Goal: Information Seeking & Learning: Learn about a topic

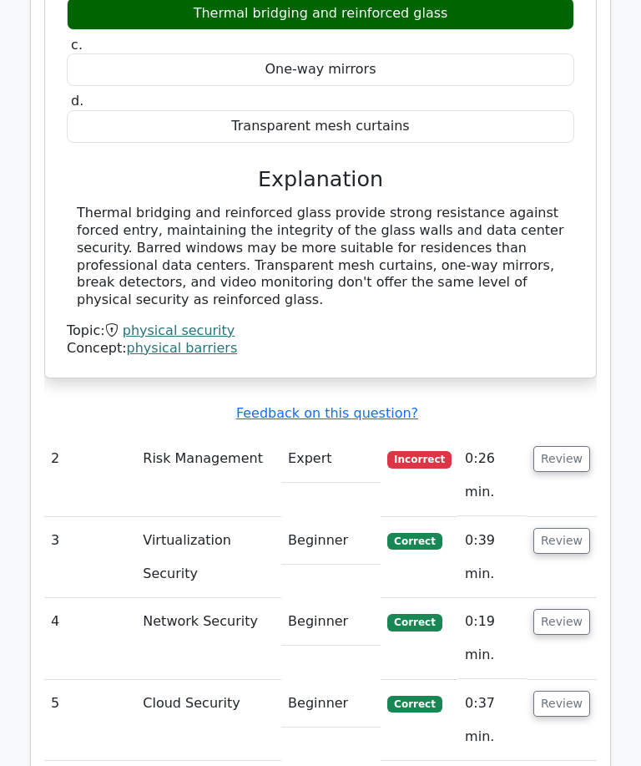
scroll to position [1997, 0]
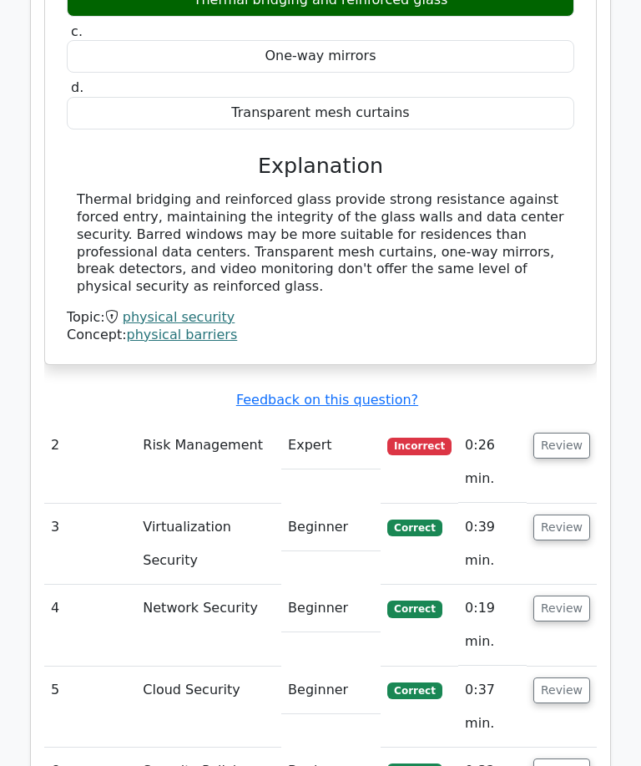
click at [562, 433] on button "Review" at bounding box center [562, 446] width 57 height 26
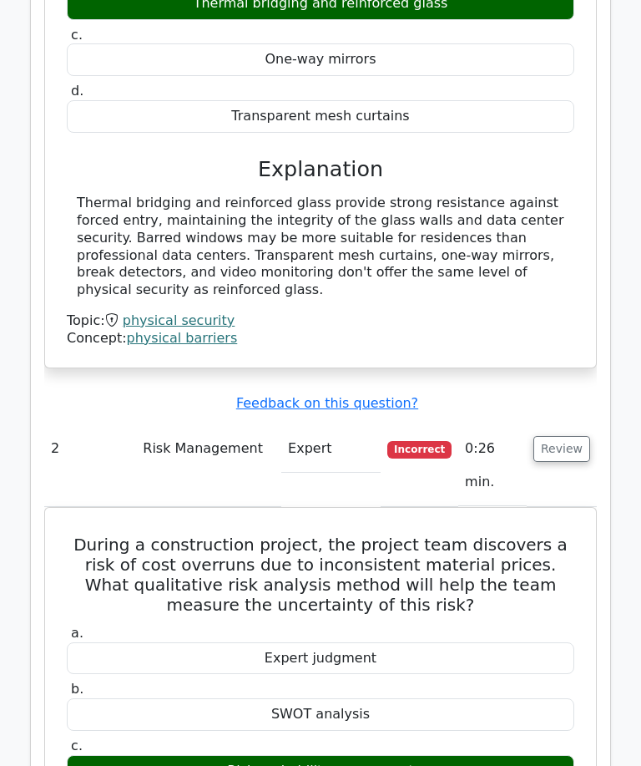
scroll to position [1994, 0]
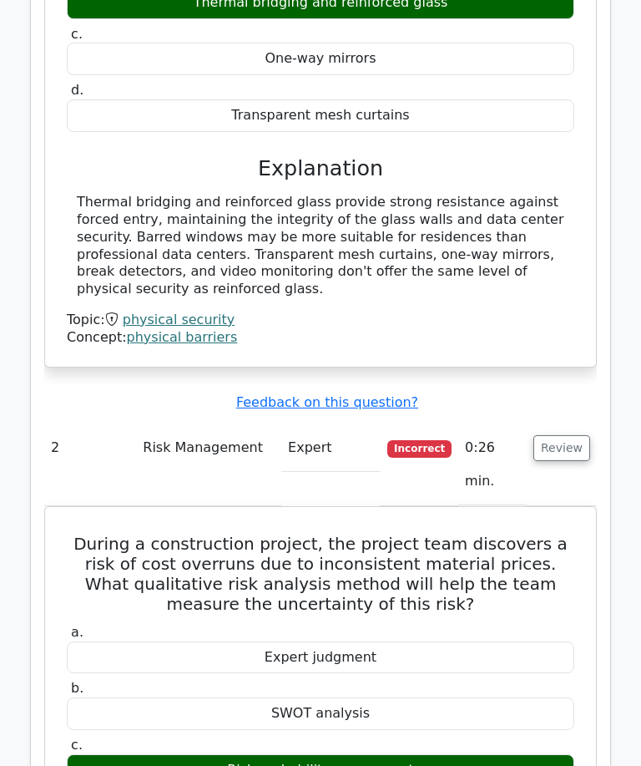
click at [588, 3] on div "During a walkthrough of a newly acquired data center, the security manager noti…" at bounding box center [321, 80] width 538 height 557
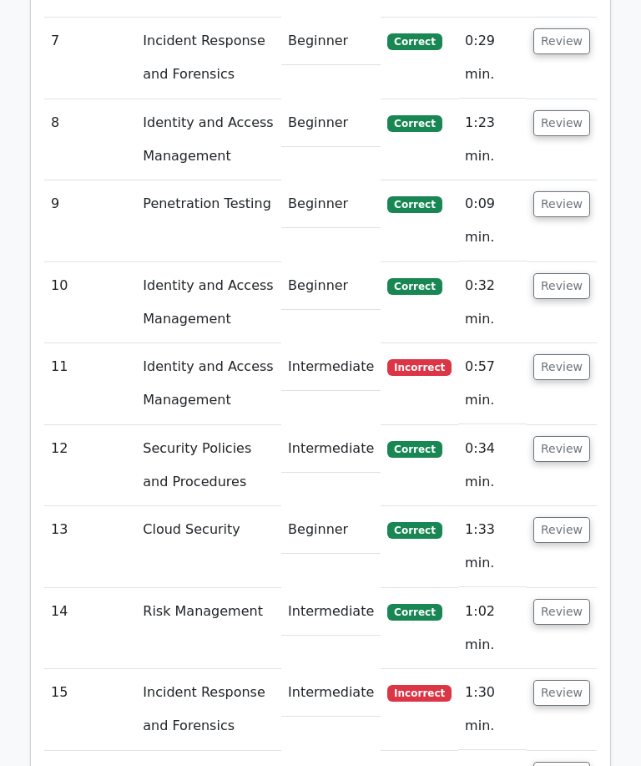
scroll to position [3407, 0]
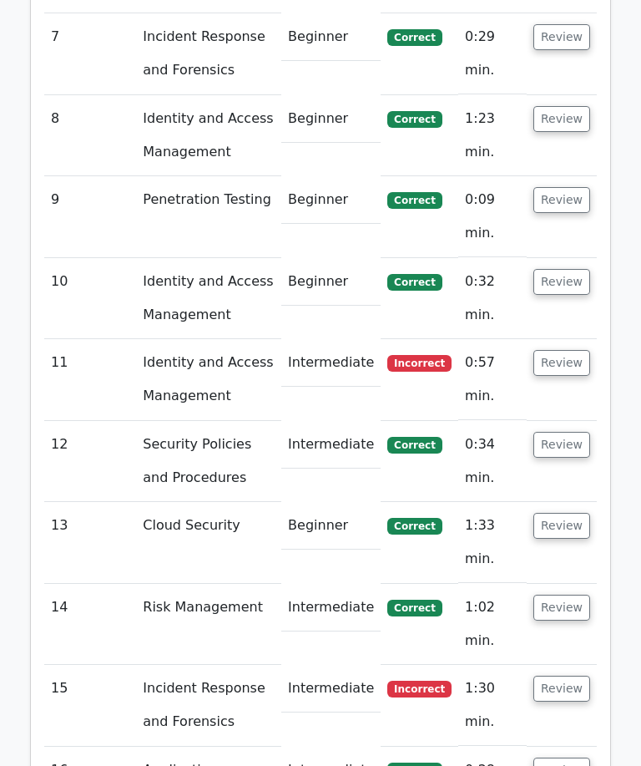
click at [567, 350] on button "Review" at bounding box center [562, 363] width 57 height 26
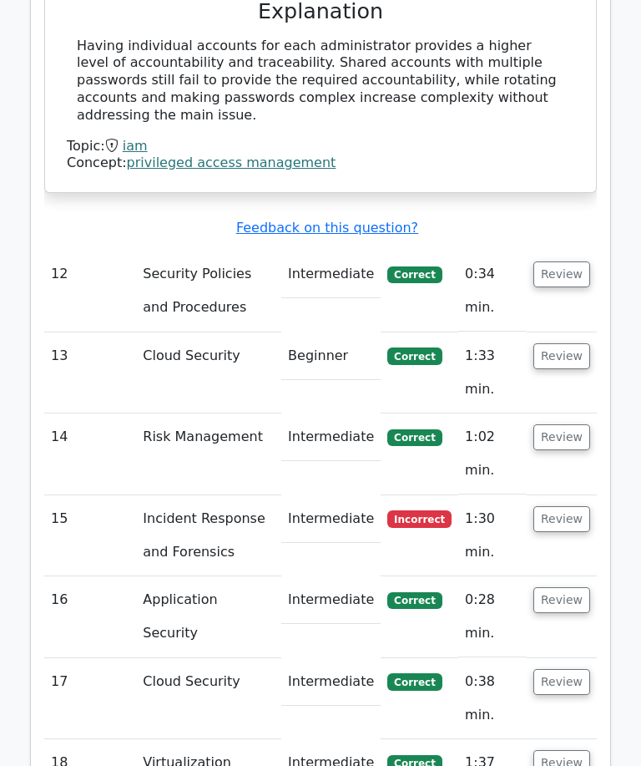
scroll to position [4171, 0]
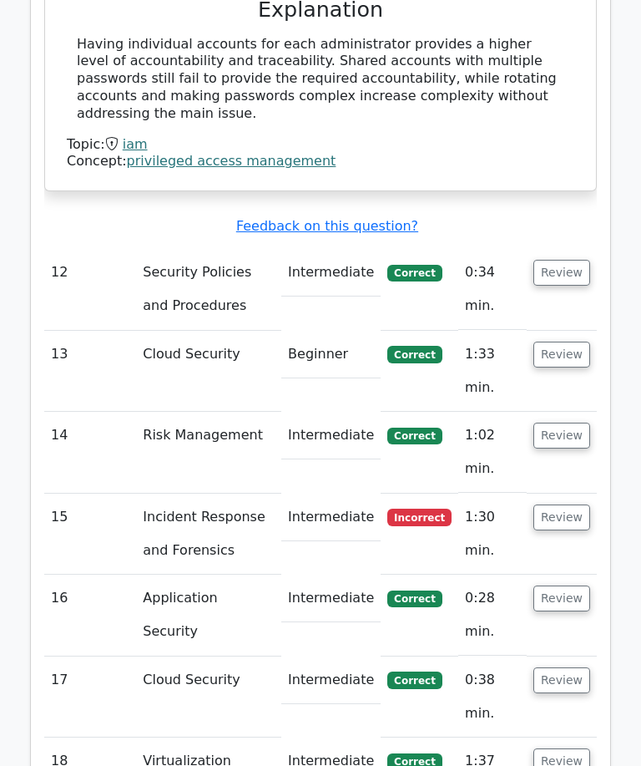
click at [571, 504] on button "Review" at bounding box center [562, 517] width 57 height 26
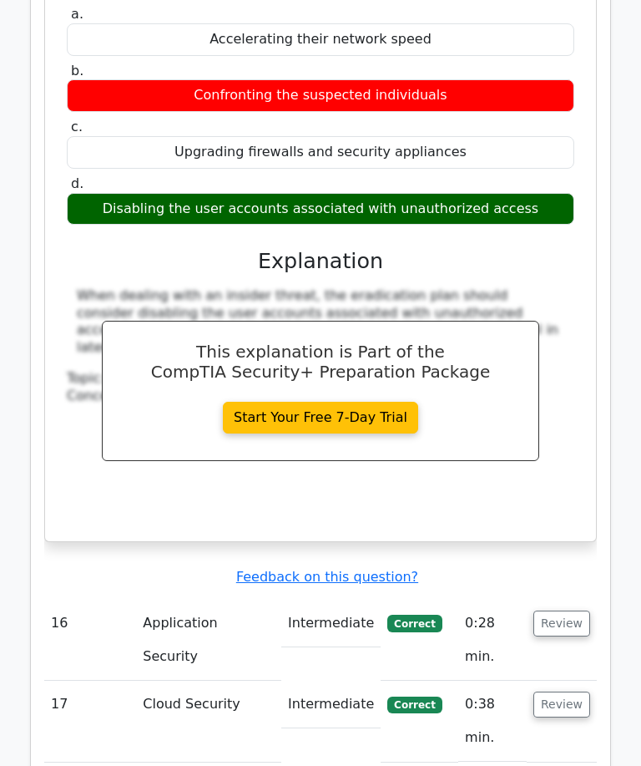
scroll to position [4837, 0]
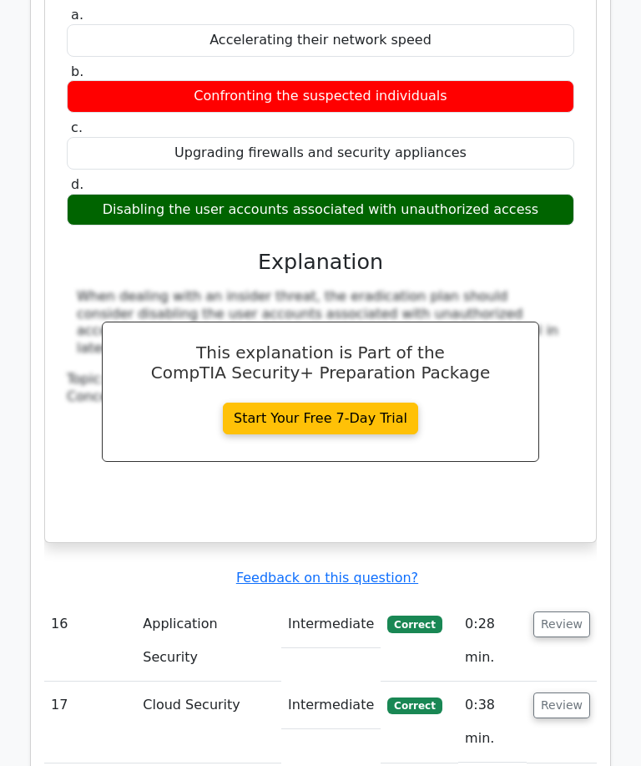
click at [371, 403] on link "Start Your Free 7-Day Trial" at bounding box center [320, 419] width 195 height 32
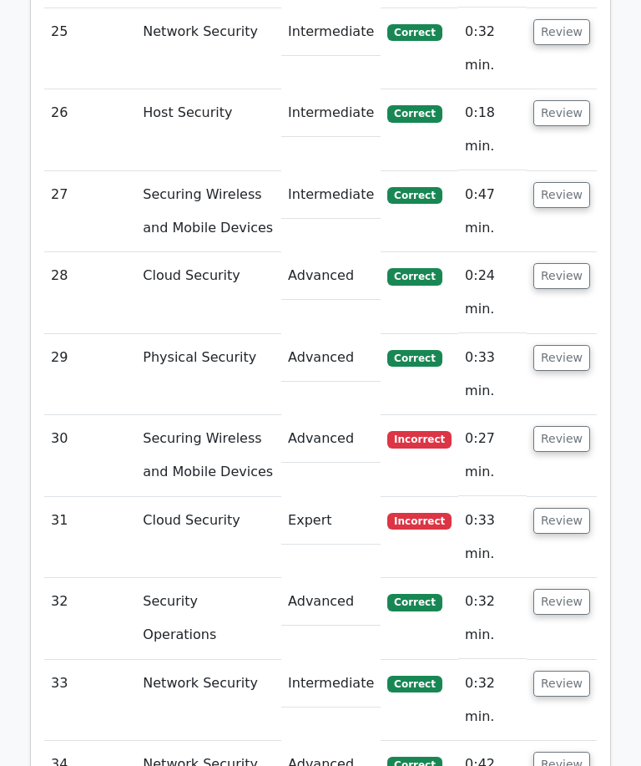
scroll to position [4290, 0]
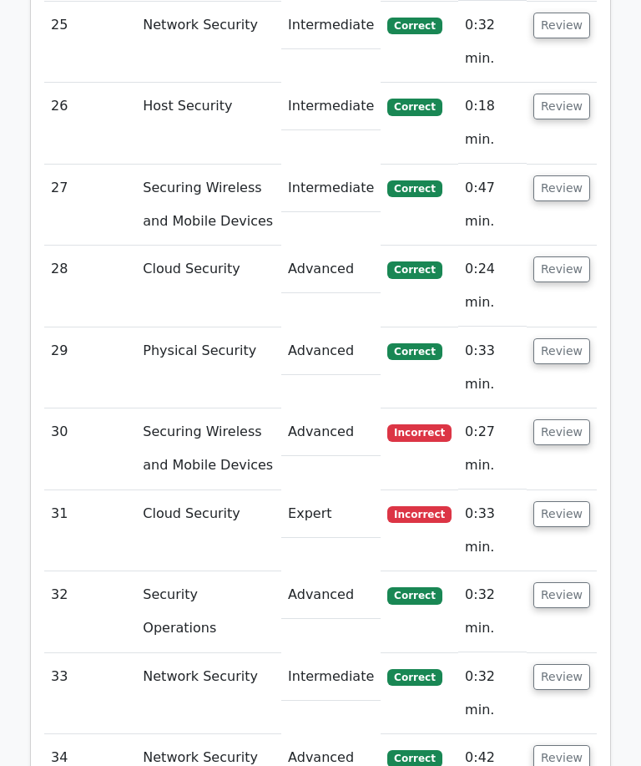
click at [580, 419] on button "Review" at bounding box center [562, 432] width 57 height 26
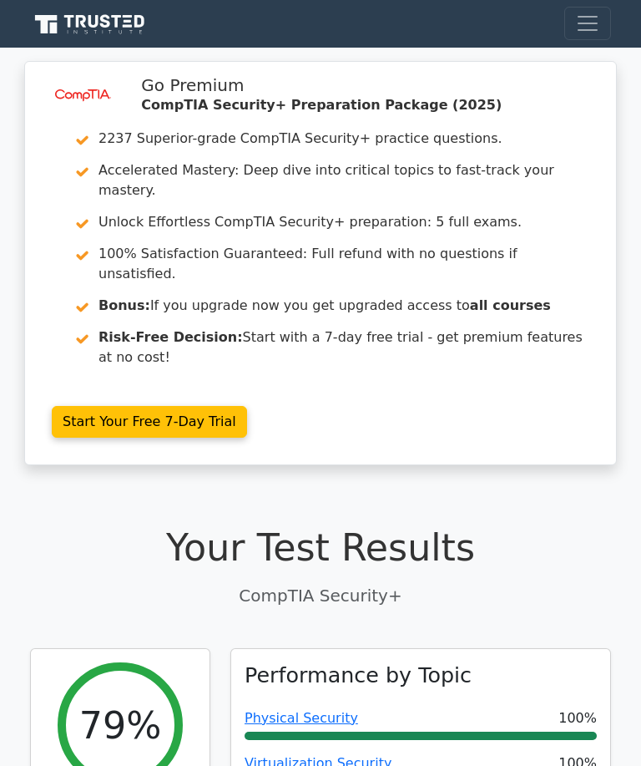
scroll to position [0, 0]
click at [583, 23] on span "Toggle navigation" at bounding box center [587, 23] width 25 height 25
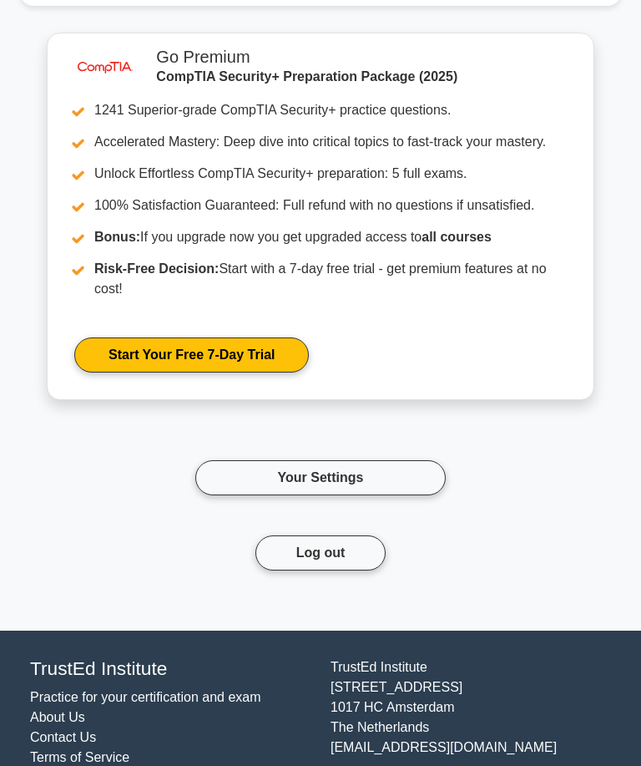
scroll to position [2008, 0]
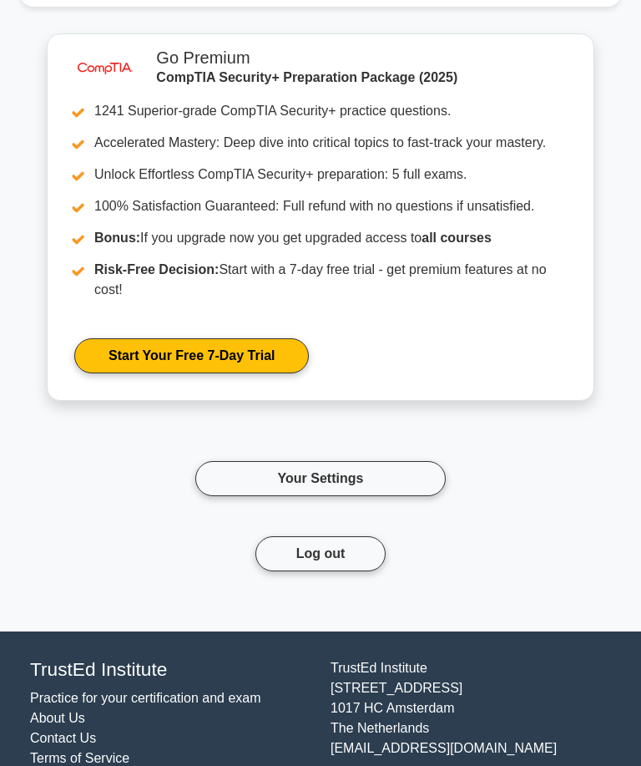
click at [255, 373] on link "Start Your Free 7-Day Trial" at bounding box center [191, 355] width 235 height 35
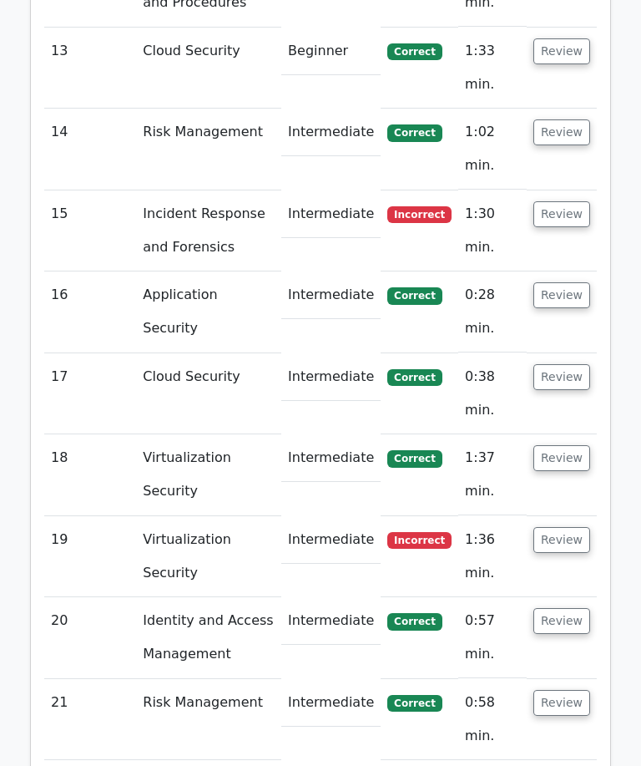
scroll to position [3286, 0]
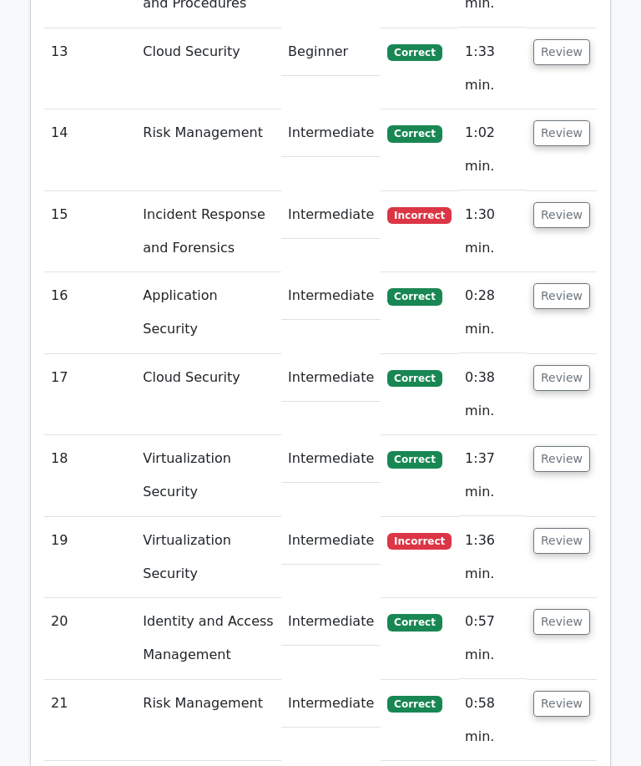
click at [559, 528] on button "Review" at bounding box center [562, 541] width 57 height 26
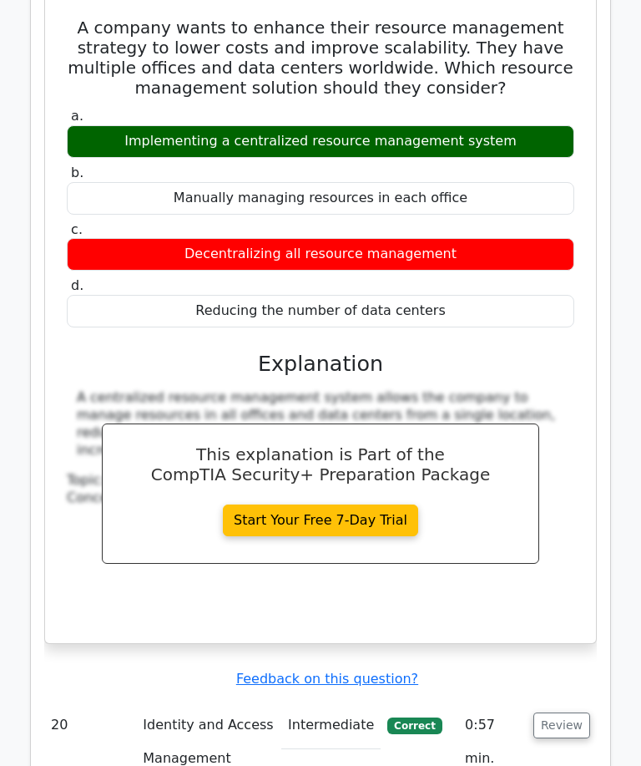
scroll to position [3895, 0]
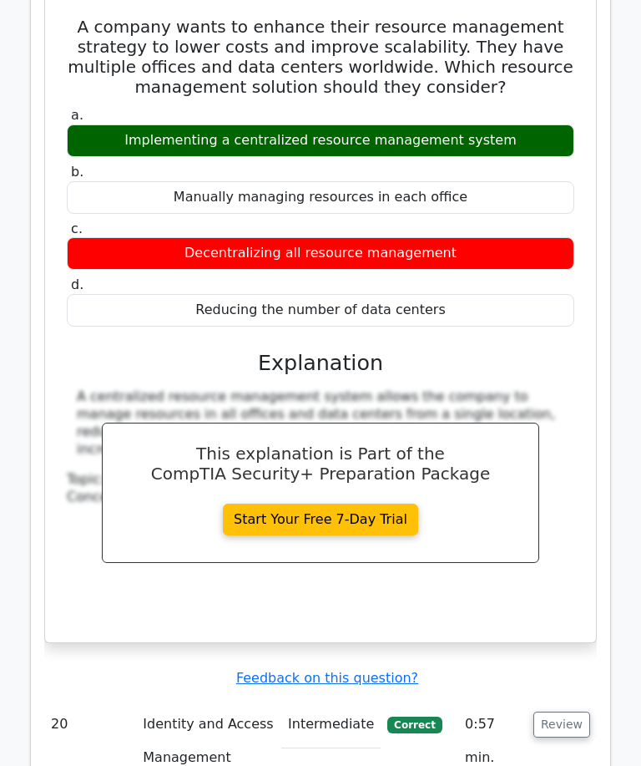
click at [382, 504] on link "Start Your Free 7-Day Trial" at bounding box center [320, 520] width 195 height 32
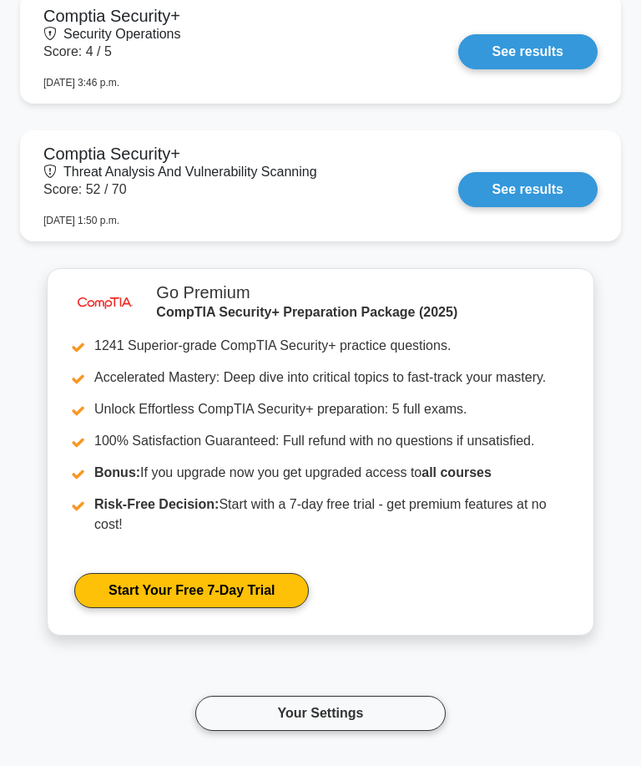
scroll to position [1801, 0]
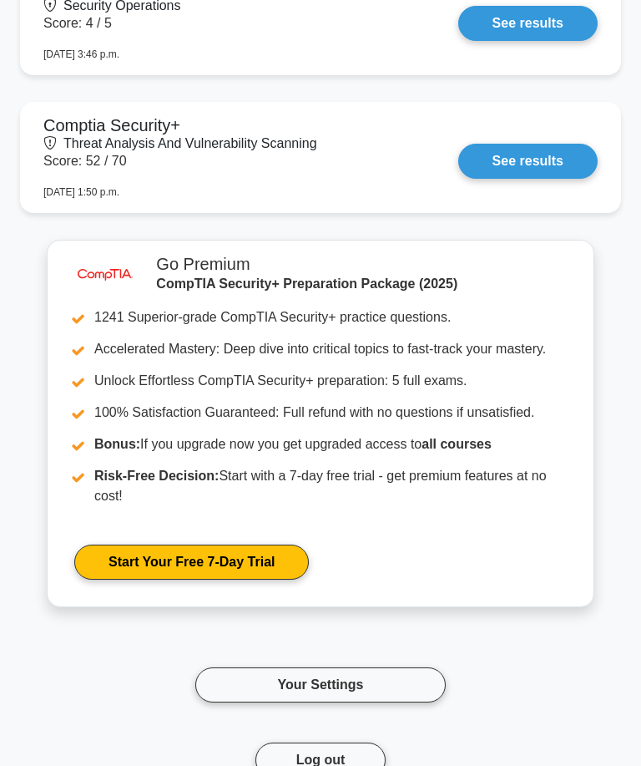
click at [255, 580] on link "Start Your Free 7-Day Trial" at bounding box center [191, 562] width 235 height 35
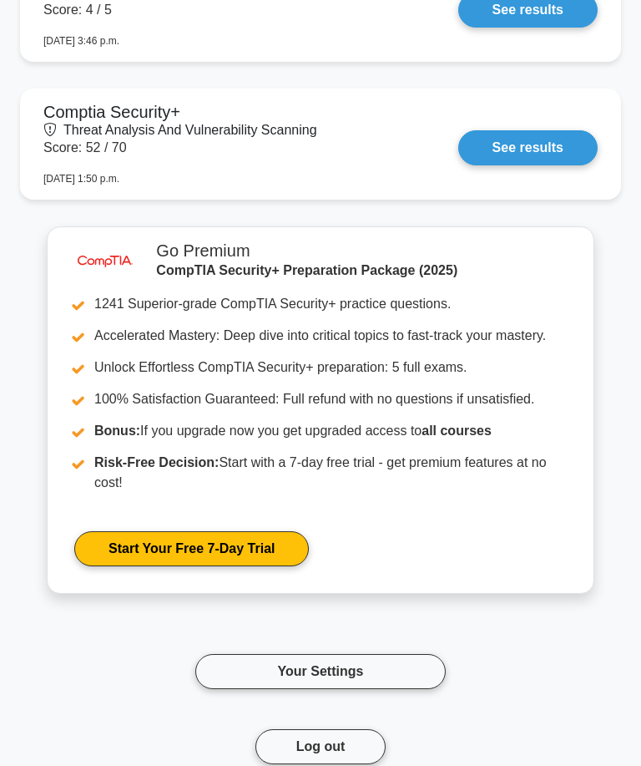
scroll to position [1856, 0]
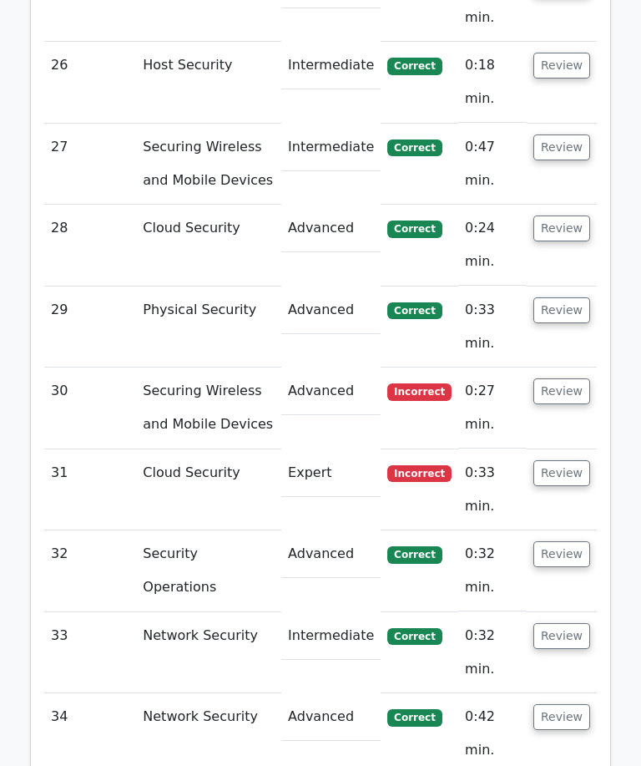
scroll to position [4332, 0]
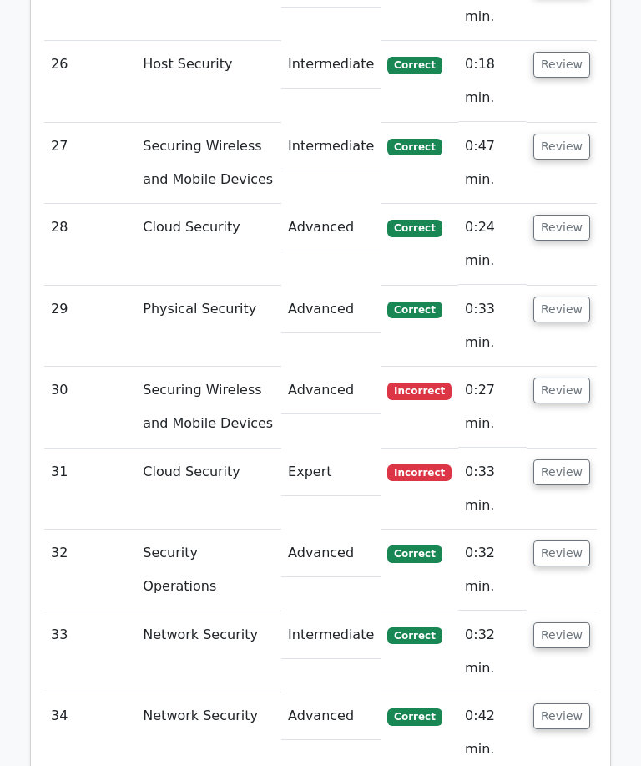
click at [585, 377] on button "Review" at bounding box center [562, 390] width 57 height 26
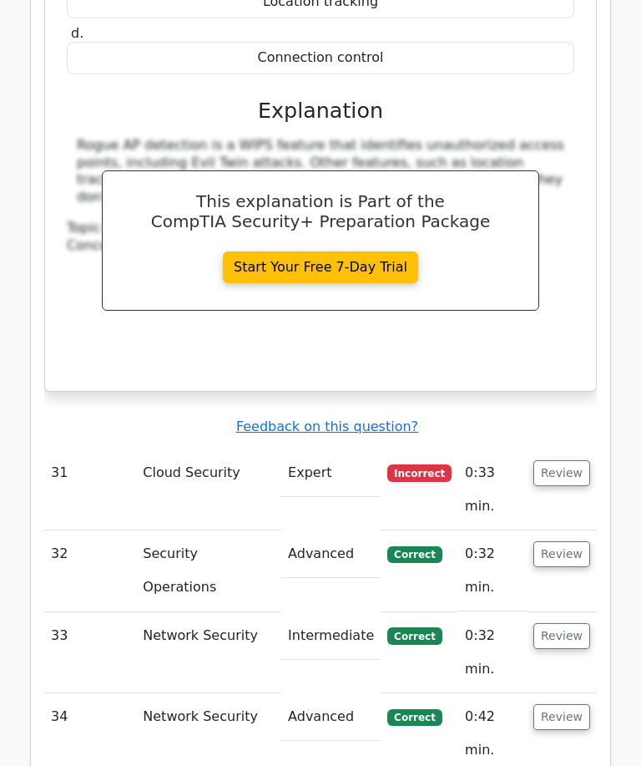
scroll to position [5003, 0]
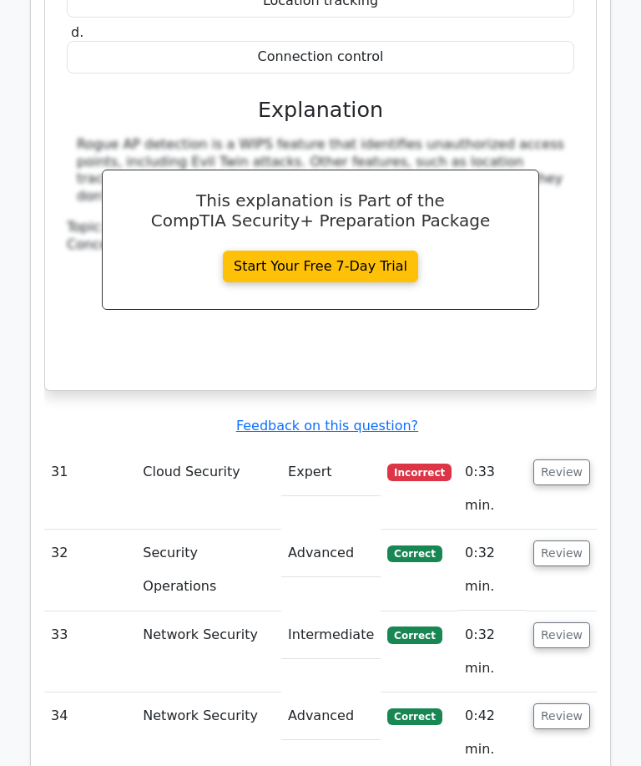
click at [580, 459] on button "Review" at bounding box center [562, 472] width 57 height 26
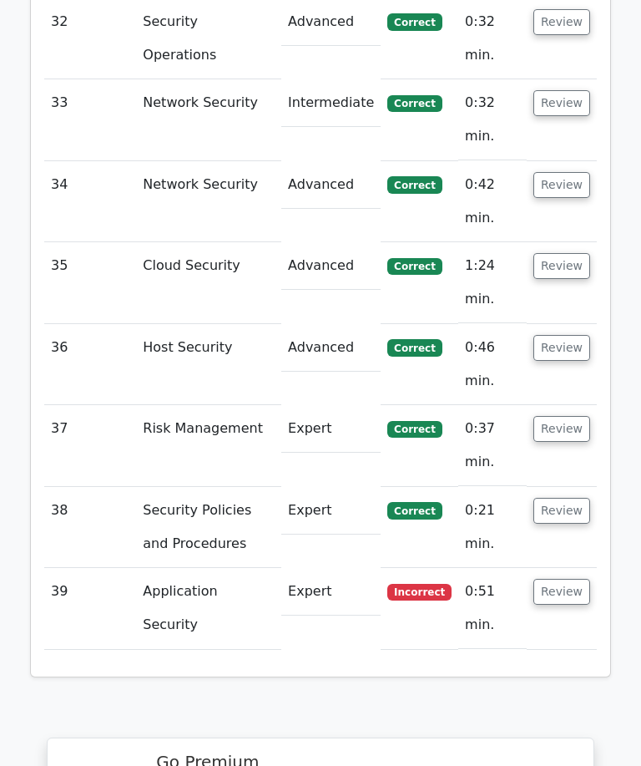
scroll to position [6216, 0]
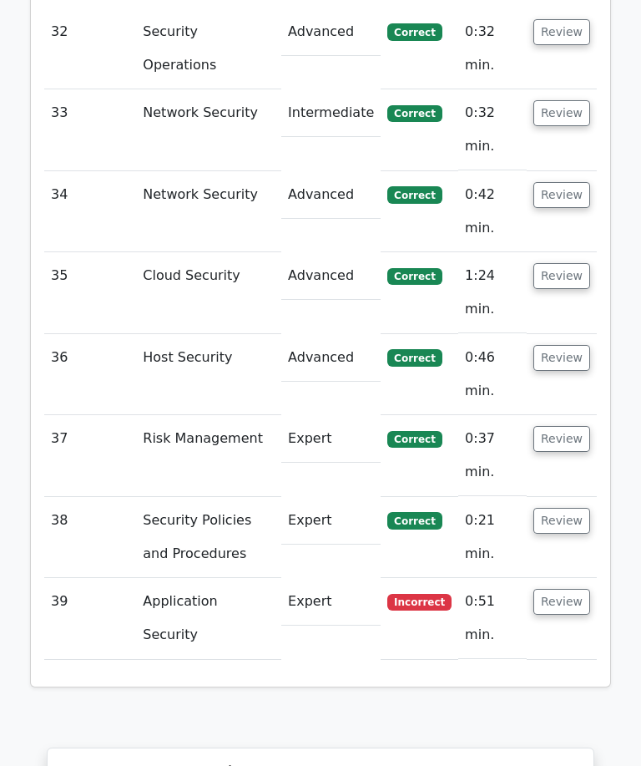
click at [570, 508] on button "Review" at bounding box center [562, 521] width 57 height 26
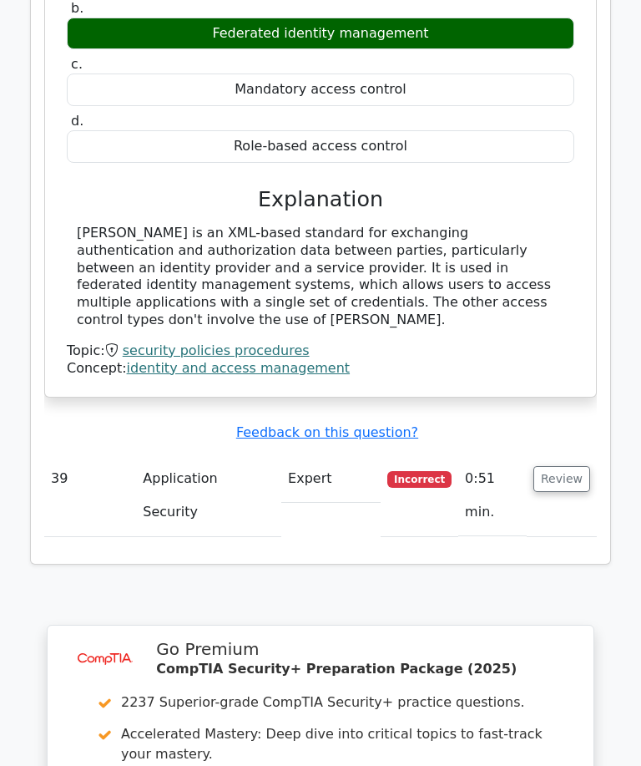
scroll to position [6967, 0]
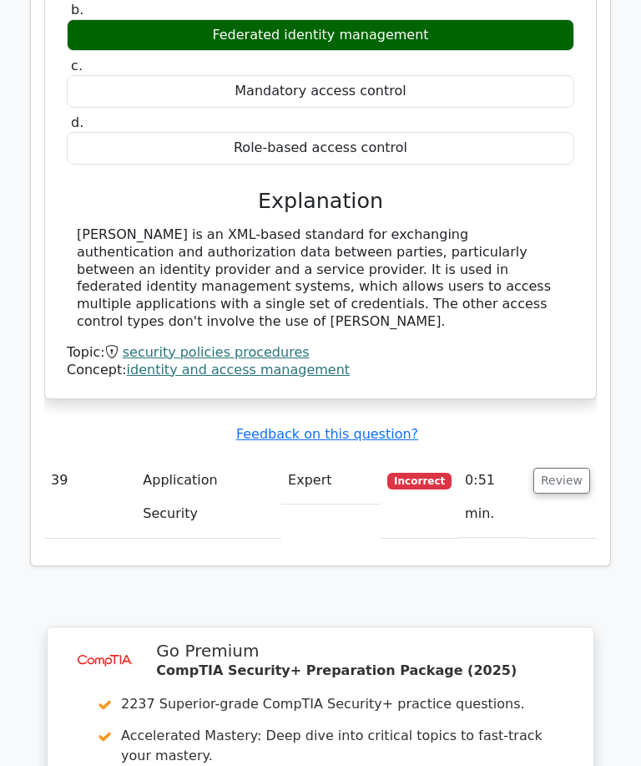
click at [560, 468] on button "Review" at bounding box center [562, 481] width 57 height 26
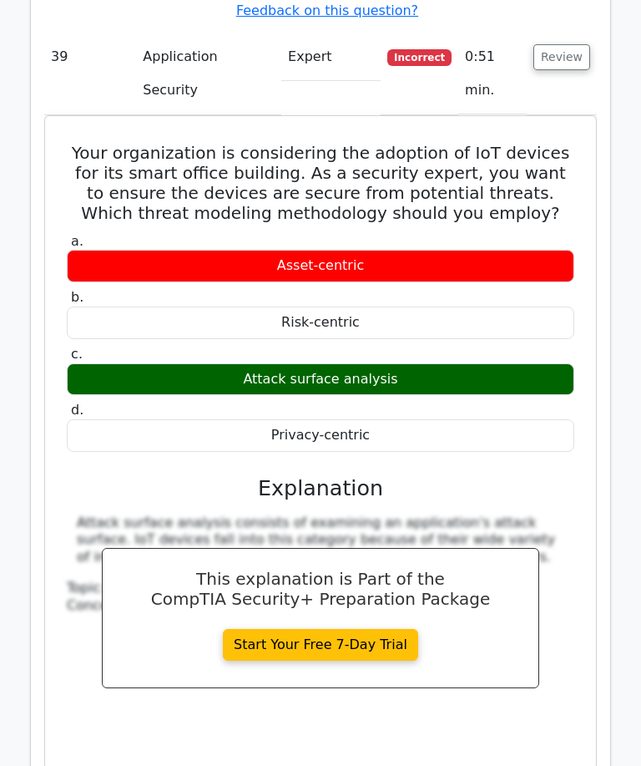
scroll to position [7382, 0]
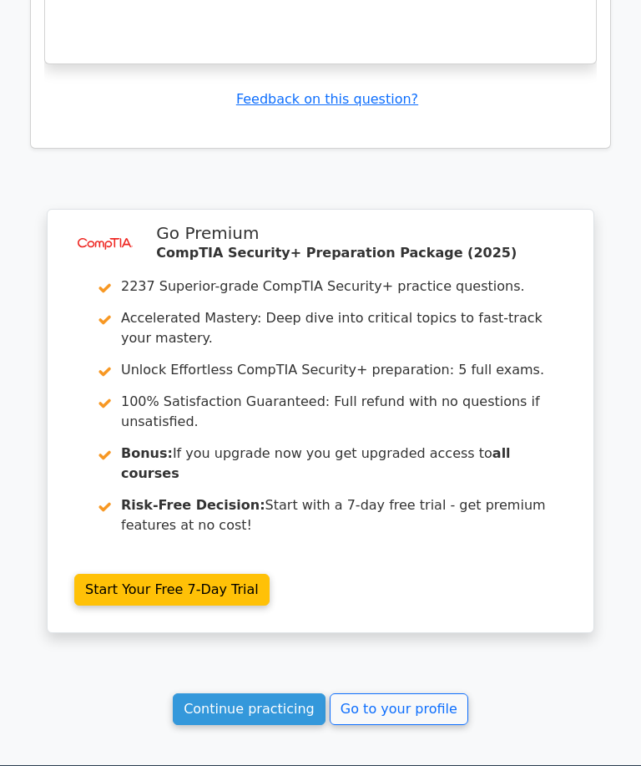
click at [298, 693] on link "Continue practicing" at bounding box center [249, 709] width 153 height 32
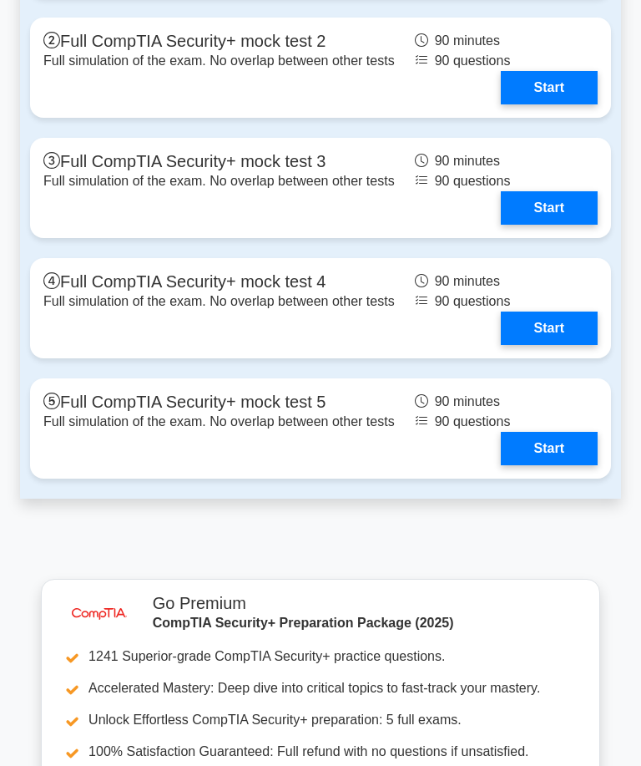
scroll to position [4792, 0]
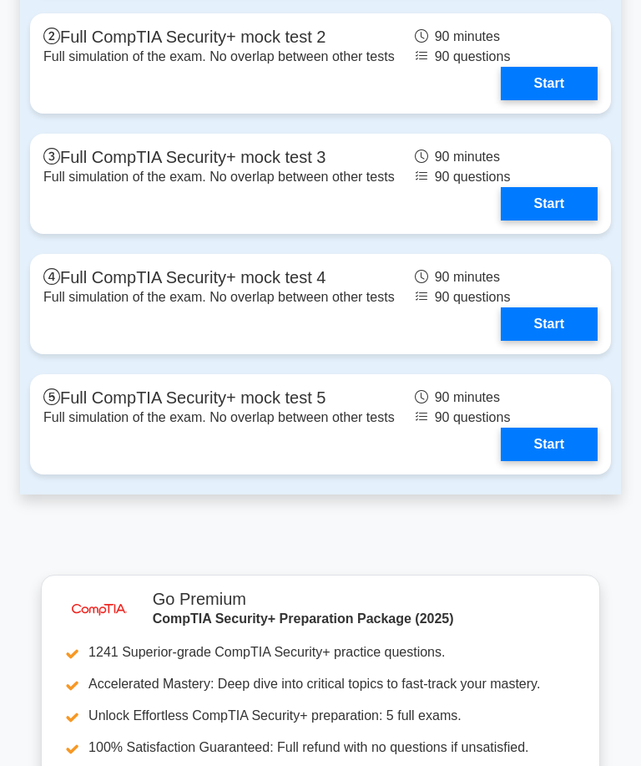
click at [575, 100] on link "Start" at bounding box center [549, 83] width 97 height 33
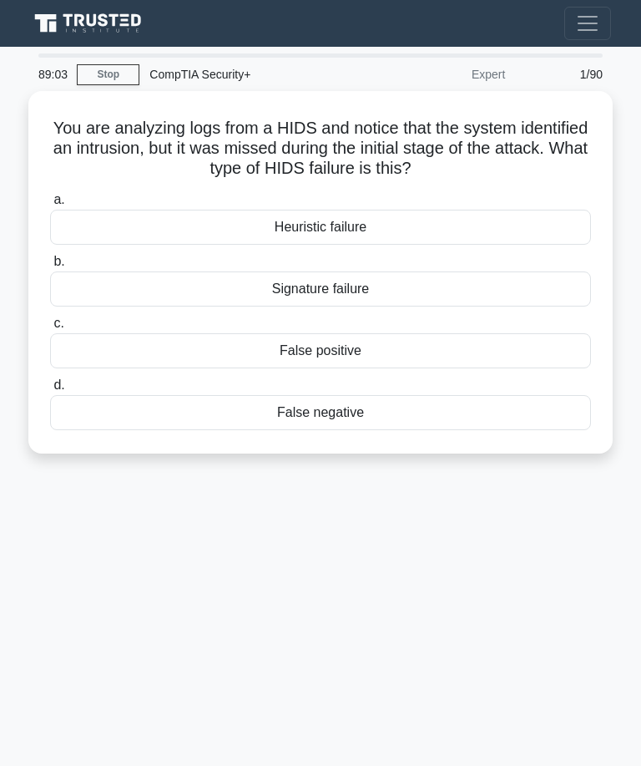
click at [423, 408] on div "False negative" at bounding box center [320, 412] width 541 height 35
click at [50, 391] on input "d. False negative" at bounding box center [50, 385] width 0 height 11
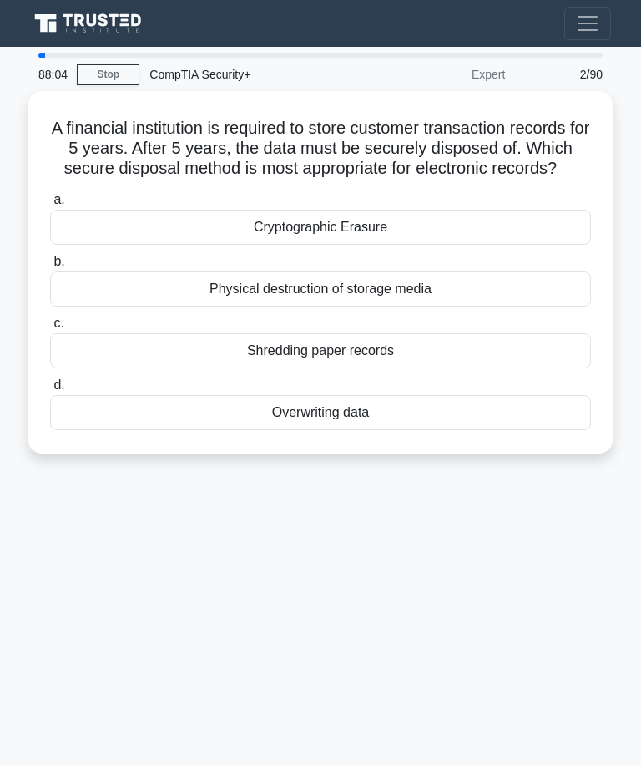
click at [463, 245] on div "Cryptographic Erasure" at bounding box center [320, 227] width 541 height 35
click at [50, 205] on input "a. Cryptographic Erasure" at bounding box center [50, 200] width 0 height 11
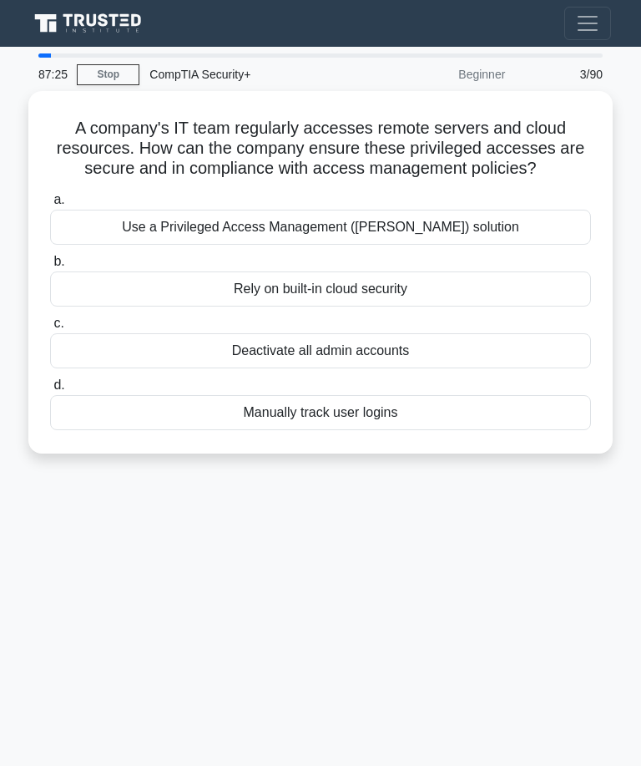
click at [511, 235] on div "Use a Privileged Access Management ([PERSON_NAME]) solution" at bounding box center [320, 227] width 541 height 35
click at [50, 205] on input "a. Use a Privileged Access Management ([PERSON_NAME]) solution" at bounding box center [50, 200] width 0 height 11
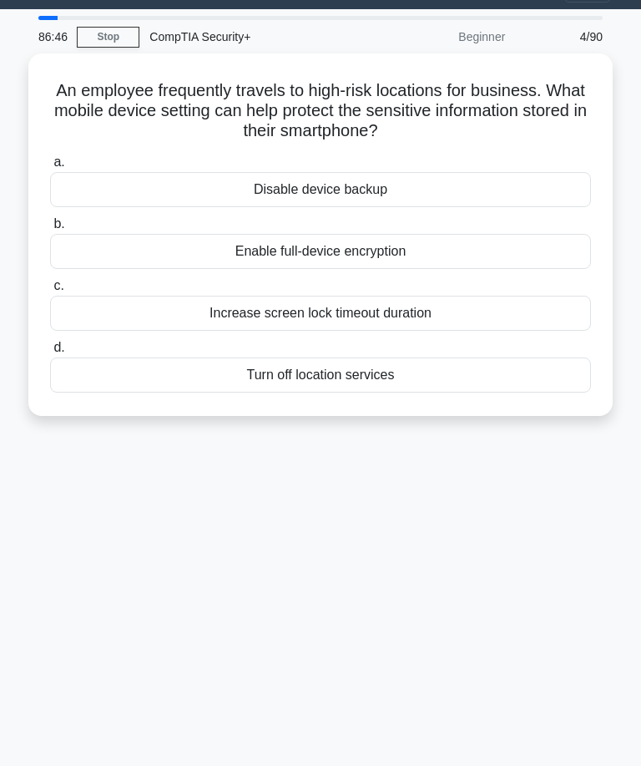
scroll to position [50, 0]
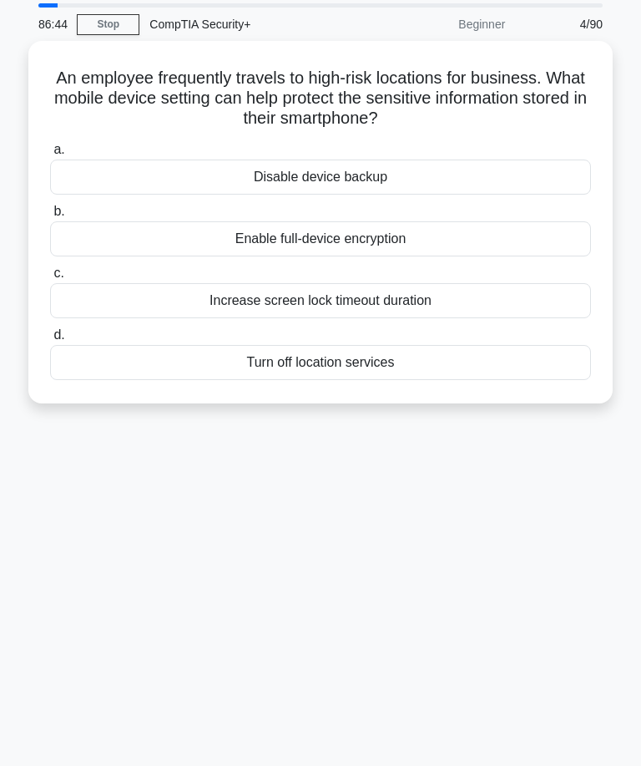
click at [455, 286] on div "Increase screen lock timeout duration" at bounding box center [320, 300] width 541 height 35
click at [50, 279] on input "c. Increase screen lock timeout duration" at bounding box center [50, 273] width 0 height 11
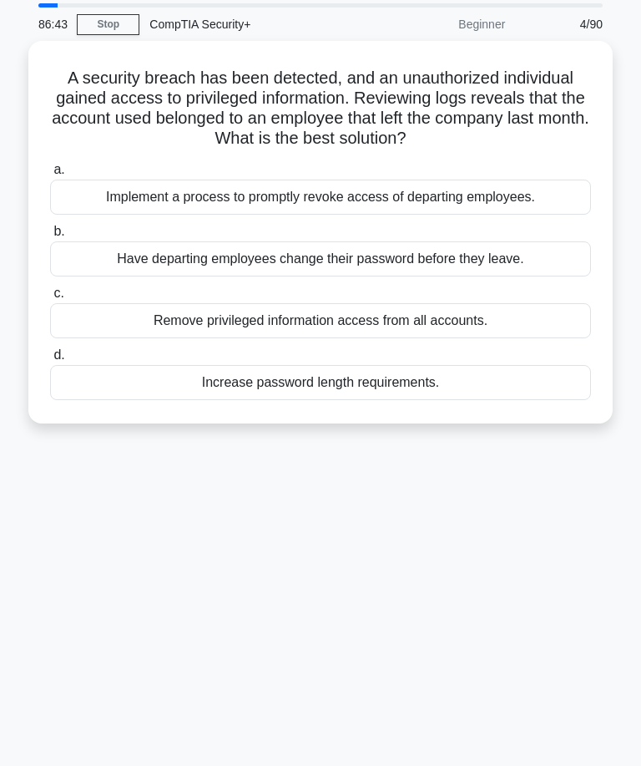
scroll to position [0, 0]
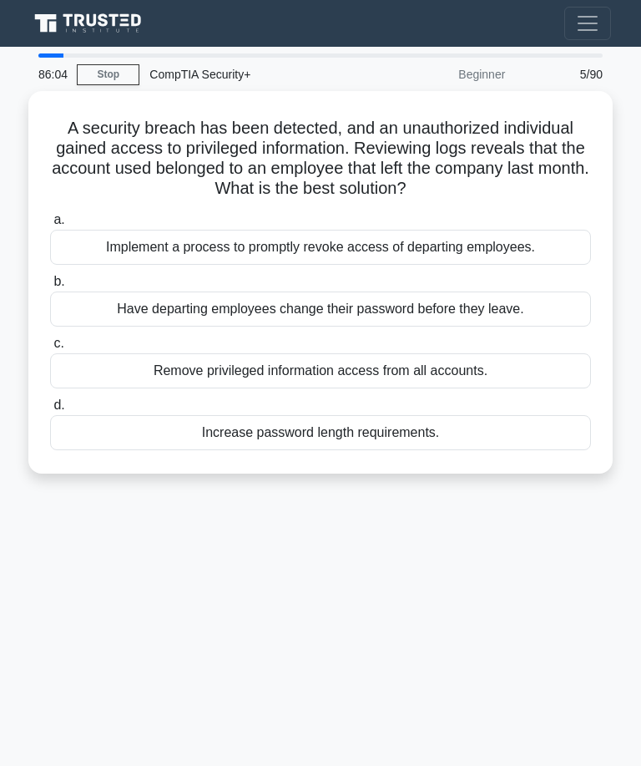
click at [520, 233] on div "Implement a process to promptly revoke access of departing employees." at bounding box center [320, 247] width 541 height 35
click at [50, 225] on input "a. Implement a process to promptly revoke access of departing employees." at bounding box center [50, 220] width 0 height 11
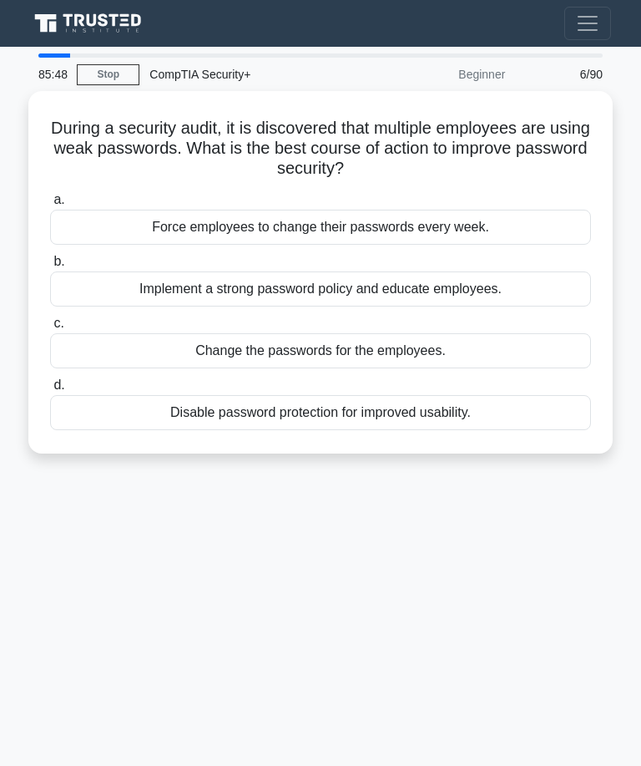
click at [503, 287] on div "Implement a strong password policy and educate employees." at bounding box center [320, 288] width 541 height 35
click at [50, 267] on input "b. Implement a strong password policy and educate employees." at bounding box center [50, 261] width 0 height 11
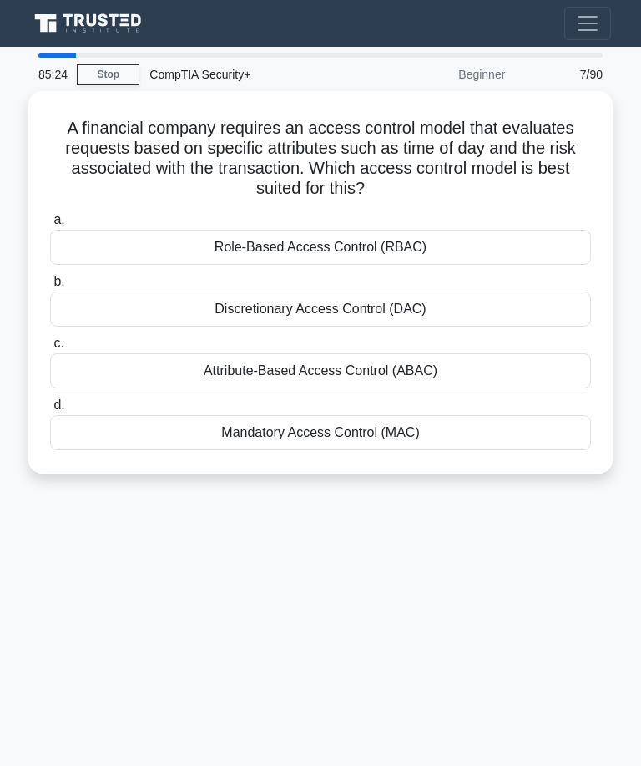
click at [470, 353] on div "Attribute-Based Access Control (ABAC)" at bounding box center [320, 370] width 541 height 35
click at [50, 349] on input "c. Attribute-Based Access Control (ABAC)" at bounding box center [50, 343] width 0 height 11
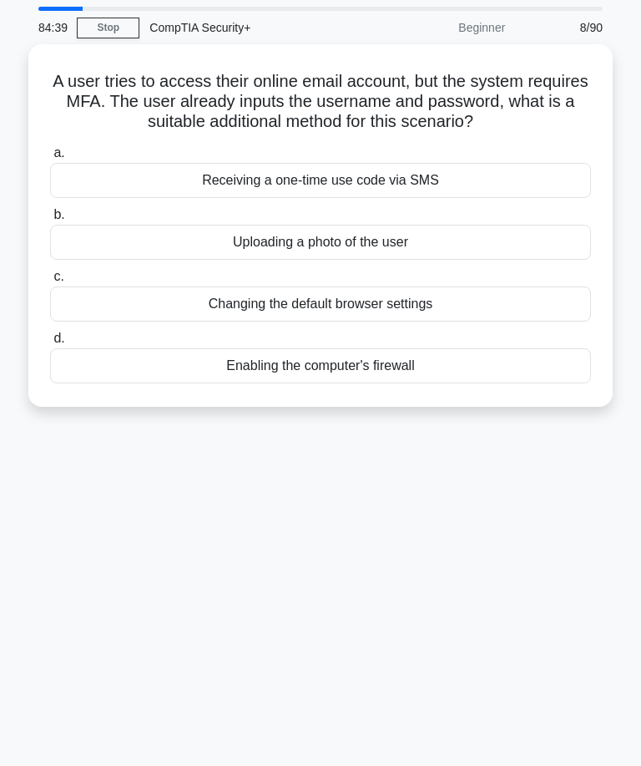
scroll to position [48, 0]
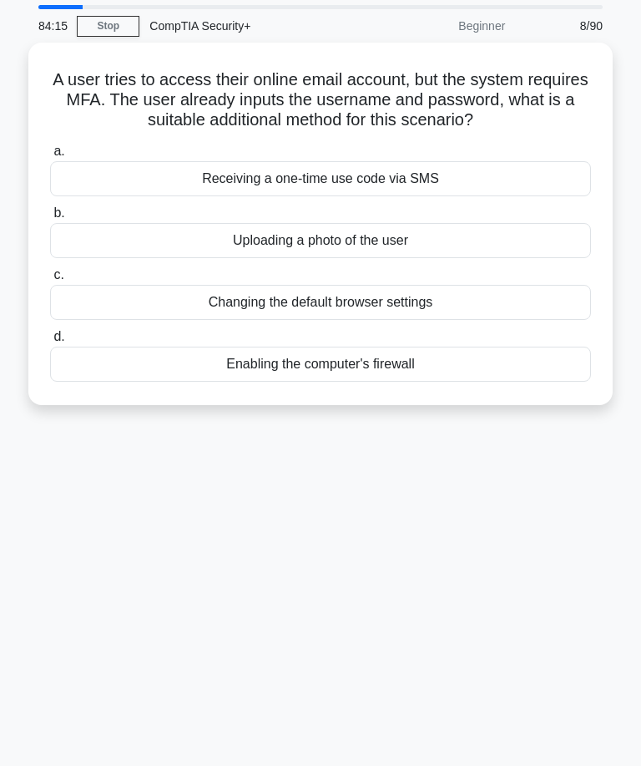
click at [469, 192] on div "Receiving a one-time use code via SMS" at bounding box center [320, 178] width 541 height 35
click at [50, 157] on input "a. Receiving a one-time use code via SMS" at bounding box center [50, 151] width 0 height 11
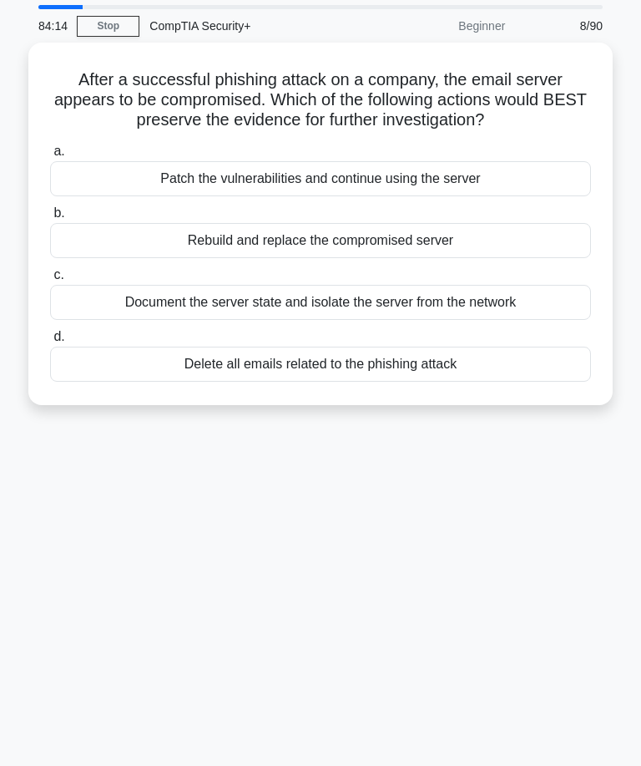
scroll to position [0, 0]
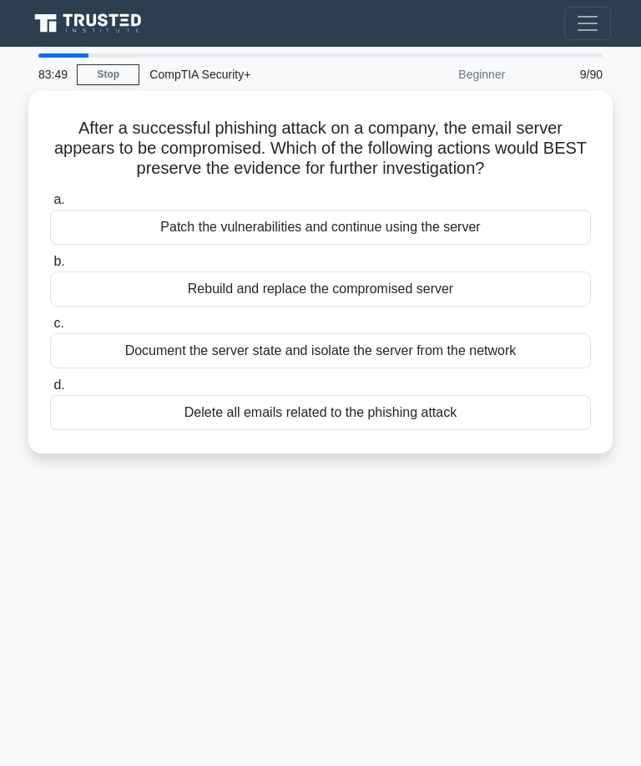
click at [504, 367] on div "Document the server state and isolate the server from the network" at bounding box center [320, 350] width 541 height 35
click at [50, 329] on input "c. Document the server state and isolate the server from the network" at bounding box center [50, 323] width 0 height 11
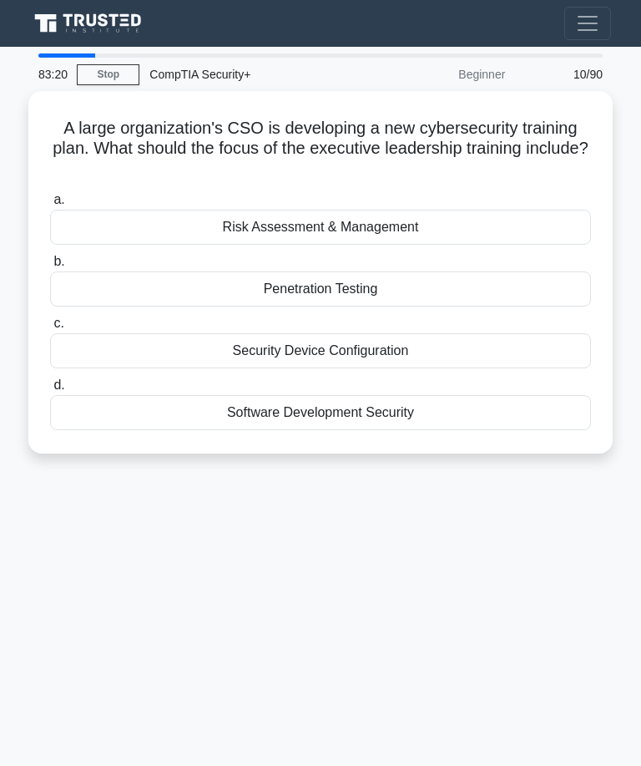
click at [472, 219] on div "Risk Assessment & Management" at bounding box center [320, 227] width 541 height 35
click at [50, 205] on input "a. Risk Assessment & Management" at bounding box center [50, 200] width 0 height 11
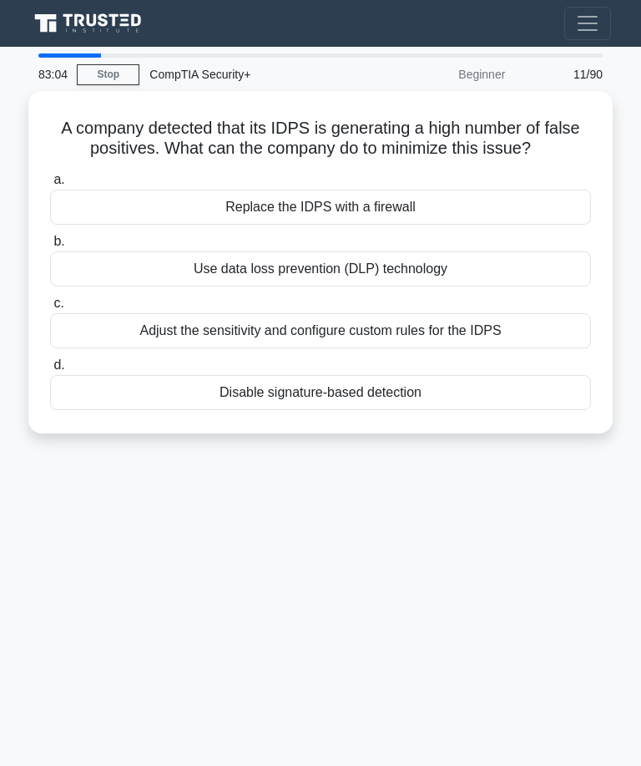
click at [474, 337] on div "Adjust the sensitivity and configure custom rules for the IDPS" at bounding box center [320, 330] width 541 height 35
click at [50, 309] on input "c. Adjust the sensitivity and configure custom rules for the IDPS" at bounding box center [50, 303] width 0 height 11
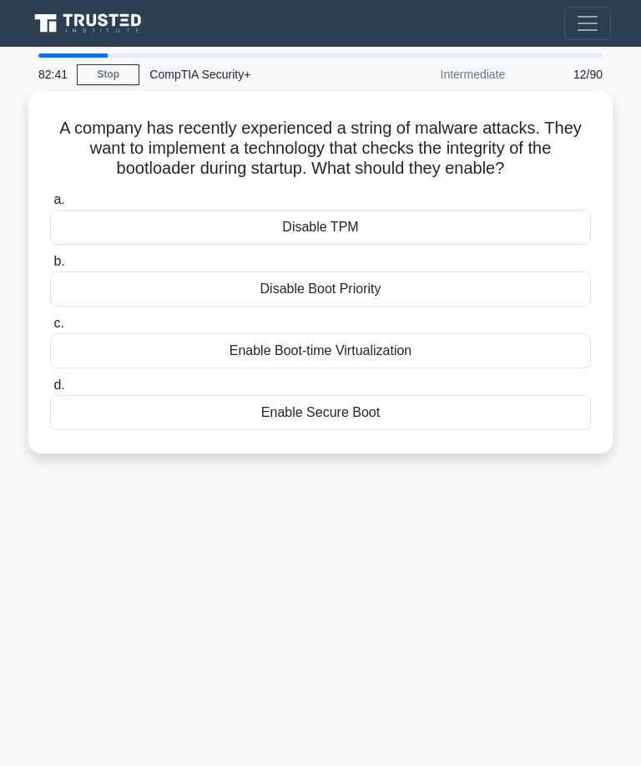
click at [404, 425] on div "Enable Secure Boot" at bounding box center [320, 412] width 541 height 35
click at [50, 391] on input "d. Enable Secure Boot" at bounding box center [50, 385] width 0 height 11
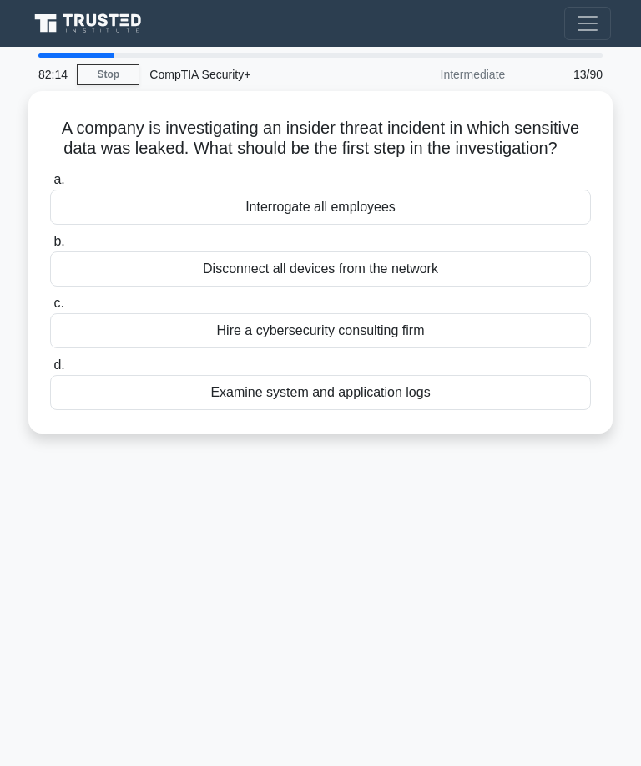
click at [436, 408] on div "Examine system and application logs" at bounding box center [320, 392] width 541 height 35
click at [50, 371] on input "d. Examine system and application logs" at bounding box center [50, 365] width 0 height 11
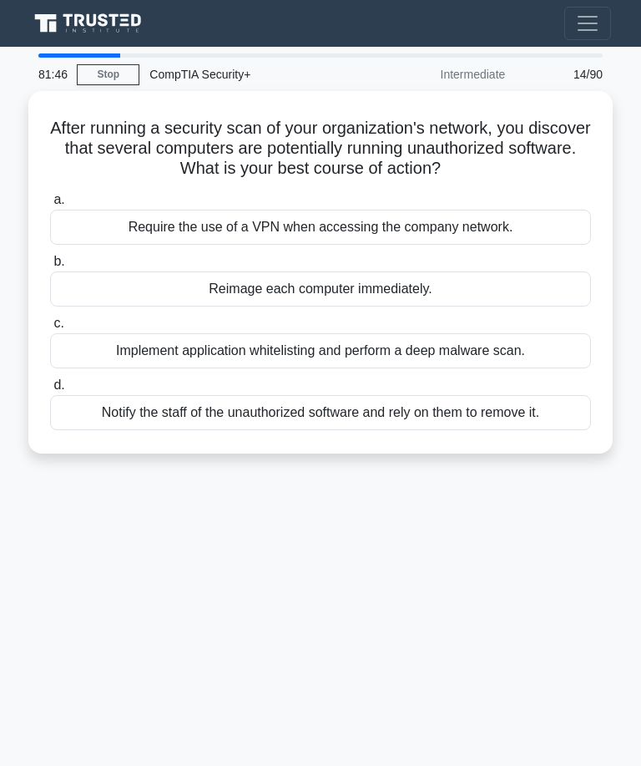
click at [491, 350] on div "Implement application whitelisting and perform a deep malware scan." at bounding box center [320, 350] width 541 height 35
click at [50, 329] on input "c. Implement application whitelisting and perform a deep malware scan." at bounding box center [50, 323] width 0 height 11
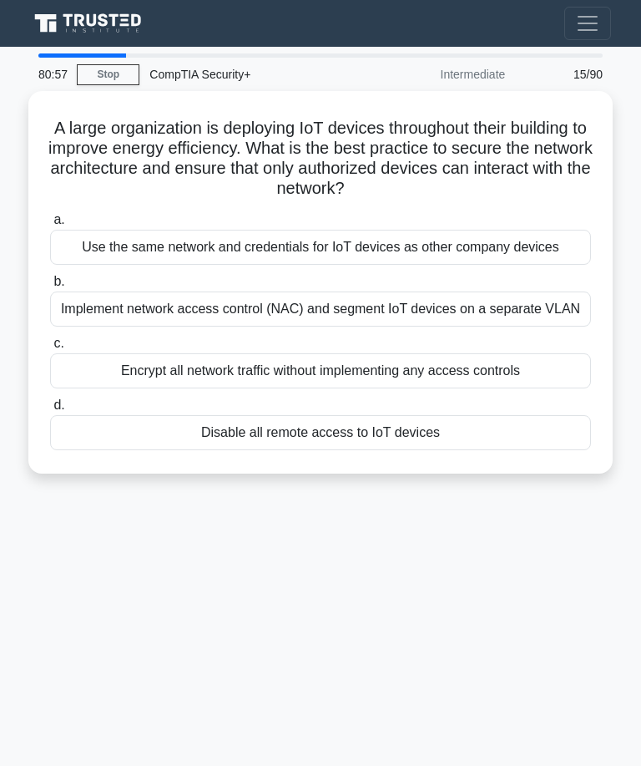
click at [519, 327] on div "Implement network access control (NAC) and segment IoT devices on a separate VL…" at bounding box center [320, 308] width 541 height 35
click at [50, 287] on input "b. Implement network access control (NAC) and segment IoT devices on a separate…" at bounding box center [50, 281] width 0 height 11
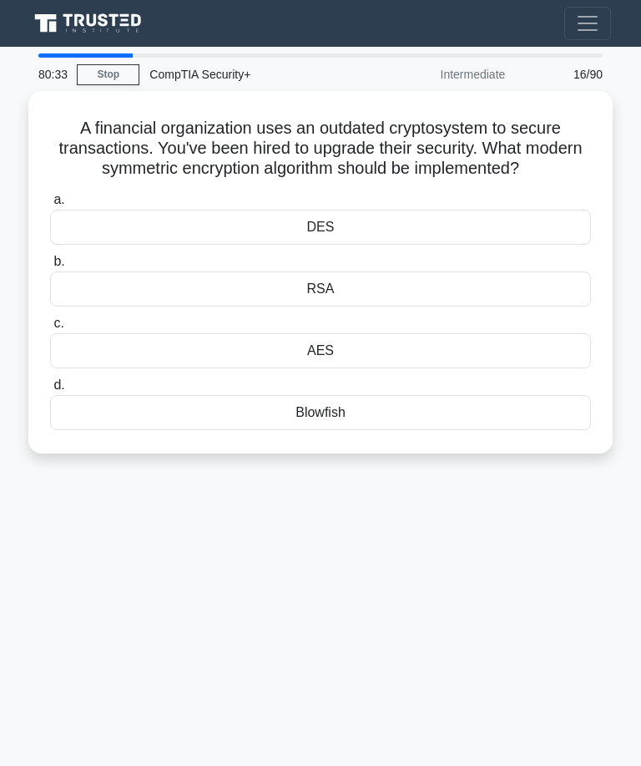
click at [413, 368] on div "AES" at bounding box center [320, 350] width 541 height 35
click at [50, 329] on input "c. AES" at bounding box center [50, 323] width 0 height 11
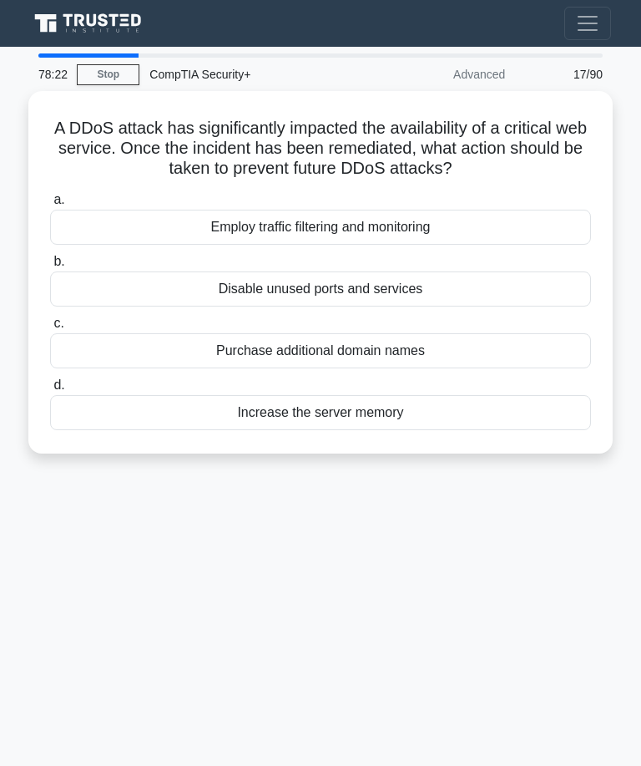
click at [456, 224] on div "Employ traffic filtering and monitoring" at bounding box center [320, 227] width 541 height 35
click at [50, 205] on input "a. Employ traffic filtering and monitoring" at bounding box center [50, 200] width 0 height 11
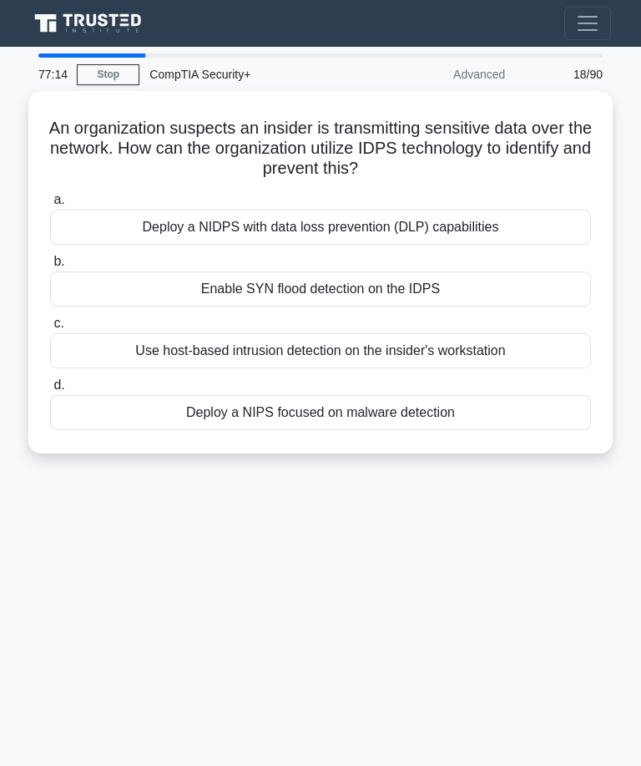
click at [439, 215] on div "Deploy a NIDPS with data loss prevention (DLP) capabilities" at bounding box center [320, 227] width 541 height 35
click at [50, 205] on input "a. Deploy a NIDPS with data loss prevention (DLP) capabilities" at bounding box center [50, 200] width 0 height 11
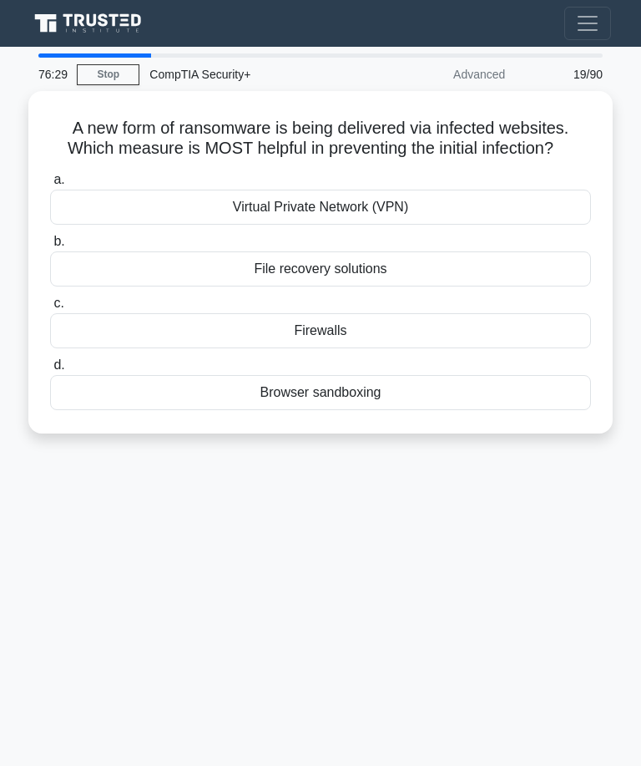
click at [416, 286] on div "File recovery solutions" at bounding box center [320, 268] width 541 height 35
click at [50, 247] on input "b. File recovery solutions" at bounding box center [50, 241] width 0 height 11
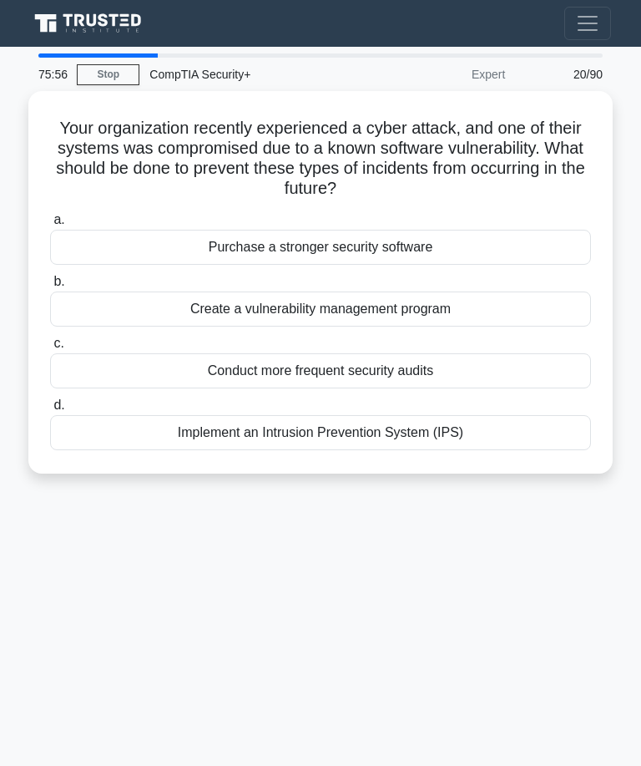
click at [419, 300] on div "Create a vulnerability management program" at bounding box center [320, 308] width 541 height 35
click at [50, 287] on input "b. Create a vulnerability management program" at bounding box center [50, 281] width 0 height 11
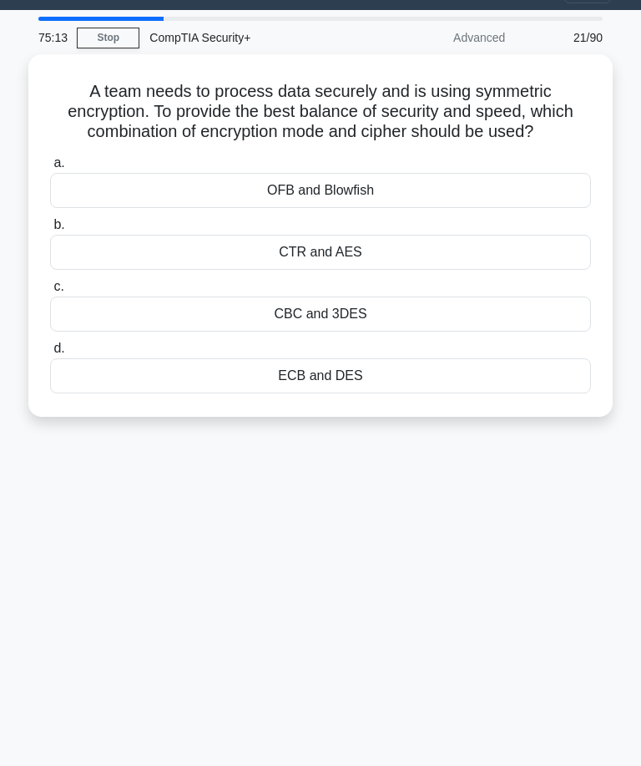
scroll to position [41, 0]
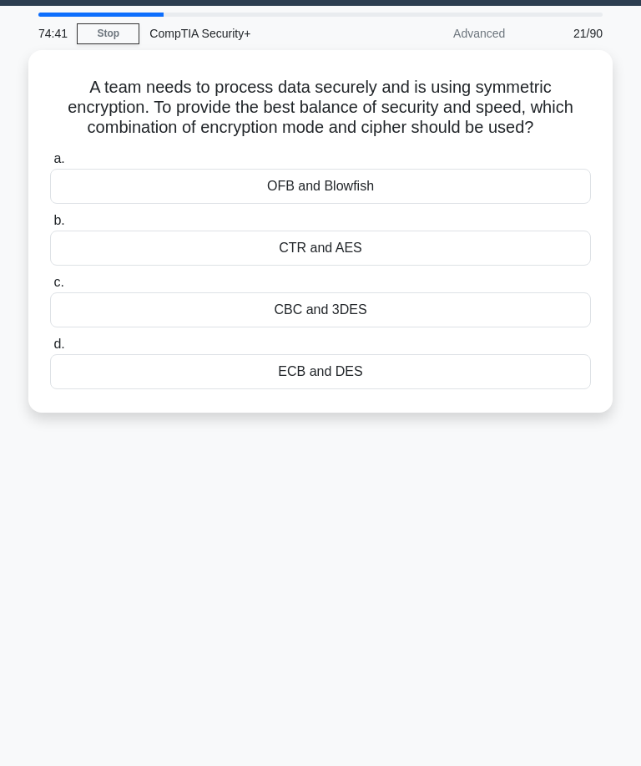
click at [390, 386] on div "ECB and DES" at bounding box center [320, 371] width 541 height 35
click at [50, 350] on input "d. ECB and DES" at bounding box center [50, 344] width 0 height 11
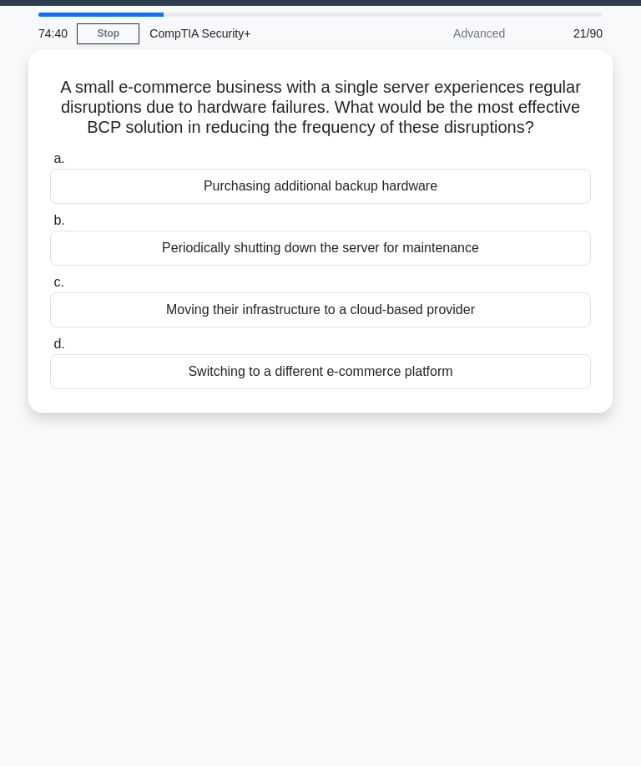
scroll to position [0, 0]
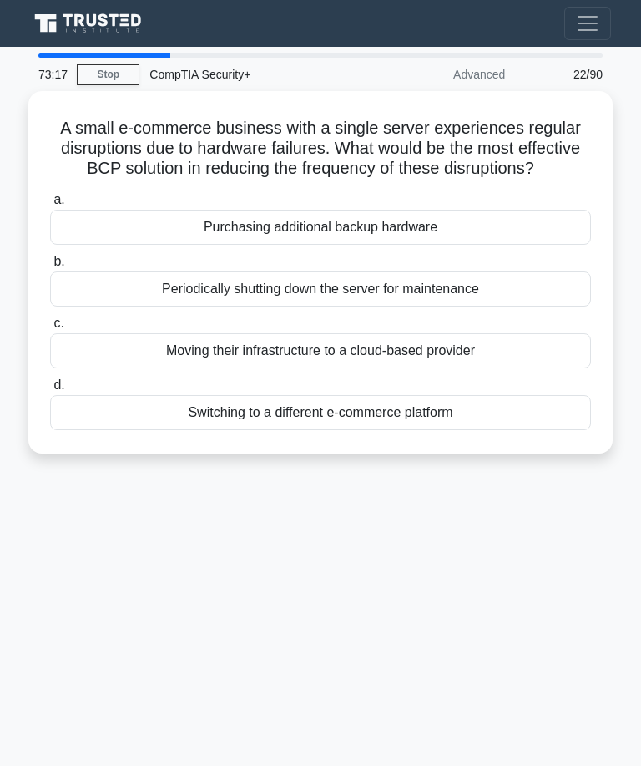
click at [478, 231] on div "Purchasing additional backup hardware" at bounding box center [320, 227] width 541 height 35
click at [50, 205] on input "a. Purchasing additional backup hardware" at bounding box center [50, 200] width 0 height 11
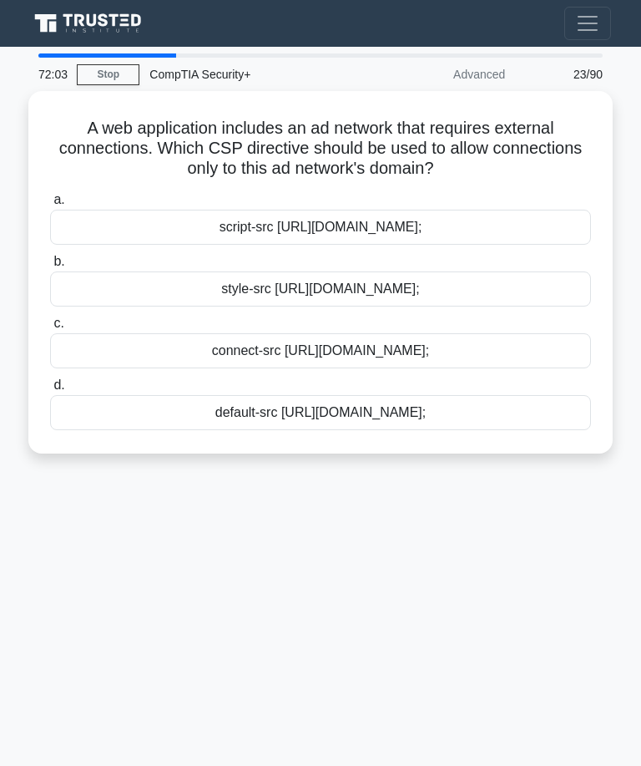
click at [452, 343] on div "connect-src [URL][DOMAIN_NAME];" at bounding box center [320, 350] width 541 height 35
click at [50, 329] on input "c. connect-src [URL][DOMAIN_NAME];" at bounding box center [50, 323] width 0 height 11
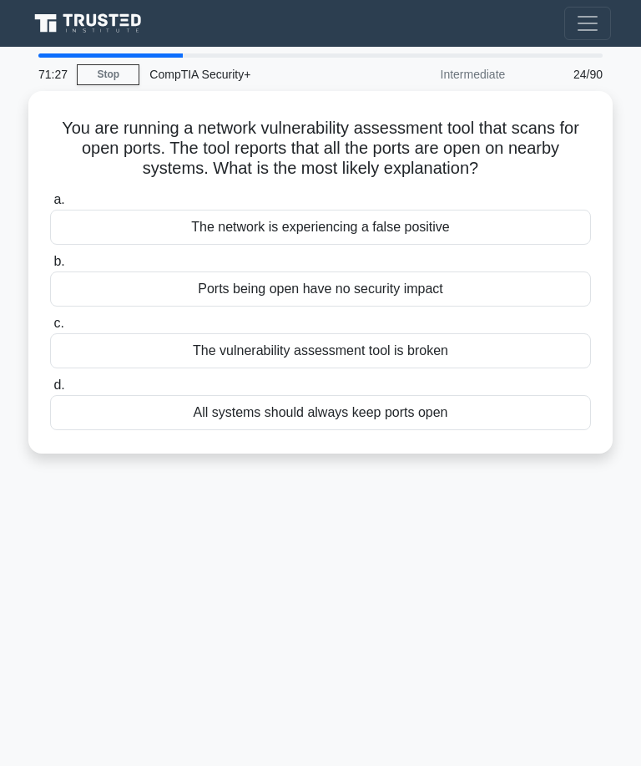
click at [439, 222] on div "The network is experiencing a false positive" at bounding box center [320, 227] width 541 height 35
click at [50, 205] on input "a. The network is experiencing a false positive" at bounding box center [50, 200] width 0 height 11
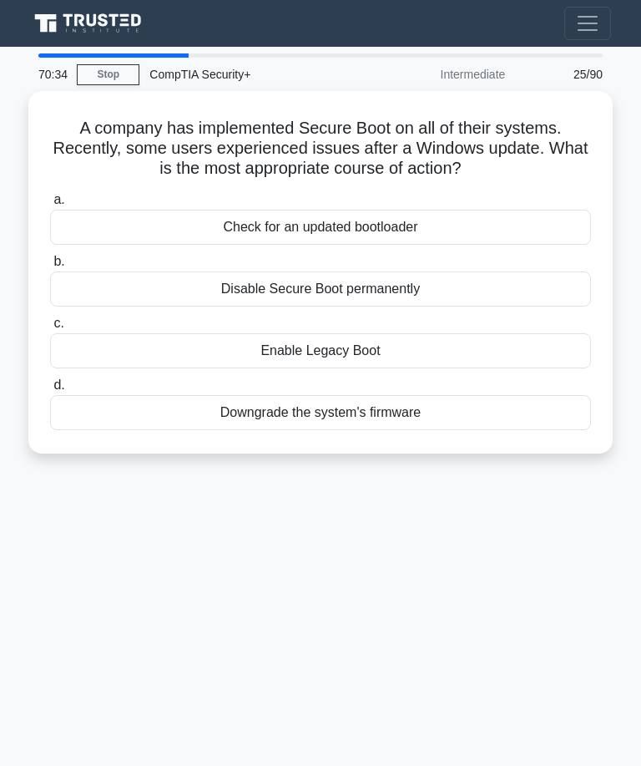
click at [463, 245] on div "Check for an updated bootloader" at bounding box center [320, 227] width 541 height 35
click at [50, 205] on input "a. Check for an updated bootloader" at bounding box center [50, 200] width 0 height 11
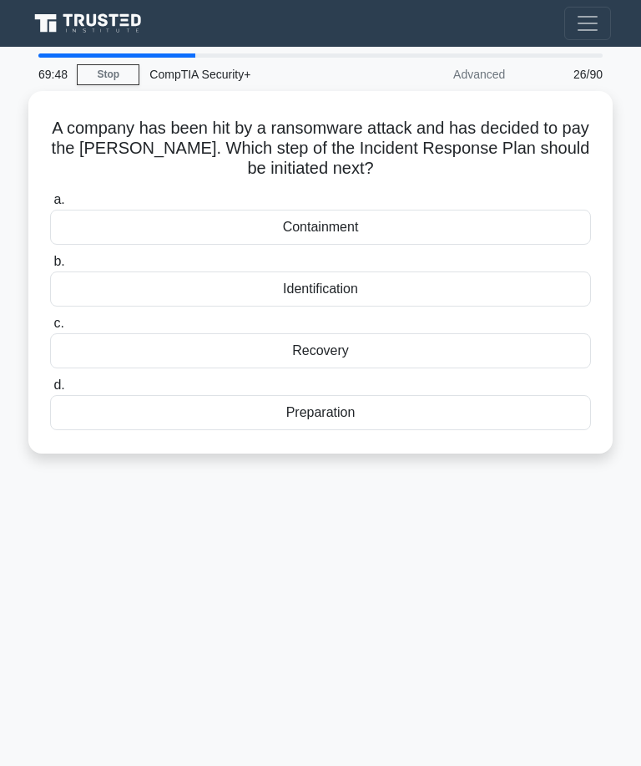
click at [362, 340] on div "Recovery" at bounding box center [320, 350] width 541 height 35
click at [50, 329] on input "c. Recovery" at bounding box center [50, 323] width 0 height 11
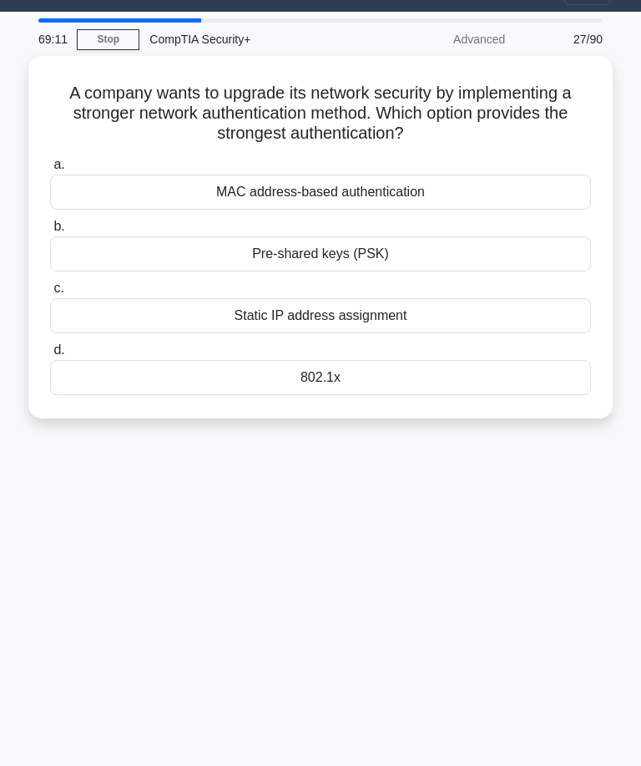
scroll to position [37, 0]
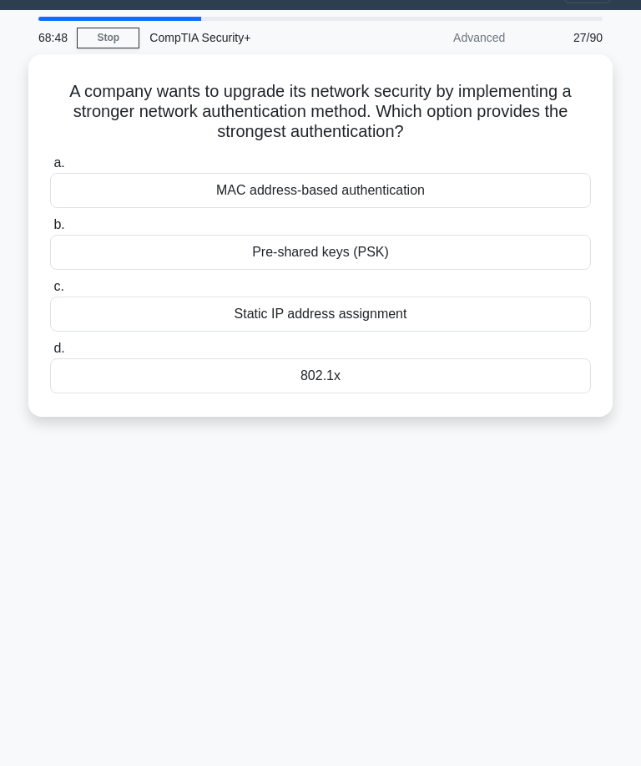
click at [438, 363] on div "802.1x" at bounding box center [320, 375] width 541 height 35
click at [50, 354] on input "d. 802.1x" at bounding box center [50, 348] width 0 height 11
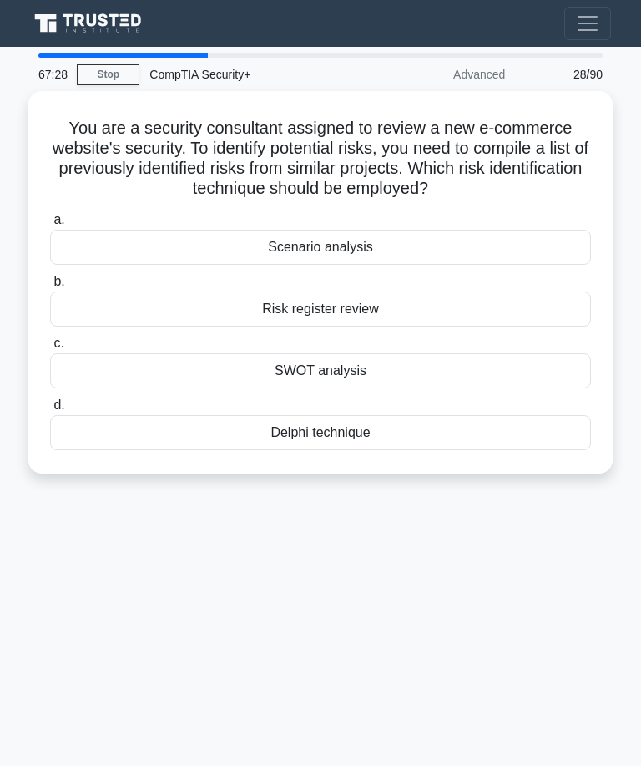
scroll to position [0, 0]
click at [415, 374] on div "SWOT analysis" at bounding box center [320, 370] width 541 height 35
click at [50, 349] on input "c. SWOT analysis" at bounding box center [50, 343] width 0 height 11
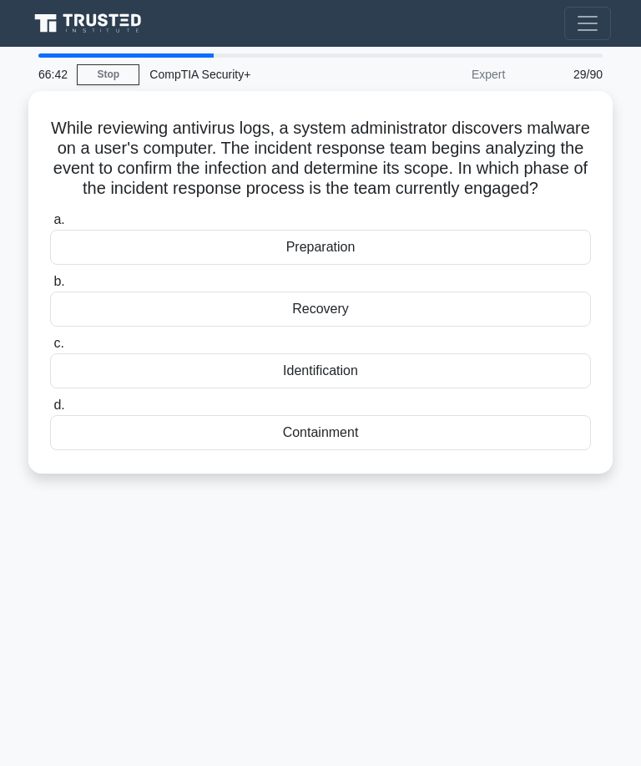
click at [382, 382] on div "Identification" at bounding box center [320, 370] width 541 height 35
click at [50, 349] on input "c. Identification" at bounding box center [50, 343] width 0 height 11
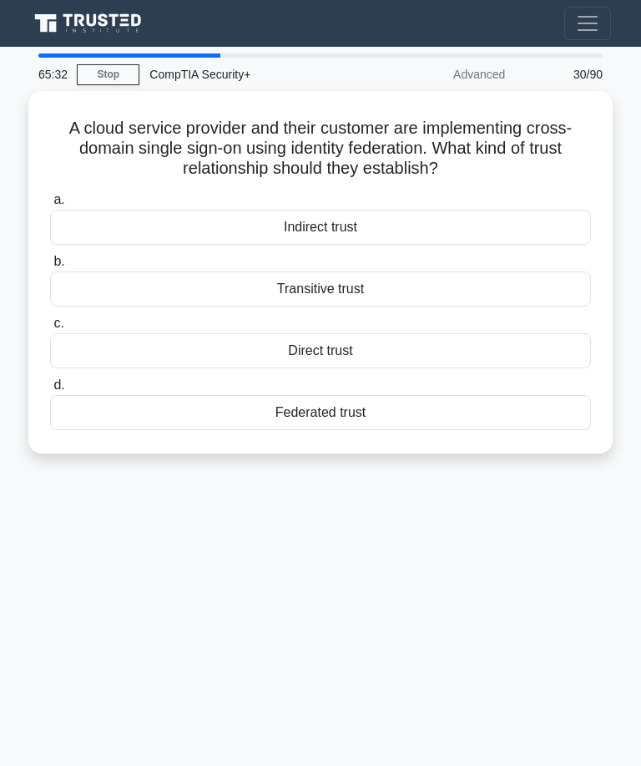
click at [361, 418] on div "Federated trust" at bounding box center [320, 412] width 541 height 35
click at [50, 391] on input "d. Federated trust" at bounding box center [50, 385] width 0 height 11
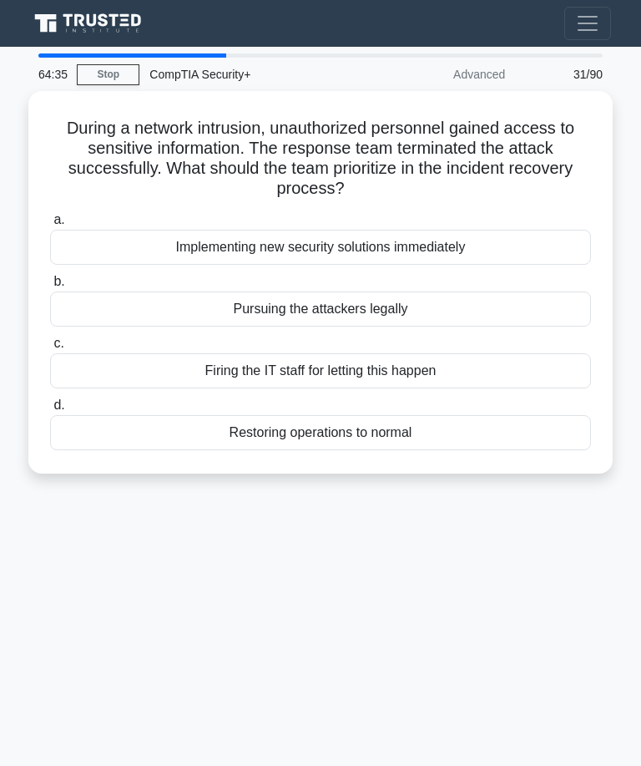
click at [368, 434] on div "Restoring operations to normal" at bounding box center [320, 432] width 541 height 35
click at [50, 411] on input "d. Restoring operations to normal" at bounding box center [50, 405] width 0 height 11
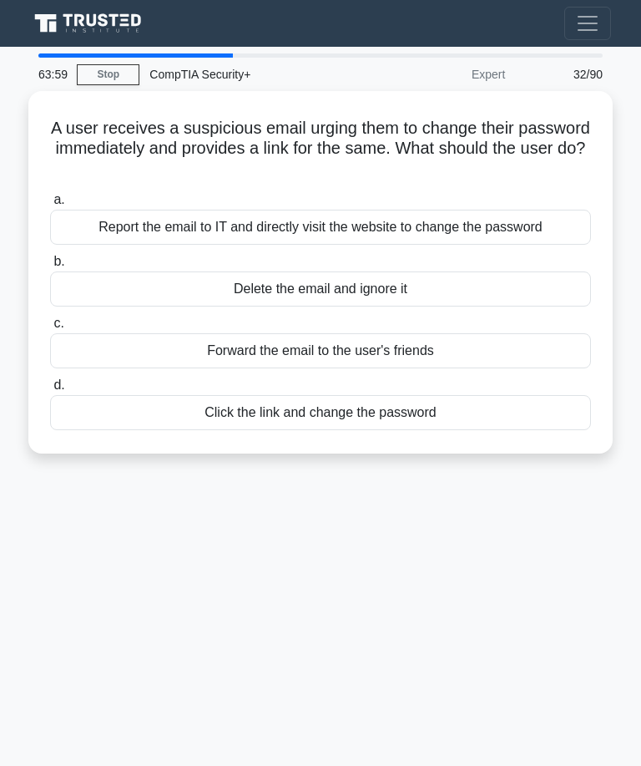
click at [420, 217] on div "Report the email to IT and directly visit the website to change the password" at bounding box center [320, 227] width 541 height 35
click at [50, 205] on input "a. Report the email to IT and directly visit the website to change the password" at bounding box center [50, 200] width 0 height 11
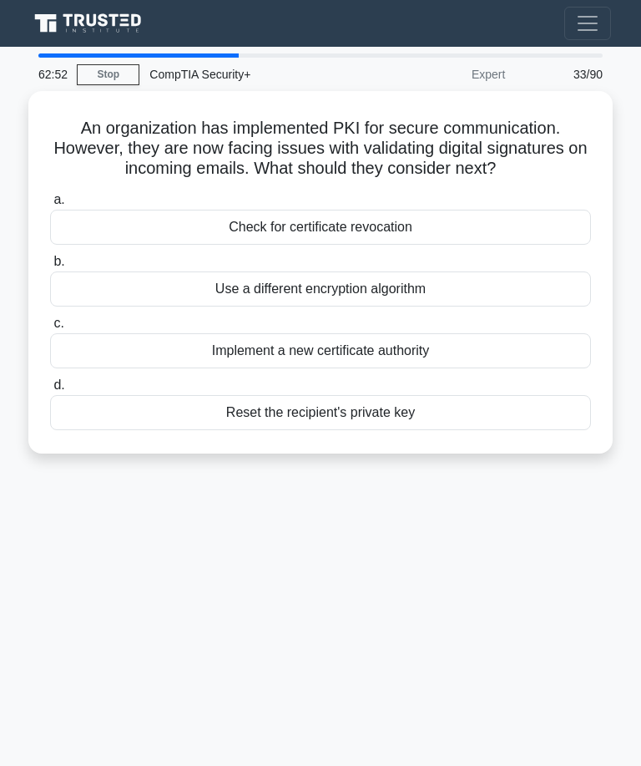
click at [415, 416] on div "Reset the recipient's private key" at bounding box center [320, 412] width 541 height 35
click at [50, 391] on input "d. Reset the recipient's private key" at bounding box center [50, 385] width 0 height 11
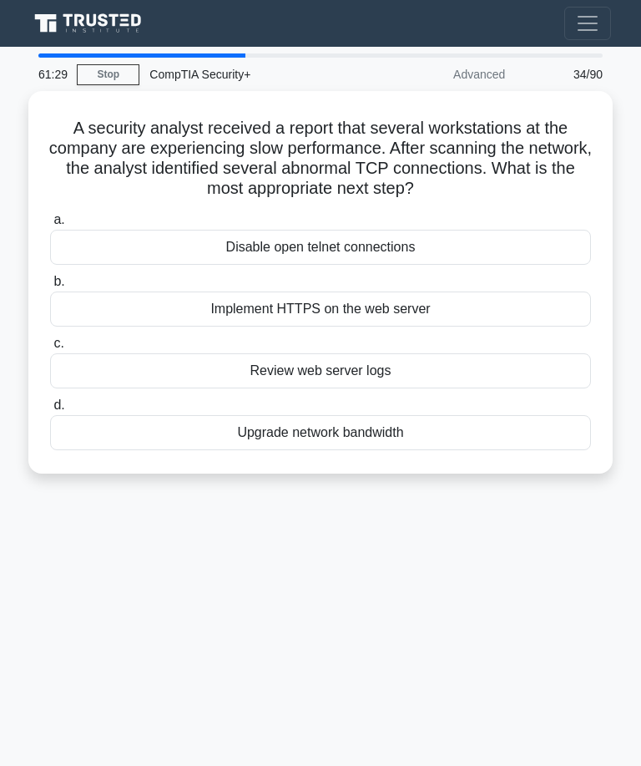
click at [341, 434] on div "Upgrade network bandwidth" at bounding box center [320, 432] width 541 height 35
click at [50, 411] on input "d. Upgrade network bandwidth" at bounding box center [50, 405] width 0 height 11
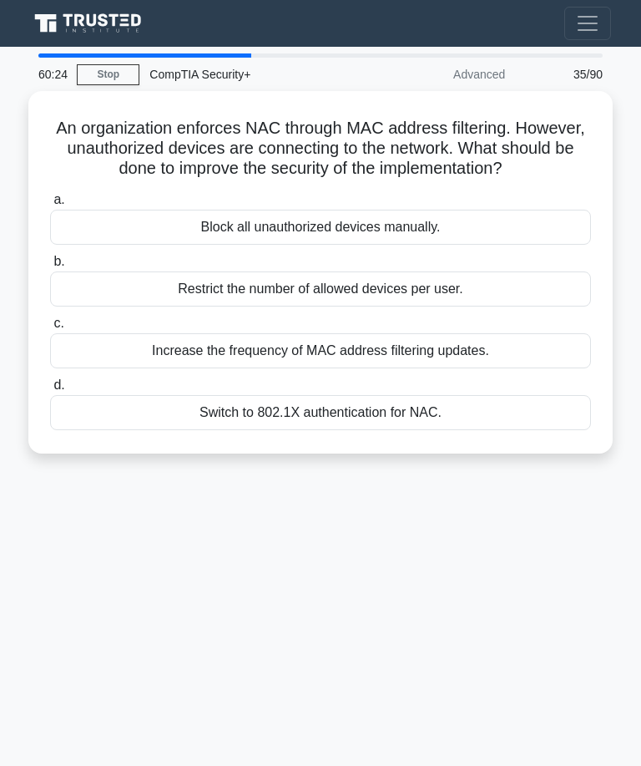
click at [430, 305] on div "Restrict the number of allowed devices per user." at bounding box center [320, 288] width 541 height 35
click at [50, 267] on input "b. Restrict the number of allowed devices per user." at bounding box center [50, 261] width 0 height 11
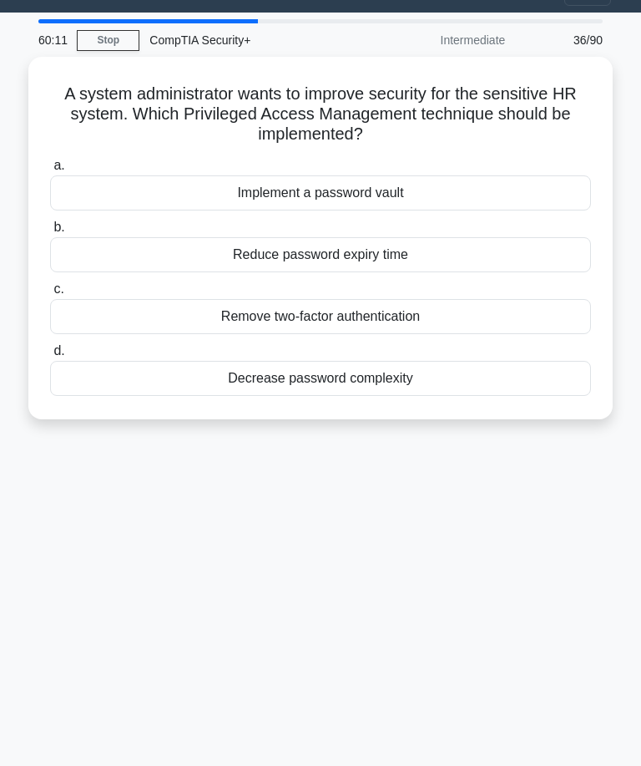
scroll to position [37, 0]
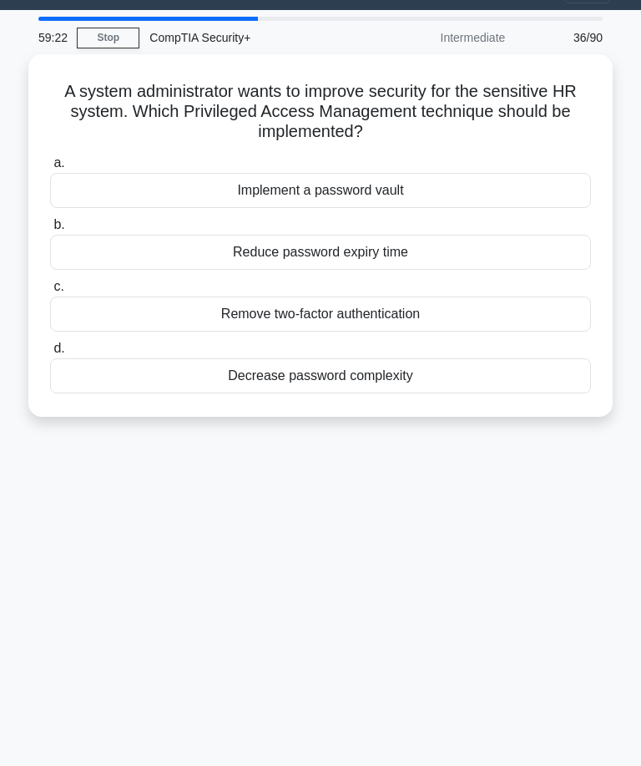
click at [462, 199] on div "Implement a password vault" at bounding box center [320, 190] width 541 height 35
click at [50, 169] on input "a. Implement a password vault" at bounding box center [50, 163] width 0 height 11
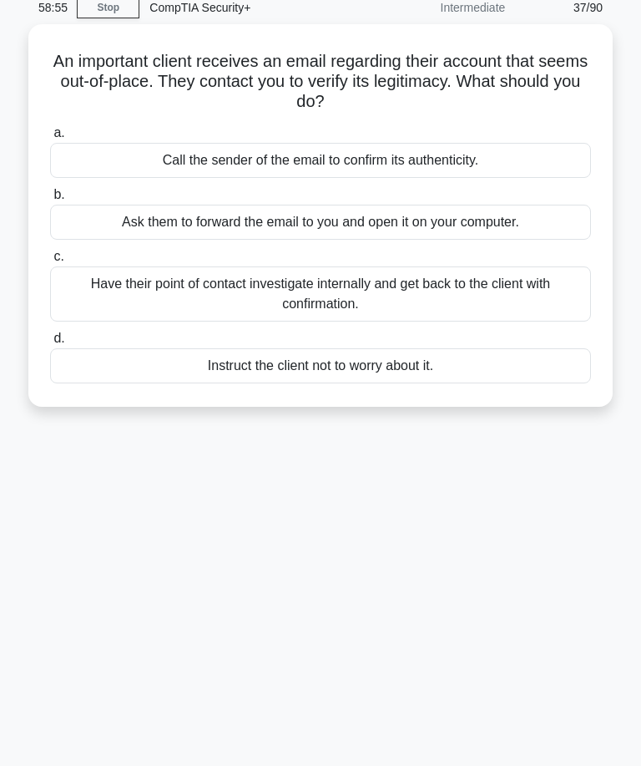
scroll to position [65, 0]
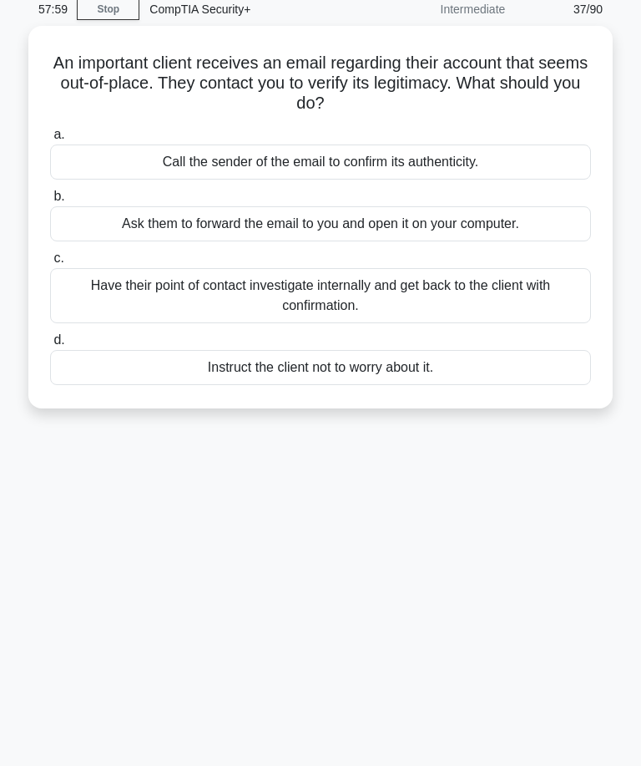
click at [468, 213] on div "Ask them to forward the email to you and open it on your computer." at bounding box center [320, 223] width 541 height 35
click at [50, 202] on input "b. Ask them to forward the email to you and open it on your computer." at bounding box center [50, 196] width 0 height 11
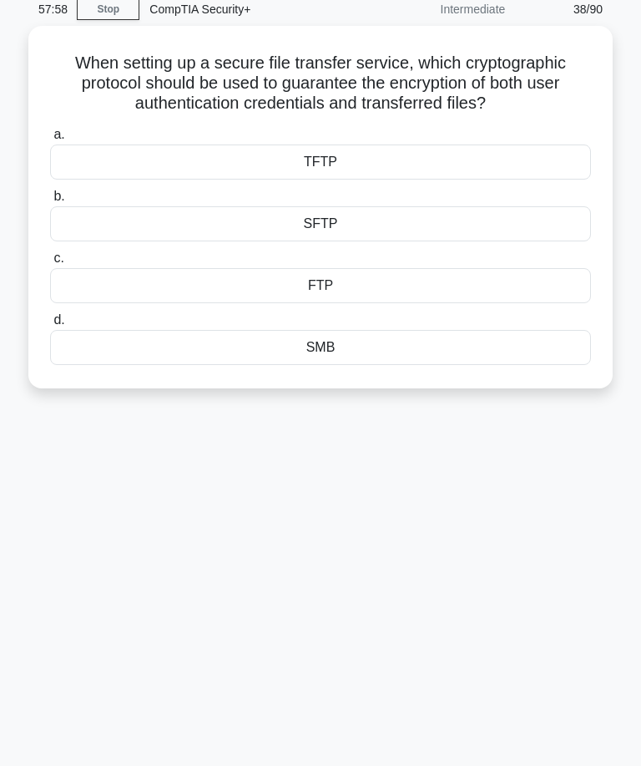
scroll to position [0, 0]
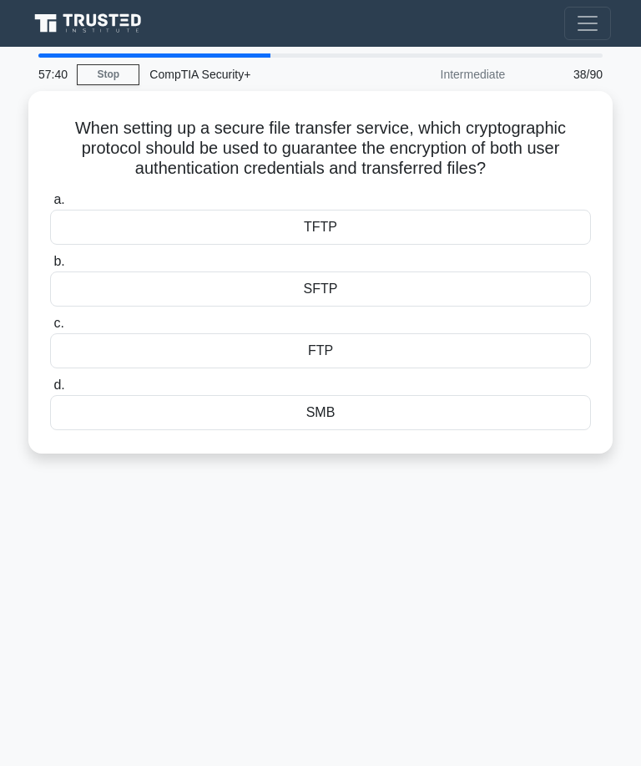
click at [422, 296] on div "SFTP" at bounding box center [320, 288] width 541 height 35
click at [50, 267] on input "b. SFTP" at bounding box center [50, 261] width 0 height 11
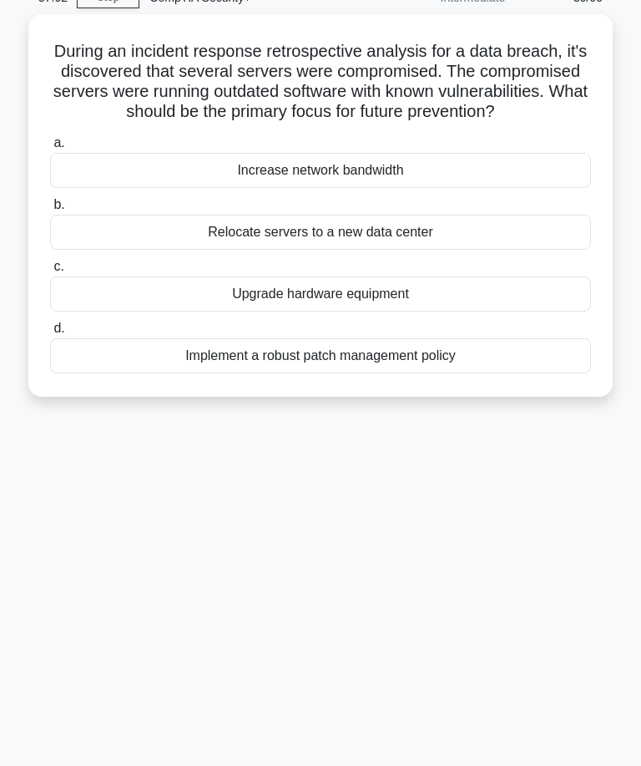
scroll to position [75, 0]
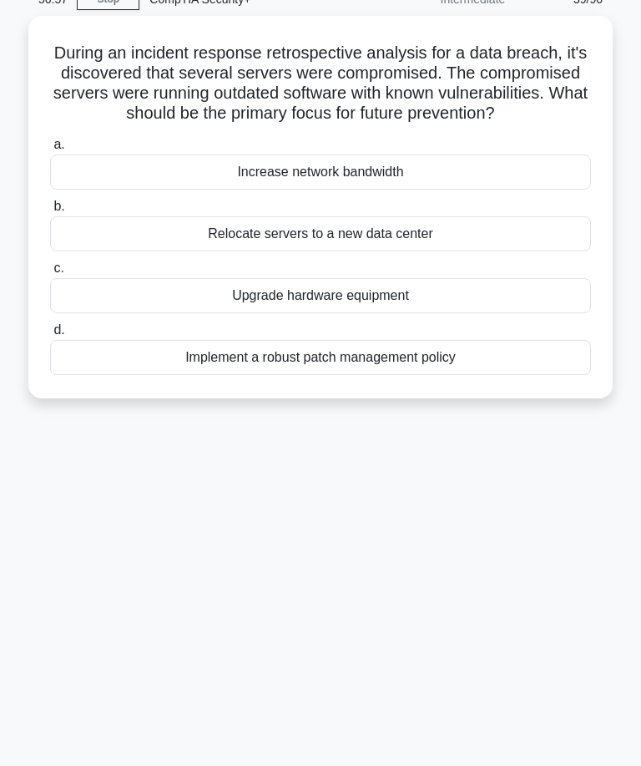
click at [437, 372] on div "Implement a robust patch management policy" at bounding box center [320, 357] width 541 height 35
click at [50, 336] on input "d. Implement a robust patch management policy" at bounding box center [50, 330] width 0 height 11
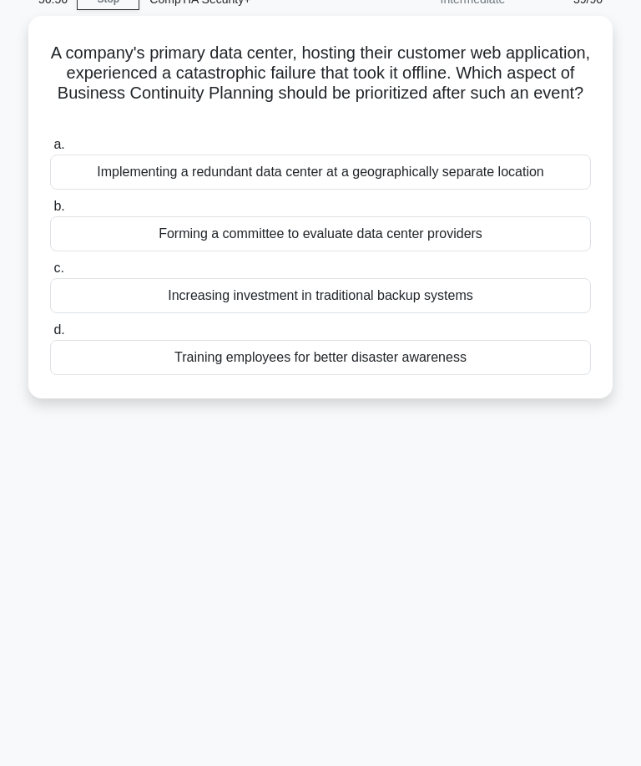
scroll to position [0, 0]
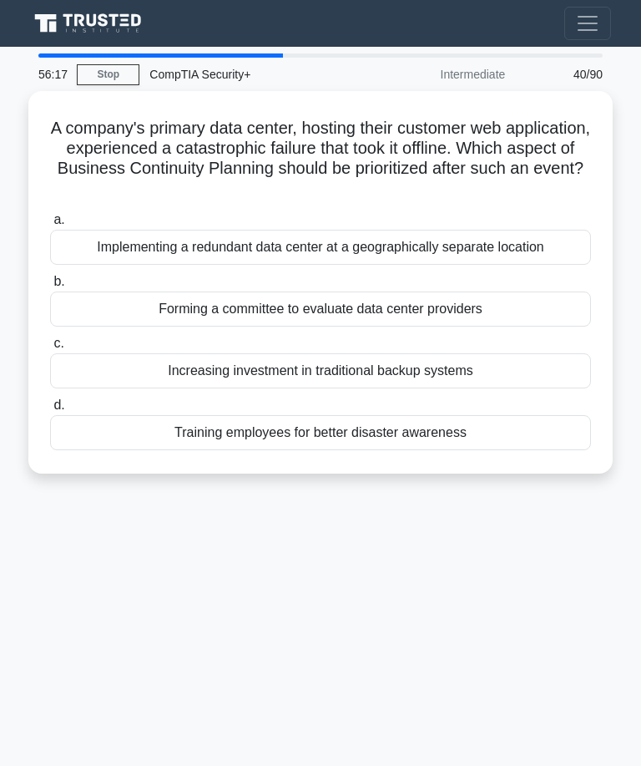
click at [479, 246] on div "Implementing a redundant data center at a geographically separate location" at bounding box center [320, 247] width 541 height 35
click at [50, 225] on input "a. Implementing a redundant data center at a geographically separate location" at bounding box center [50, 220] width 0 height 11
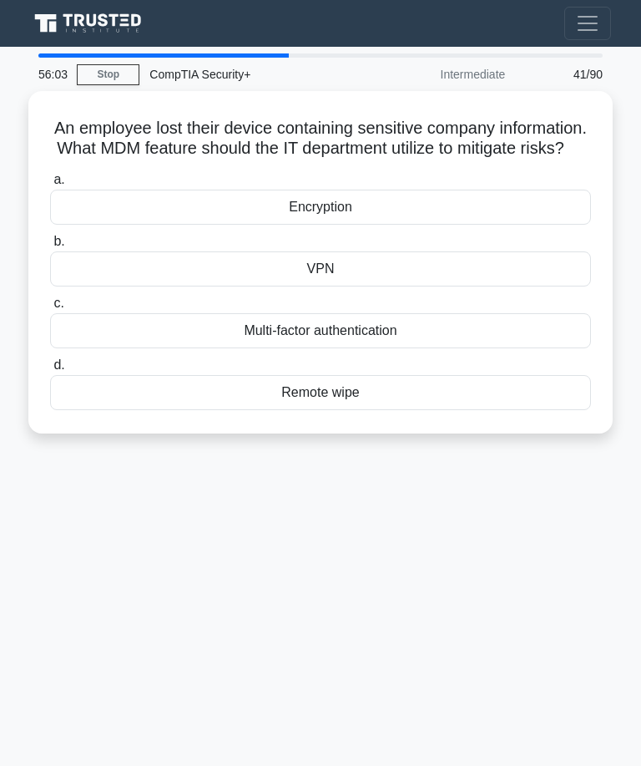
click at [485, 410] on div "Remote wipe" at bounding box center [320, 392] width 541 height 35
click at [50, 371] on input "d. Remote wipe" at bounding box center [50, 365] width 0 height 11
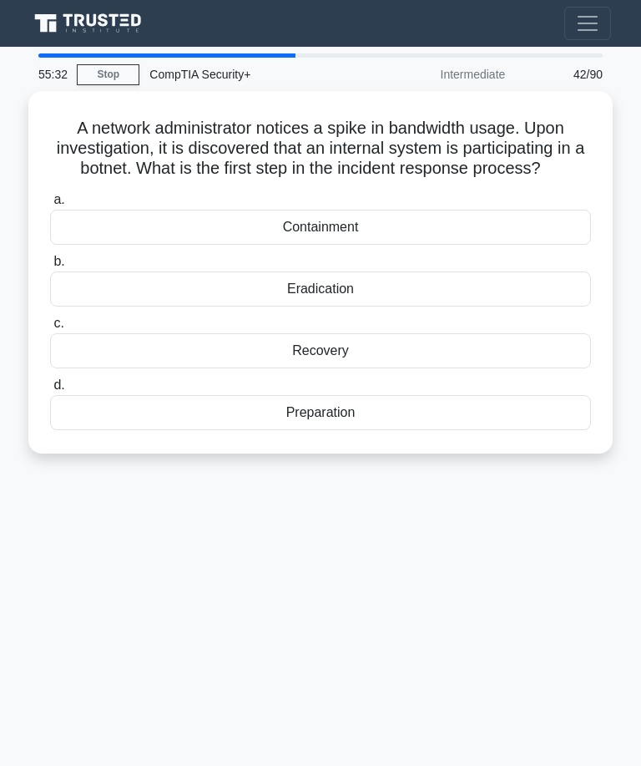
click at [419, 245] on div "Containment" at bounding box center [320, 227] width 541 height 35
click at [50, 205] on input "a. Containment" at bounding box center [50, 200] width 0 height 11
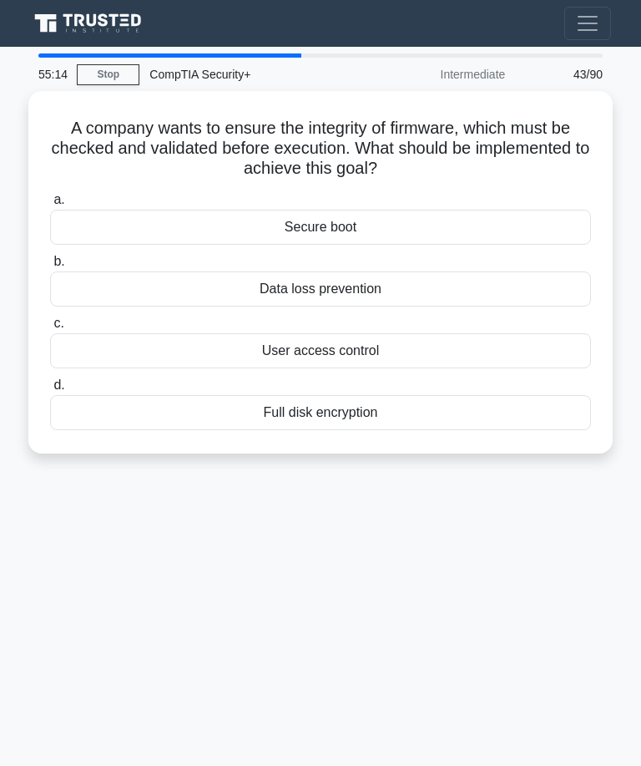
click at [467, 210] on div "Secure boot" at bounding box center [320, 227] width 541 height 35
click at [50, 205] on input "a. Secure boot" at bounding box center [50, 200] width 0 height 11
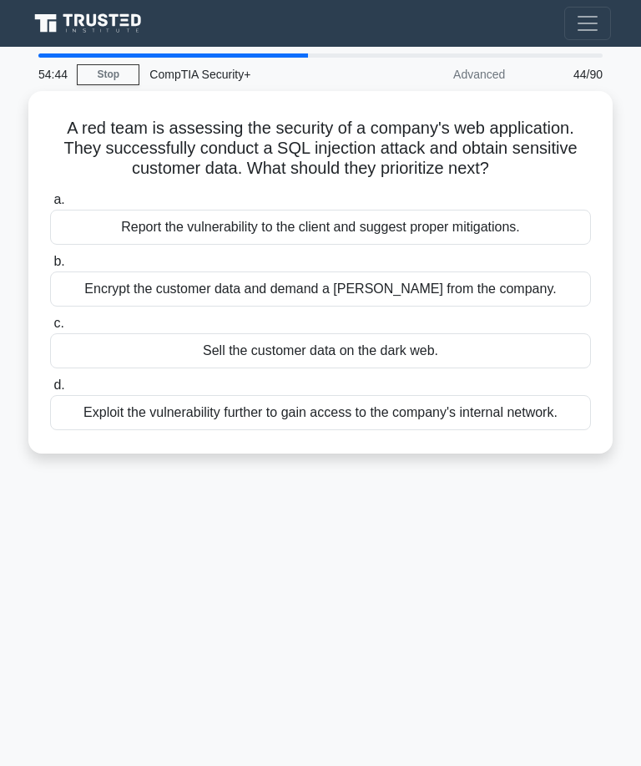
click at [120, 245] on div "Report the vulnerability to the client and suggest proper mitigations." at bounding box center [320, 227] width 541 height 35
click at [50, 205] on input "a. Report the vulnerability to the client and suggest proper mitigations." at bounding box center [50, 200] width 0 height 11
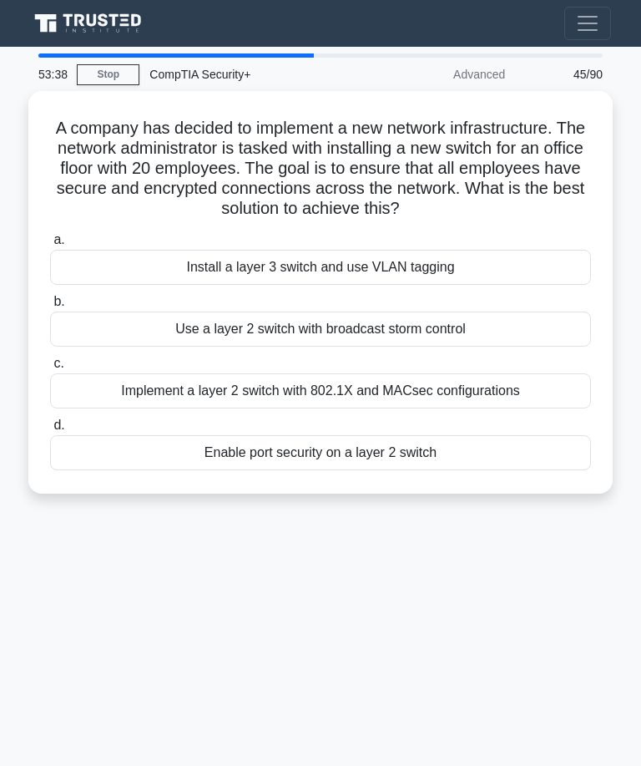
click at [210, 281] on div "Install a layer 3 switch and use VLAN tagging" at bounding box center [320, 267] width 541 height 35
click at [50, 246] on input "a. Install a layer 3 switch and use VLAN tagging" at bounding box center [50, 240] width 0 height 11
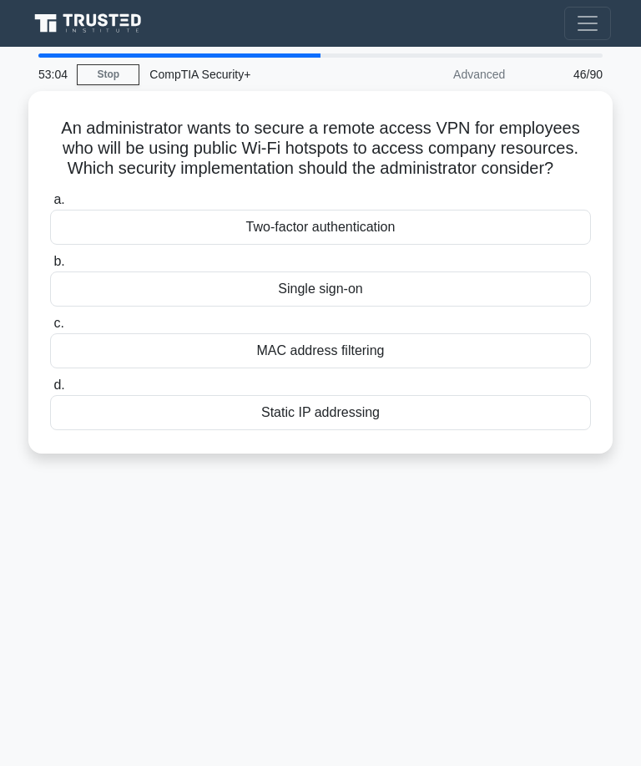
click at [453, 241] on div "Two-factor authentication" at bounding box center [320, 227] width 541 height 35
click at [50, 205] on input "a. Two-factor authentication" at bounding box center [50, 200] width 0 height 11
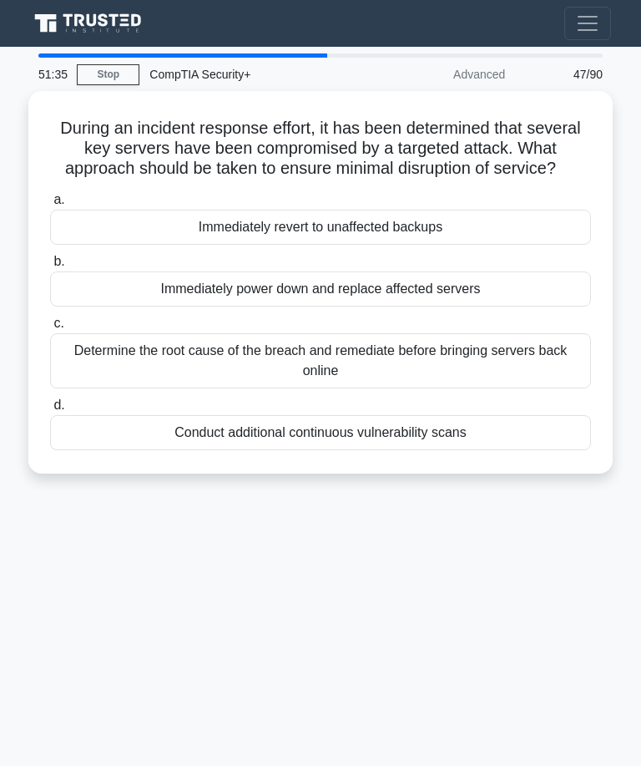
click at [480, 239] on div "Immediately revert to unaffected backups" at bounding box center [320, 227] width 541 height 35
click at [50, 205] on input "a. Immediately revert to unaffected backups" at bounding box center [50, 200] width 0 height 11
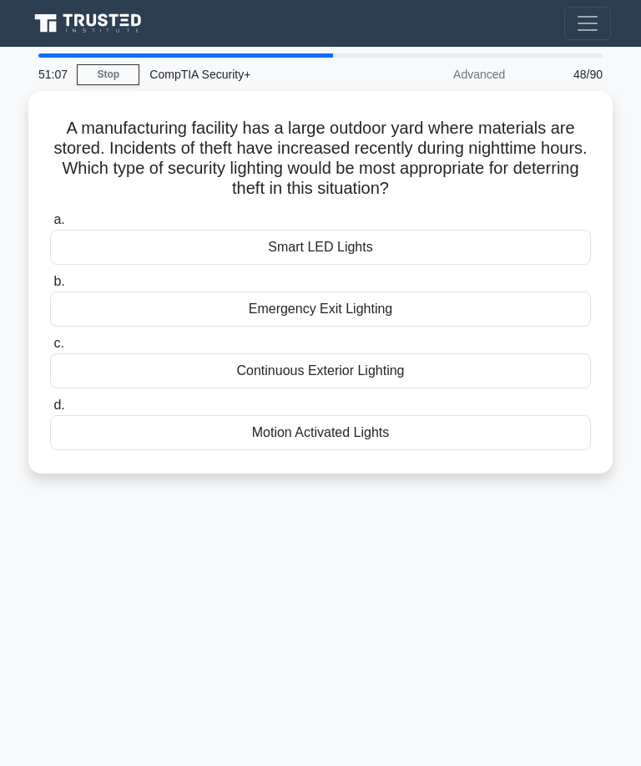
click at [432, 428] on div "Motion Activated Lights" at bounding box center [320, 432] width 541 height 35
click at [50, 411] on input "d. Motion Activated Lights" at bounding box center [50, 405] width 0 height 11
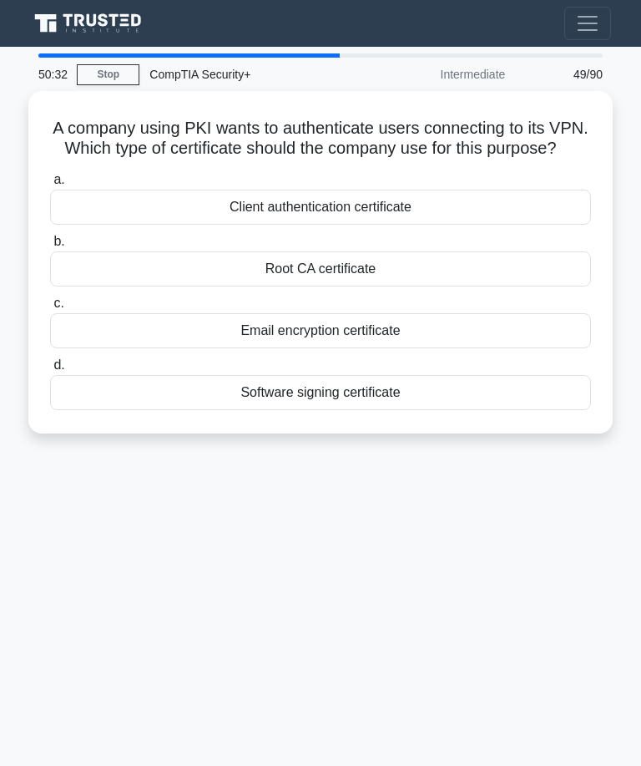
click at [489, 225] on div "Client authentication certificate" at bounding box center [320, 207] width 541 height 35
click at [50, 185] on input "a. Client authentication certificate" at bounding box center [50, 180] width 0 height 11
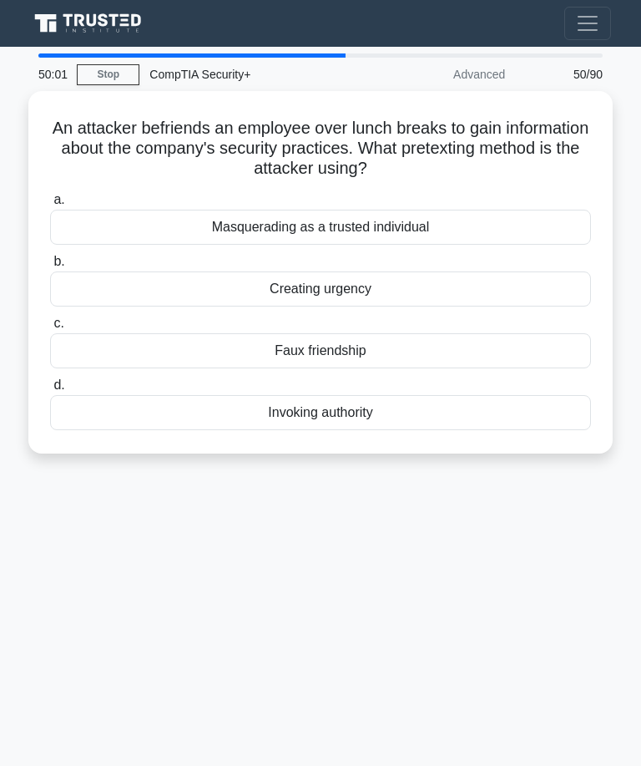
click at [458, 337] on div "Faux friendship" at bounding box center [320, 350] width 541 height 35
click at [50, 329] on input "c. Faux friendship" at bounding box center [50, 323] width 0 height 11
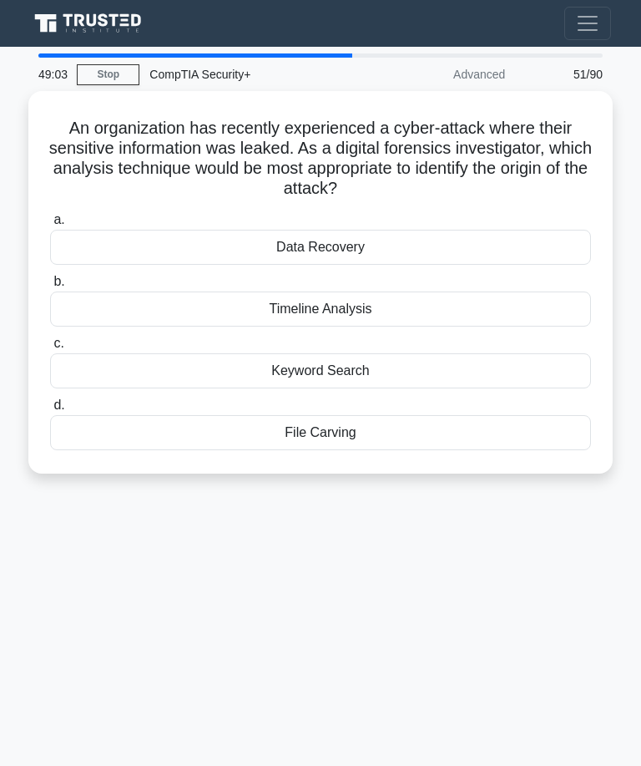
click at [403, 301] on div "Timeline Analysis" at bounding box center [320, 308] width 541 height 35
click at [50, 287] on input "b. Timeline Analysis" at bounding box center [50, 281] width 0 height 11
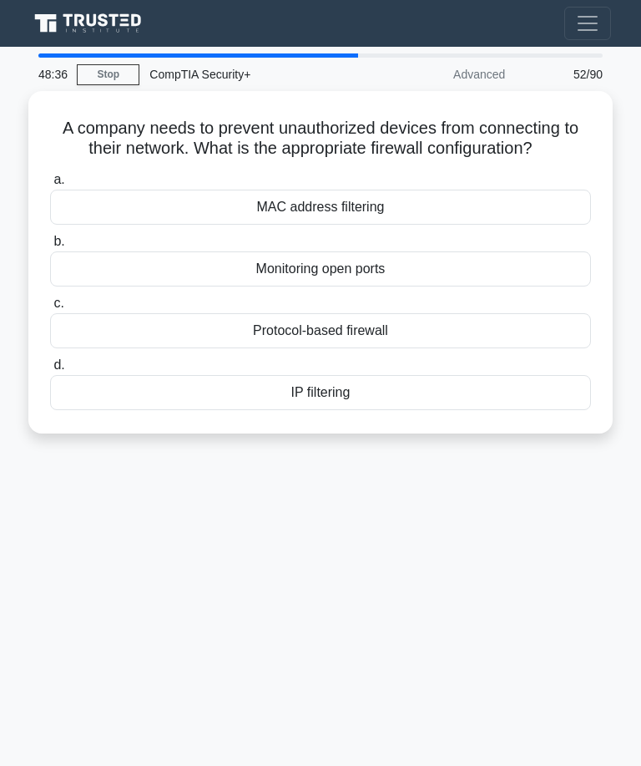
click at [381, 401] on div "IP filtering" at bounding box center [320, 392] width 541 height 35
click at [50, 371] on input "d. IP filtering" at bounding box center [50, 365] width 0 height 11
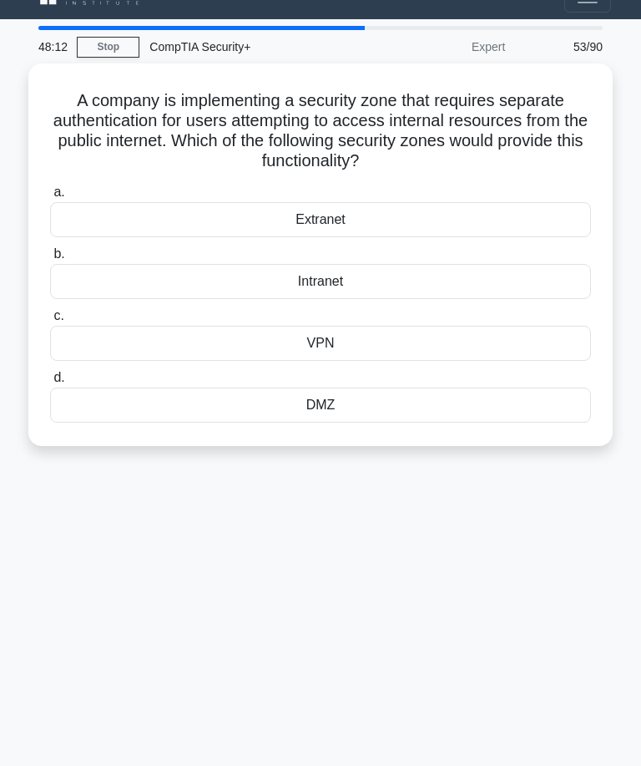
scroll to position [23, 0]
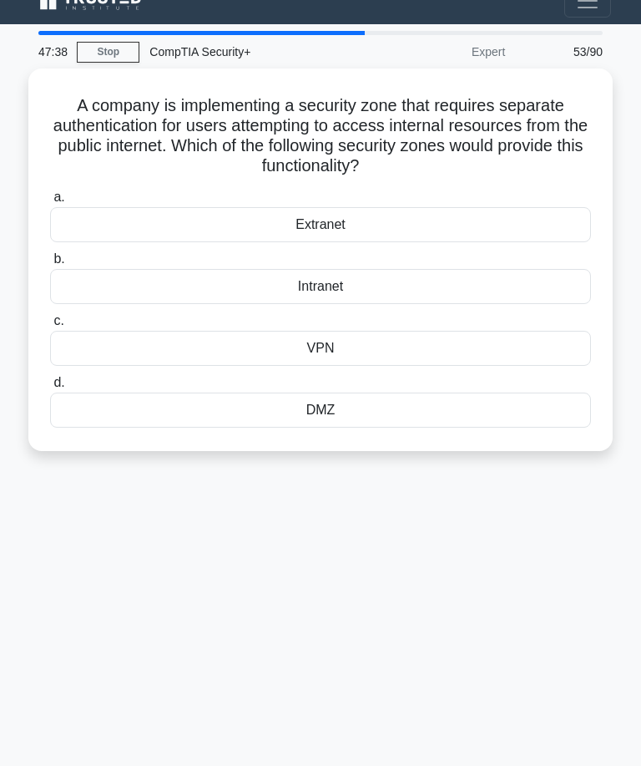
click at [367, 410] on div "DMZ" at bounding box center [320, 410] width 541 height 35
click at [50, 388] on input "d. DMZ" at bounding box center [50, 382] width 0 height 11
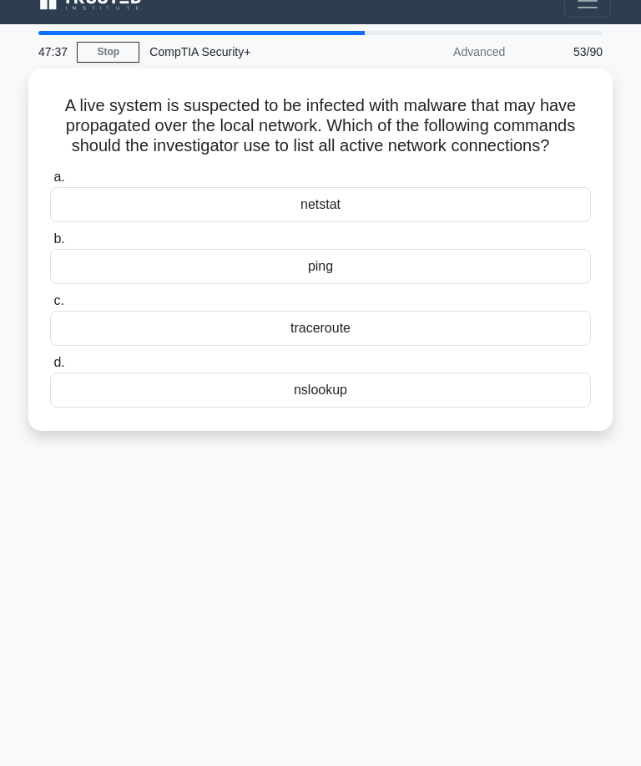
scroll to position [0, 0]
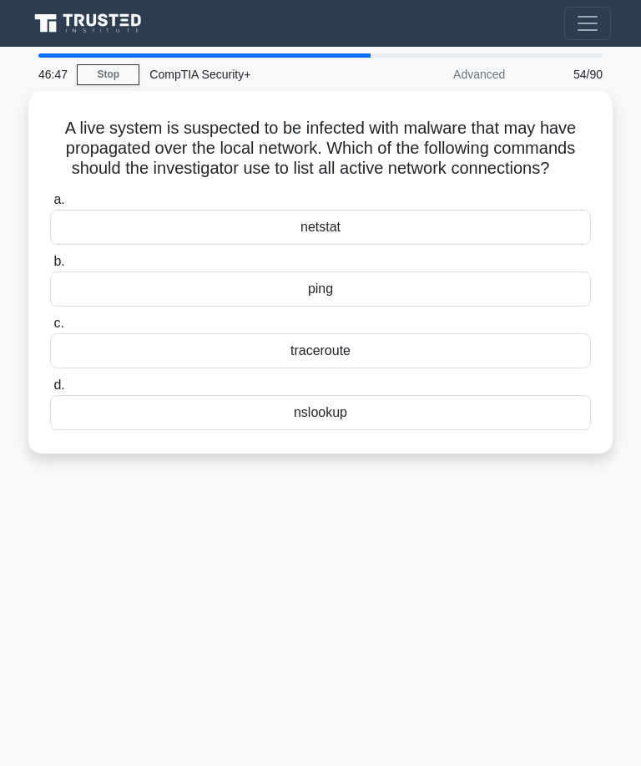
click at [398, 241] on div "netstat" at bounding box center [320, 227] width 541 height 35
click at [50, 205] on input "a. netstat" at bounding box center [50, 200] width 0 height 11
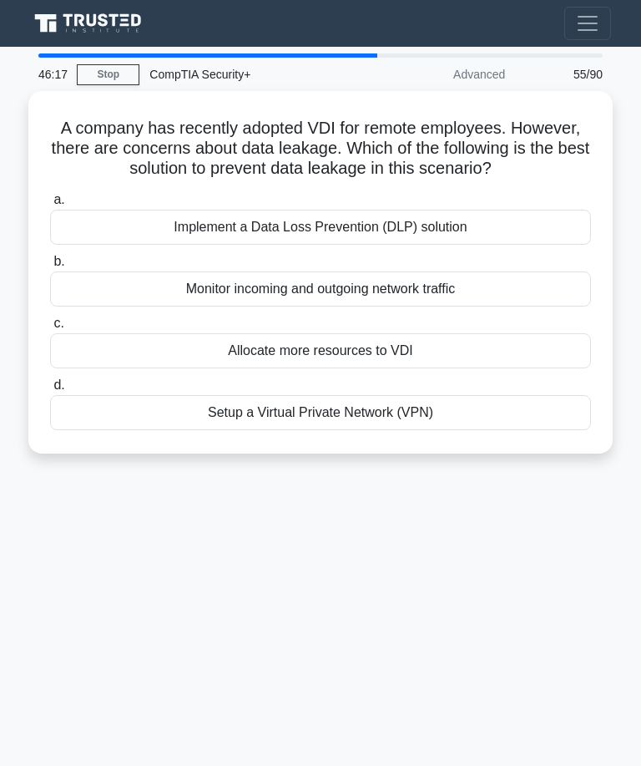
click at [509, 241] on div "Implement a Data Loss Prevention (DLP) solution" at bounding box center [320, 227] width 541 height 35
click at [50, 205] on input "a. Implement a Data Loss Prevention (DLP) solution" at bounding box center [50, 200] width 0 height 11
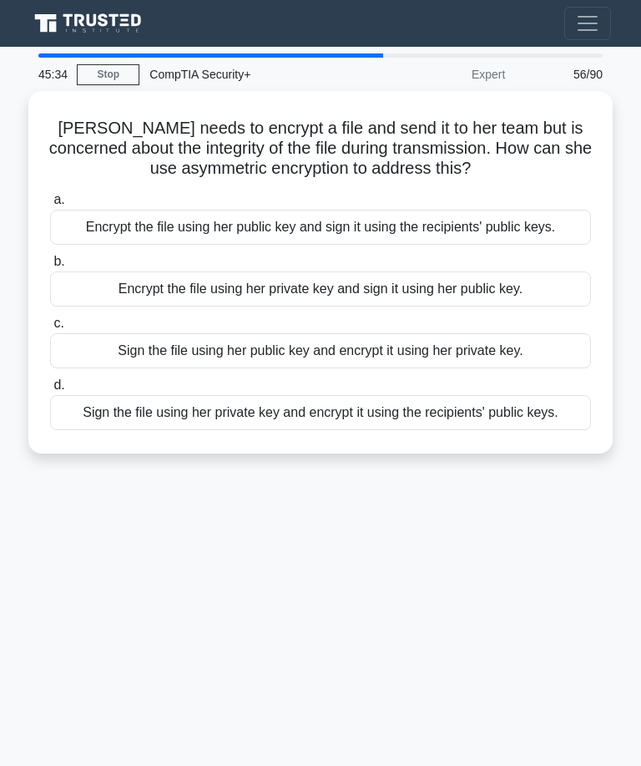
click at [182, 430] on div "Sign the file using her private key and encrypt it using the recipients' public…" at bounding box center [320, 412] width 541 height 35
click at [50, 391] on input "d. Sign the file using her private key and encrypt it using the recipients' pub…" at bounding box center [50, 385] width 0 height 11
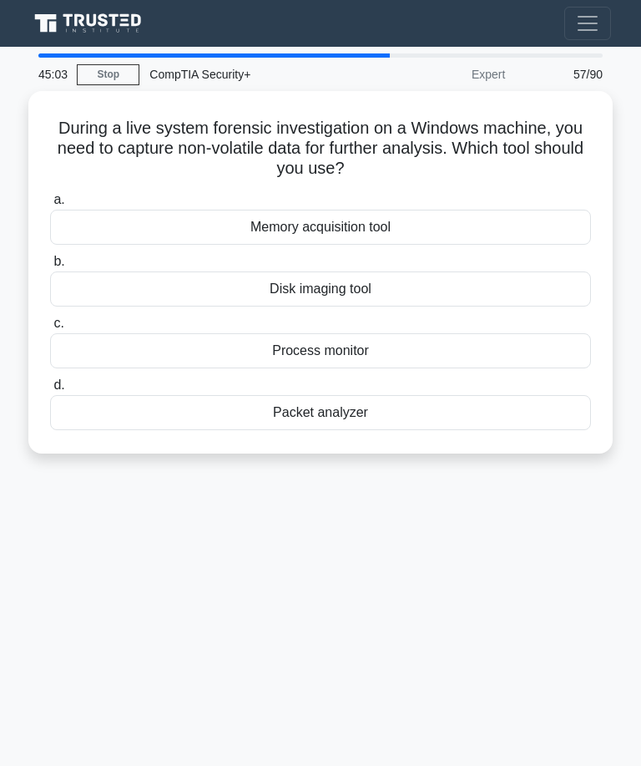
click at [397, 266] on label "b. Disk imaging tool" at bounding box center [320, 278] width 541 height 55
click at [50, 266] on input "b. Disk imaging tool" at bounding box center [50, 261] width 0 height 11
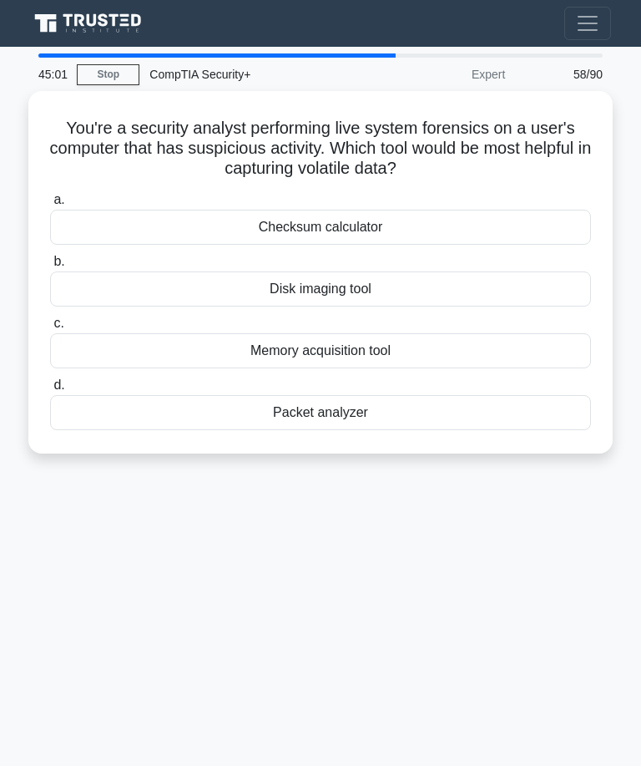
click at [371, 281] on div "Disk imaging tool" at bounding box center [320, 288] width 541 height 35
click at [50, 267] on input "b. Disk imaging tool" at bounding box center [50, 261] width 0 height 11
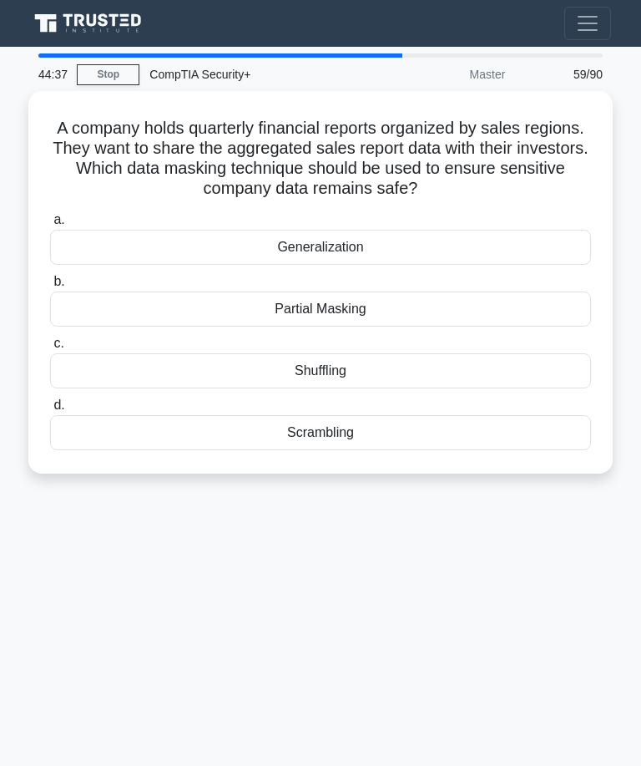
click at [411, 297] on div "Partial Masking" at bounding box center [320, 308] width 541 height 35
click at [50, 287] on input "b. Partial Masking" at bounding box center [50, 281] width 0 height 11
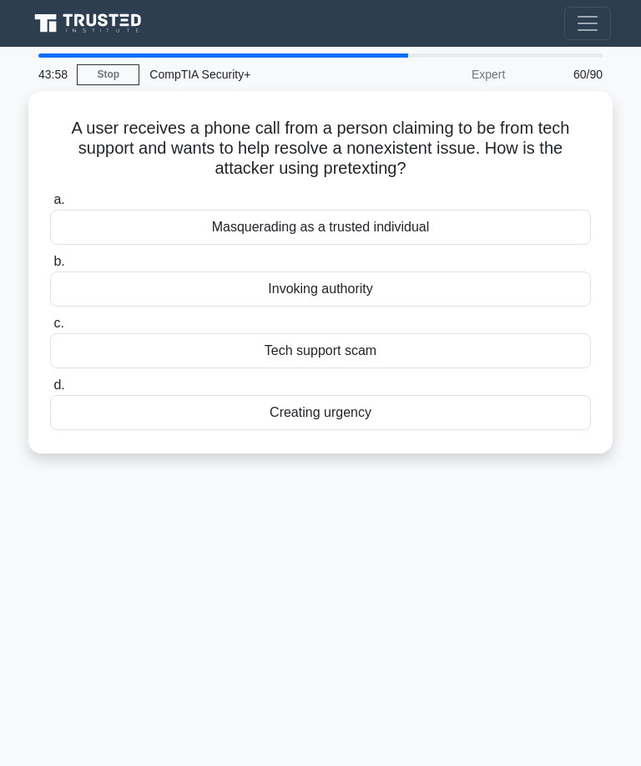
click at [444, 211] on div "Masquerading as a trusted individual" at bounding box center [320, 227] width 541 height 35
click at [50, 205] on input "a. Masquerading as a trusted individual" at bounding box center [50, 200] width 0 height 11
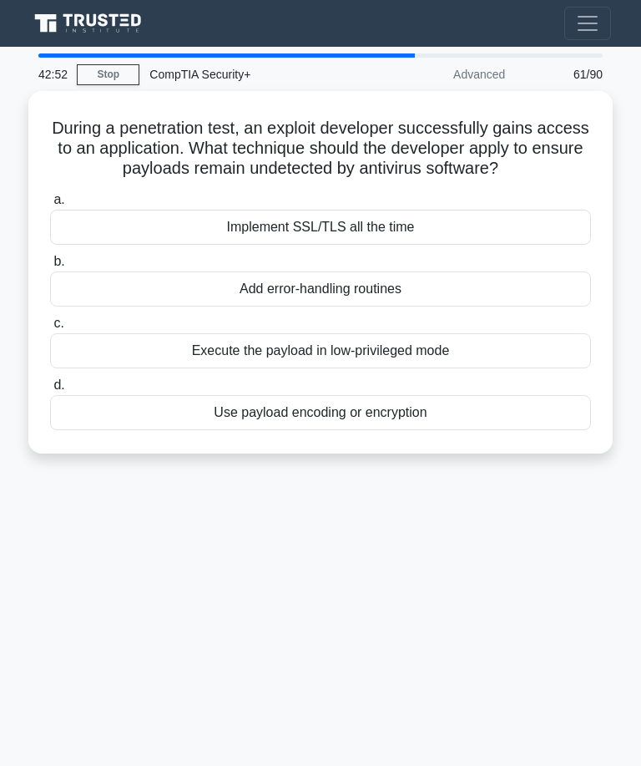
click at [420, 423] on div "Use payload encoding or encryption" at bounding box center [320, 412] width 541 height 35
click at [50, 391] on input "d. Use payload encoding or encryption" at bounding box center [50, 385] width 0 height 11
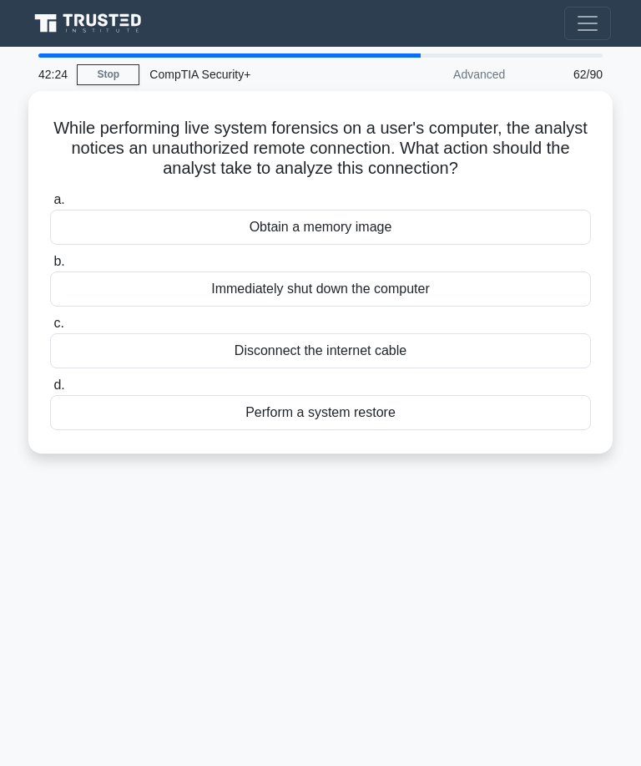
click at [423, 223] on div "Obtain a memory image" at bounding box center [320, 227] width 541 height 35
click at [50, 205] on input "a. Obtain a memory image" at bounding box center [50, 200] width 0 height 11
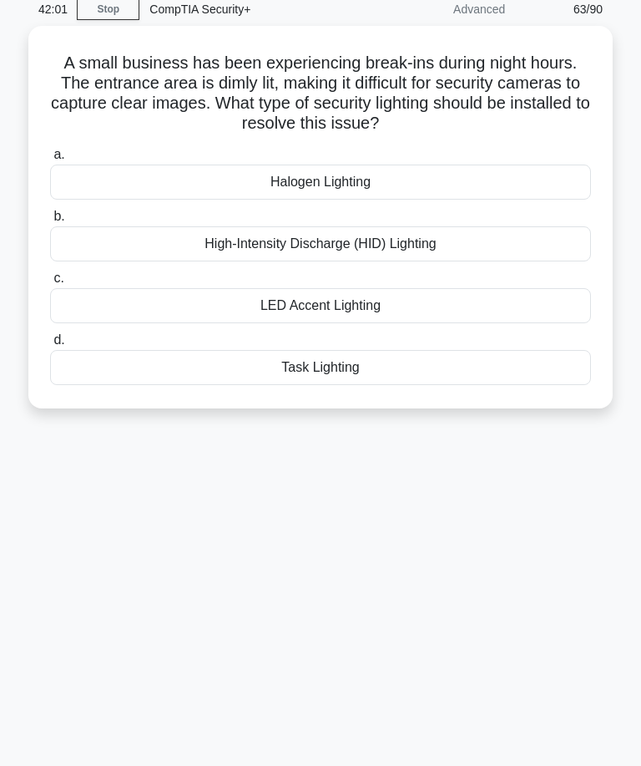
scroll to position [69, 0]
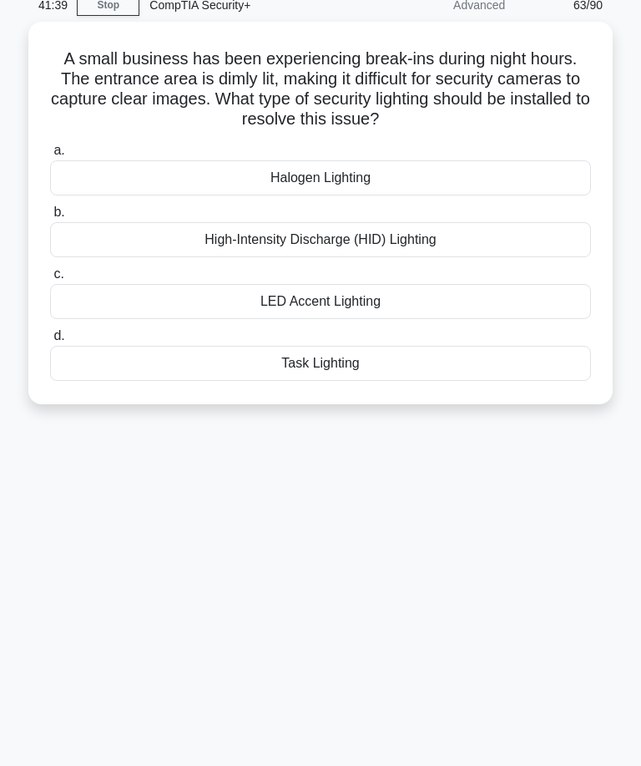
click at [433, 169] on div "Halogen Lighting" at bounding box center [320, 177] width 541 height 35
click at [50, 156] on input "a. Halogen Lighting" at bounding box center [50, 150] width 0 height 11
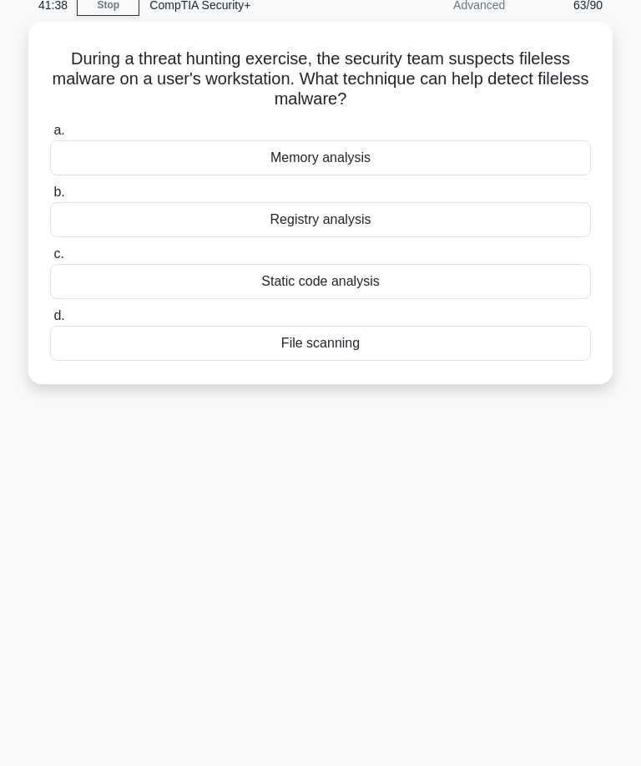
scroll to position [0, 0]
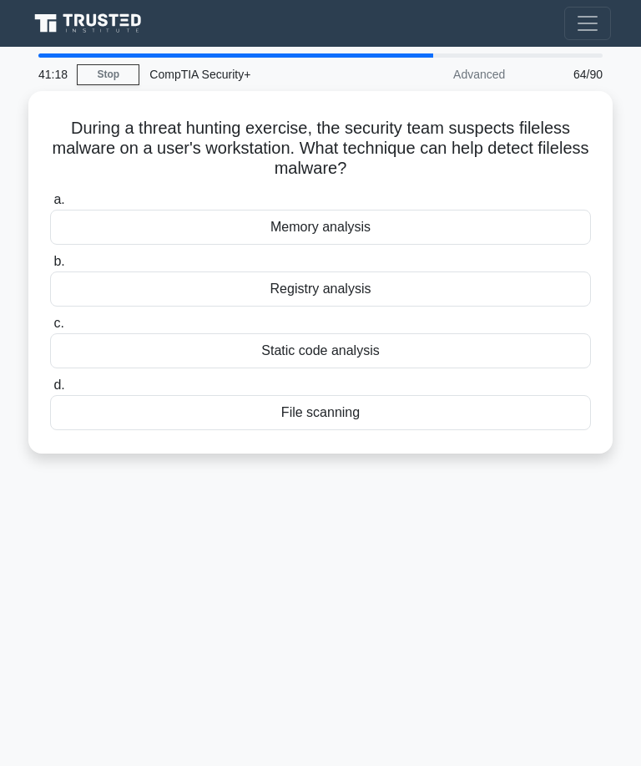
click at [399, 279] on div "Registry analysis" at bounding box center [320, 288] width 541 height 35
click at [50, 267] on input "b. Registry analysis" at bounding box center [50, 261] width 0 height 11
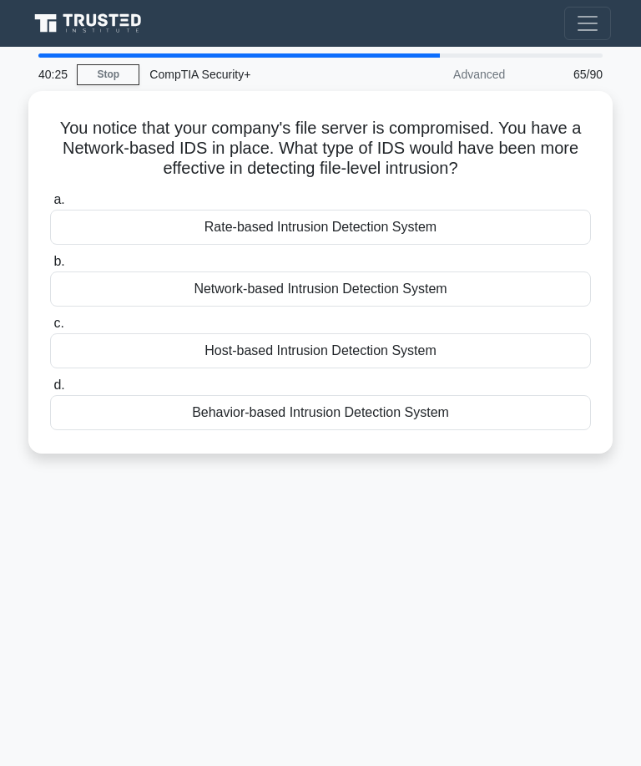
click at [413, 340] on div "Host-based Intrusion Detection System" at bounding box center [320, 350] width 541 height 35
click at [50, 329] on input "c. Host-based Intrusion Detection System" at bounding box center [50, 323] width 0 height 11
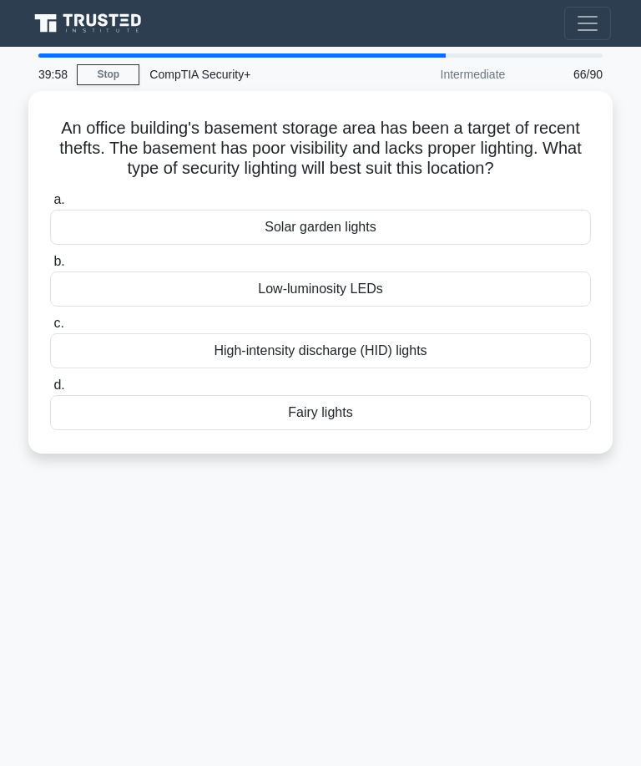
click at [428, 354] on div "High-intensity discharge (HID) lights" at bounding box center [320, 350] width 541 height 35
click at [50, 329] on input "c. High-intensity discharge (HID) lights" at bounding box center [50, 323] width 0 height 11
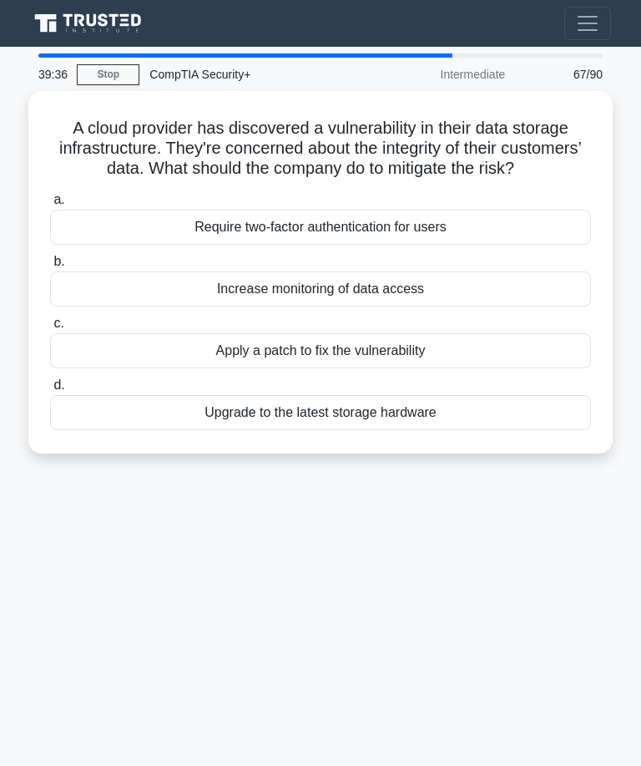
click at [431, 364] on div "Apply a patch to fix the vulnerability" at bounding box center [320, 350] width 541 height 35
click at [50, 329] on input "c. Apply a patch to fix the vulnerability" at bounding box center [50, 323] width 0 height 11
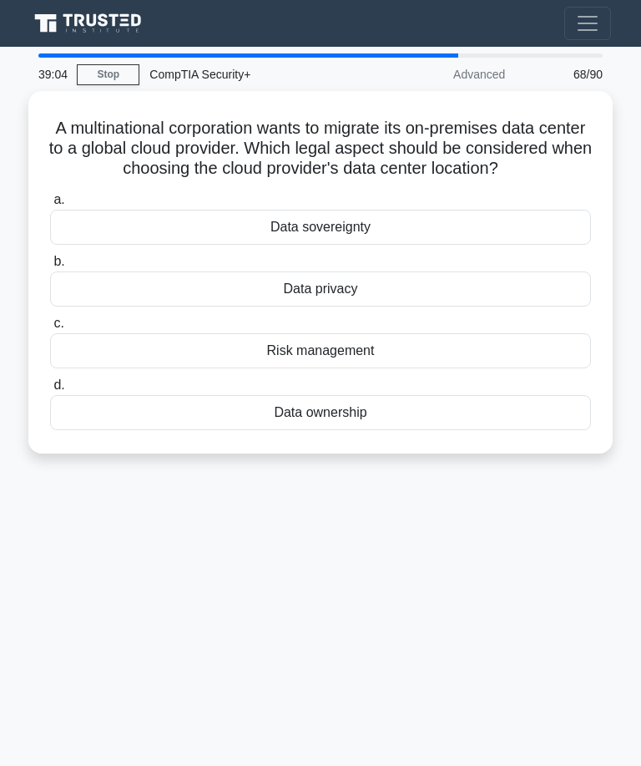
click at [439, 240] on div "Data sovereignty" at bounding box center [320, 227] width 541 height 35
click at [50, 205] on input "a. Data sovereignty" at bounding box center [50, 200] width 0 height 11
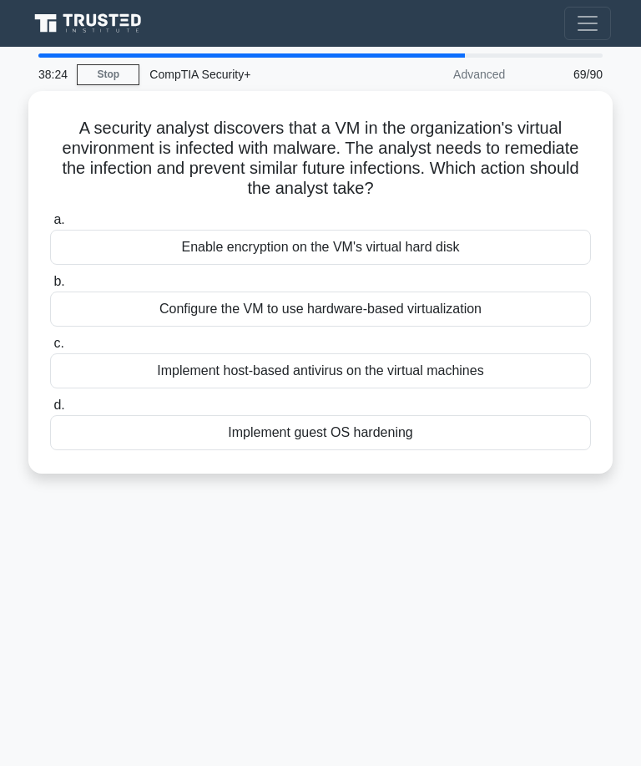
click at [481, 357] on div "Implement host-based antivirus on the virtual machines" at bounding box center [320, 370] width 541 height 35
click at [50, 349] on input "c. Implement host-based antivirus on the virtual machines" at bounding box center [50, 343] width 0 height 11
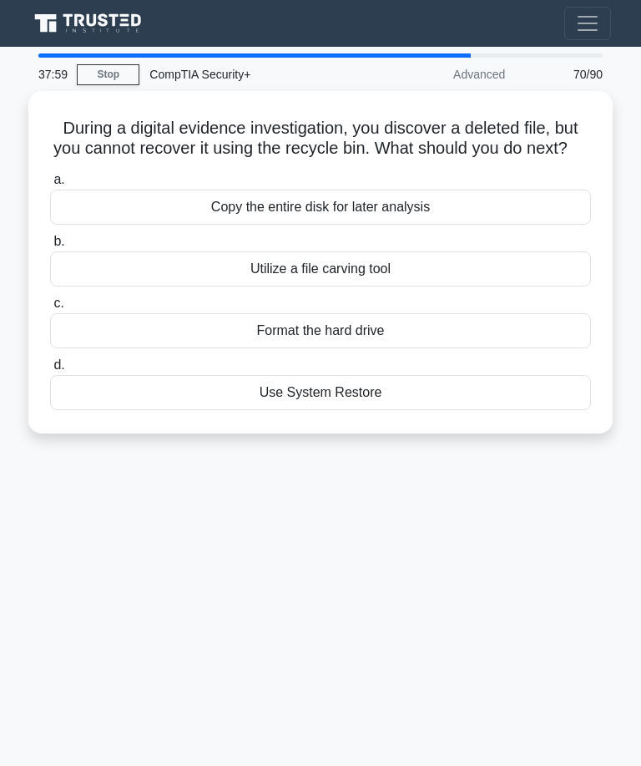
click at [412, 281] on div "Utilize a file carving tool" at bounding box center [320, 268] width 541 height 35
click at [50, 247] on input "b. Utilize a file carving tool" at bounding box center [50, 241] width 0 height 11
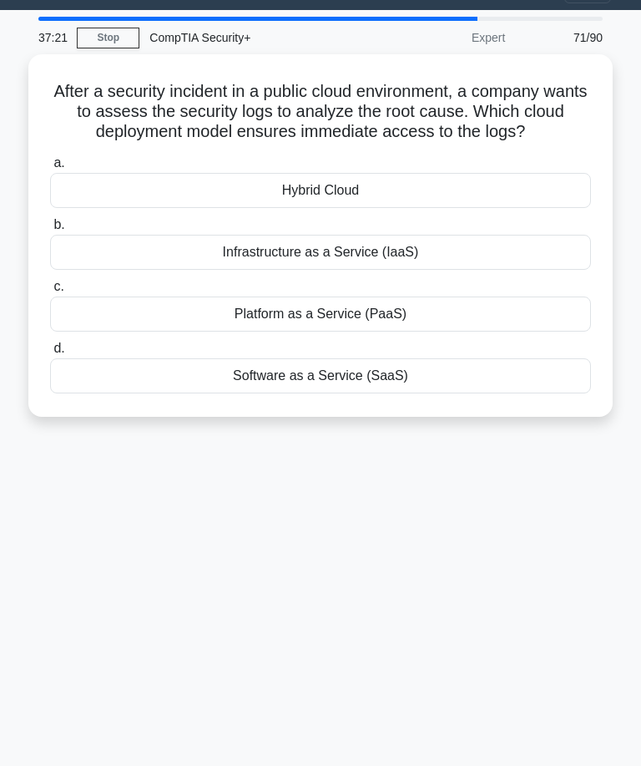
scroll to position [48, 0]
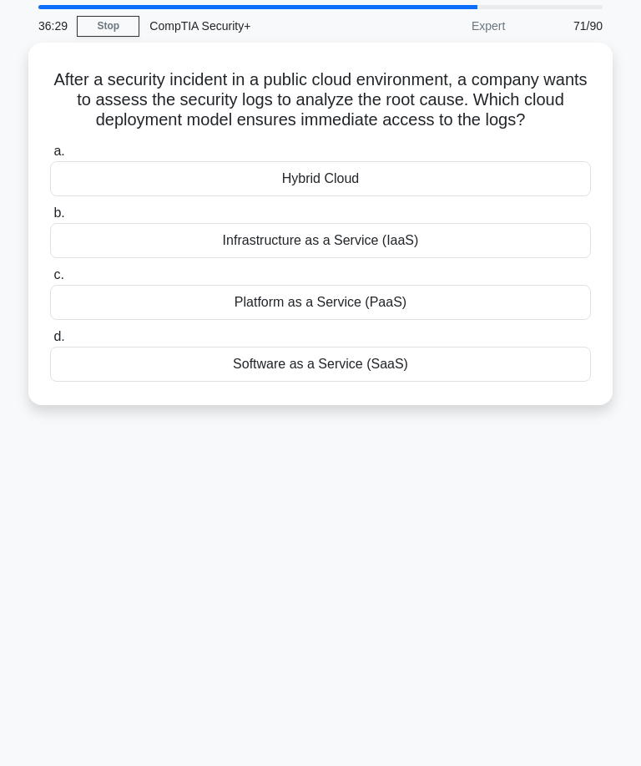
click at [435, 251] on div "Infrastructure as a Service (IaaS)" at bounding box center [320, 240] width 541 height 35
click at [50, 219] on input "b. Infrastructure as a Service (IaaS)" at bounding box center [50, 213] width 0 height 11
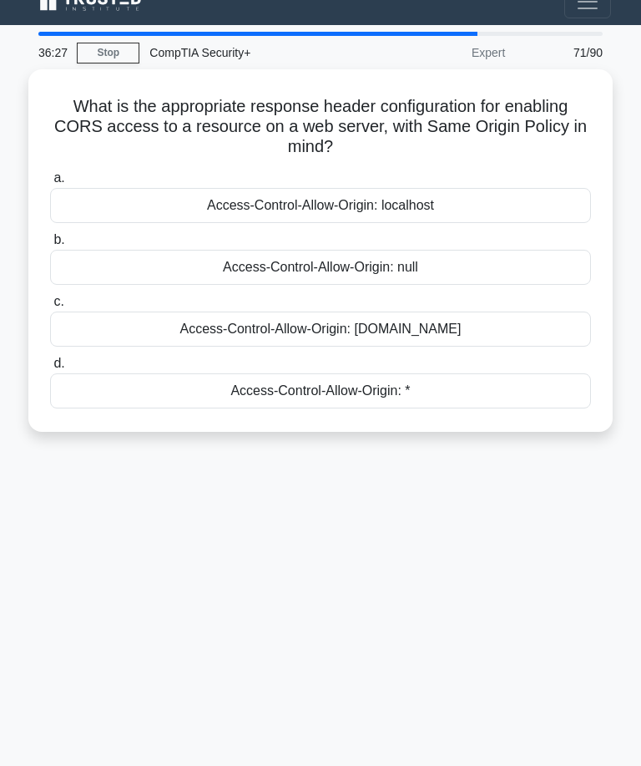
scroll to position [0, 0]
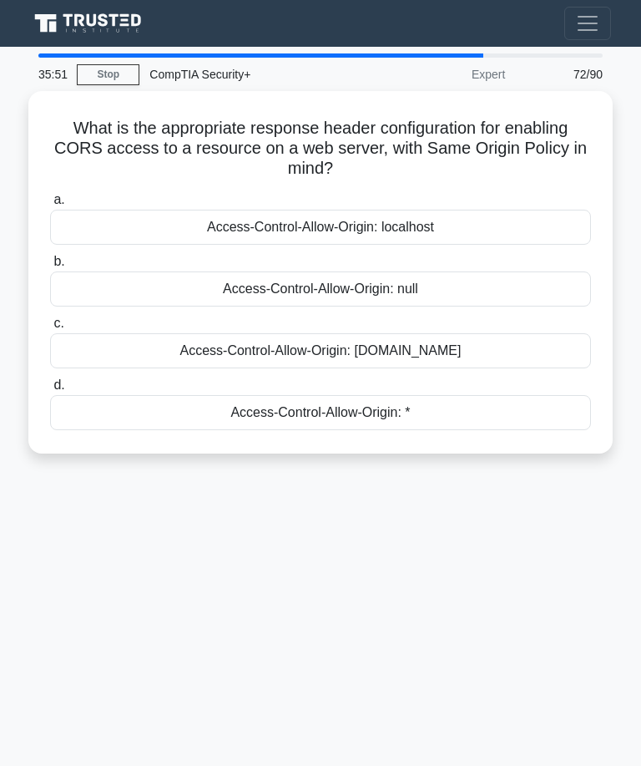
click at [476, 215] on div "Access-Control-Allow-Origin: localhost" at bounding box center [320, 227] width 541 height 35
click at [50, 205] on input "a. Access-Control-Allow-Origin: localhost" at bounding box center [50, 200] width 0 height 11
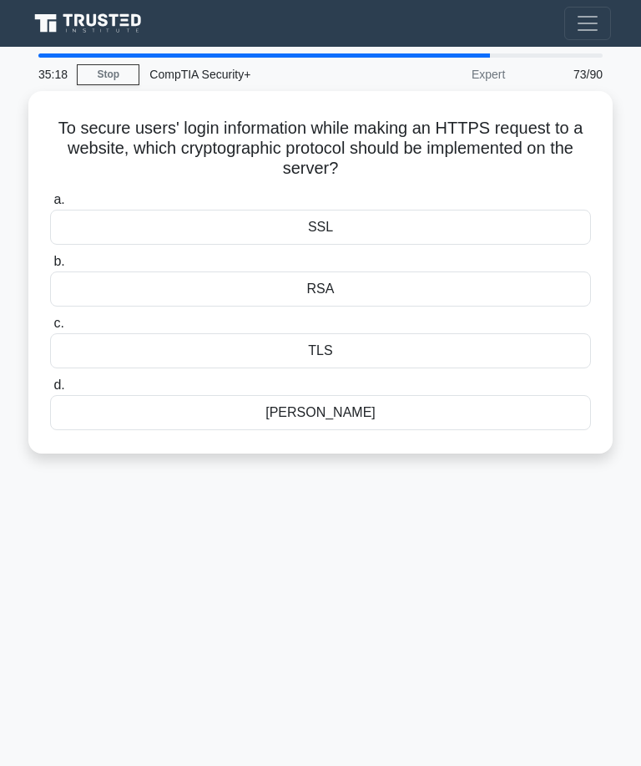
click at [410, 344] on div "TLS" at bounding box center [320, 350] width 541 height 35
click at [50, 329] on input "c. TLS" at bounding box center [50, 323] width 0 height 11
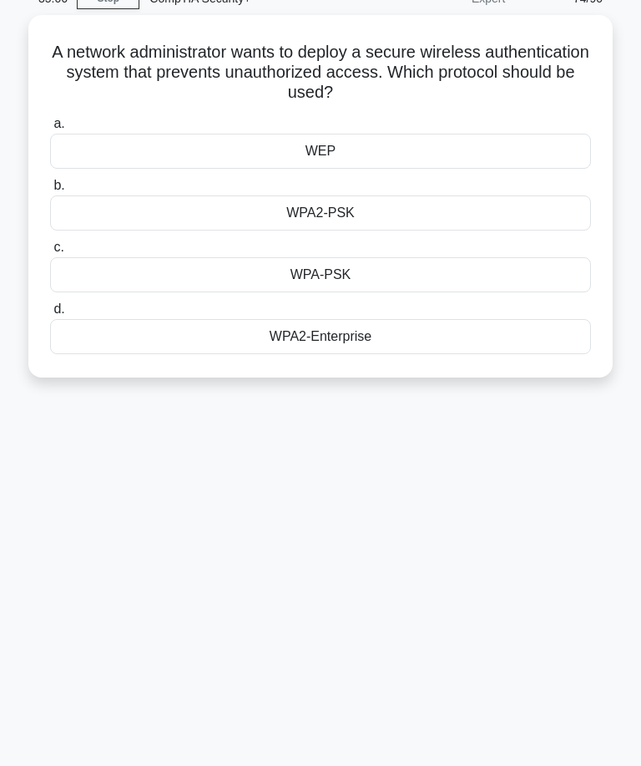
scroll to position [75, 0]
click at [401, 328] on div "WPA2-Enterprise" at bounding box center [320, 337] width 541 height 35
click at [50, 316] on input "d. WPA2-Enterprise" at bounding box center [50, 310] width 0 height 11
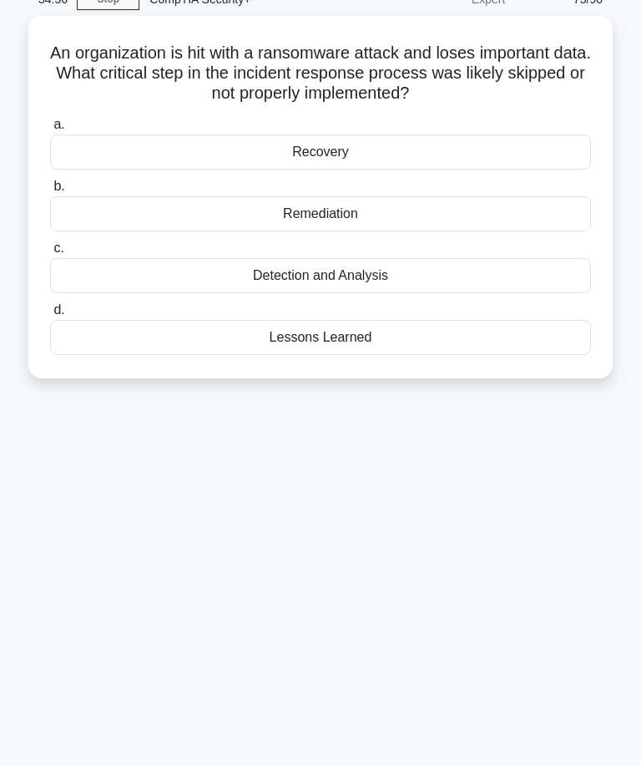
scroll to position [0, 0]
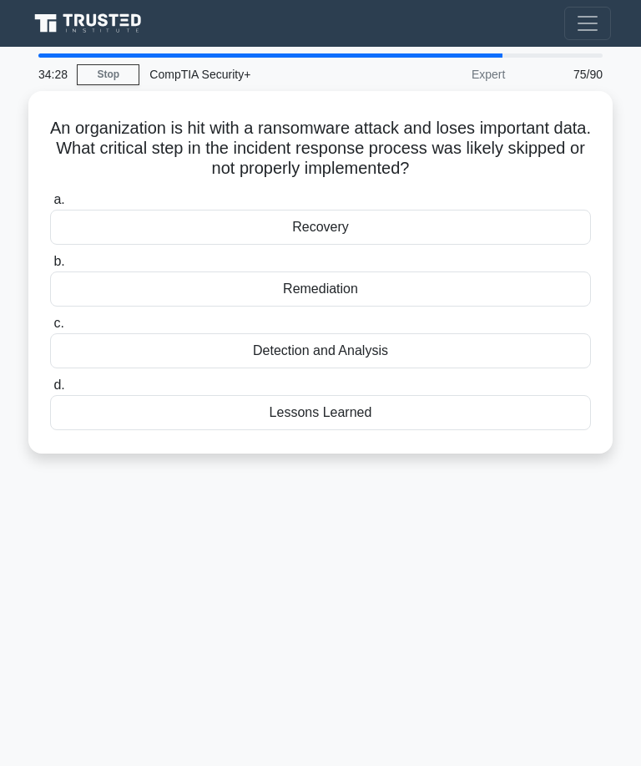
click at [428, 215] on div "Recovery" at bounding box center [320, 227] width 541 height 35
click at [50, 205] on input "a. Recovery" at bounding box center [50, 200] width 0 height 11
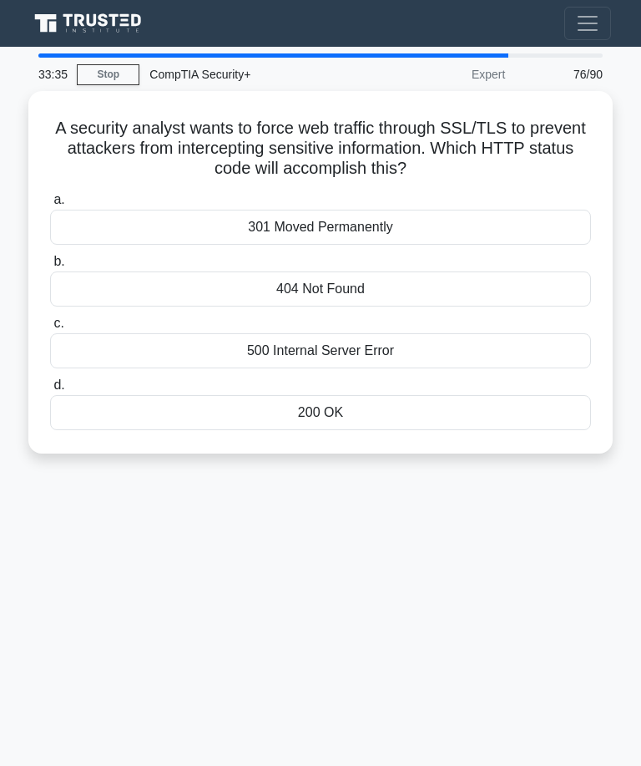
click at [432, 284] on div "404 Not Found" at bounding box center [320, 288] width 541 height 35
click at [50, 267] on input "b. 404 Not Found" at bounding box center [50, 261] width 0 height 11
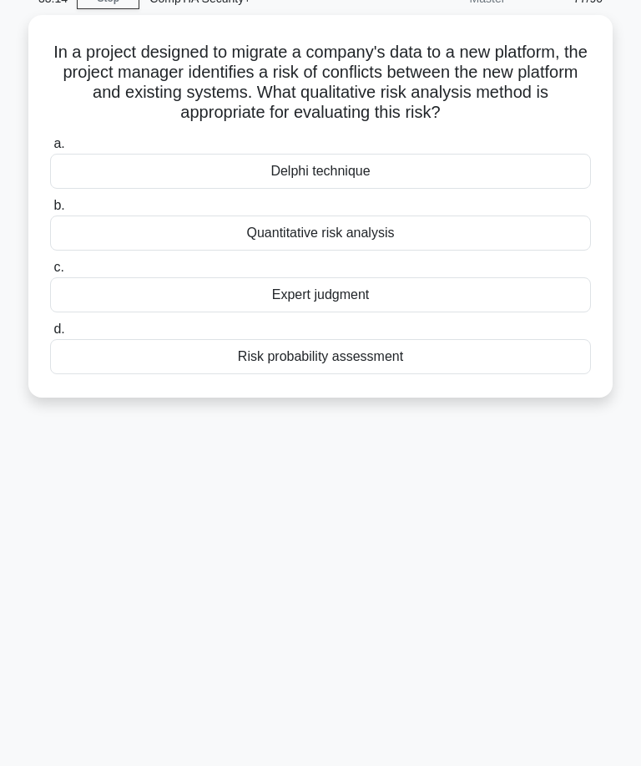
scroll to position [75, 0]
click at [480, 185] on div "Delphi technique" at bounding box center [320, 171] width 541 height 35
click at [50, 150] on input "a. Delphi technique" at bounding box center [50, 144] width 0 height 11
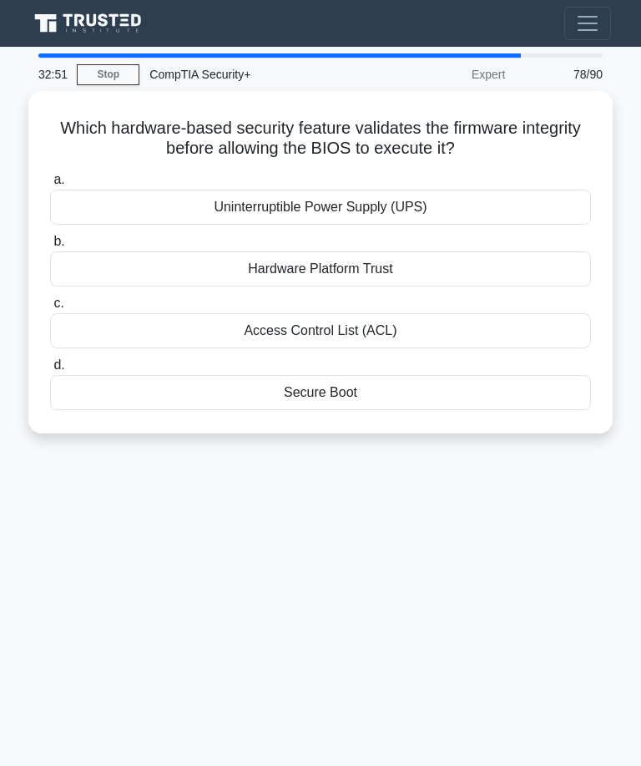
scroll to position [0, 0]
click at [387, 390] on div "Secure Boot" at bounding box center [320, 392] width 541 height 35
click at [50, 371] on input "d. Secure Boot" at bounding box center [50, 365] width 0 height 11
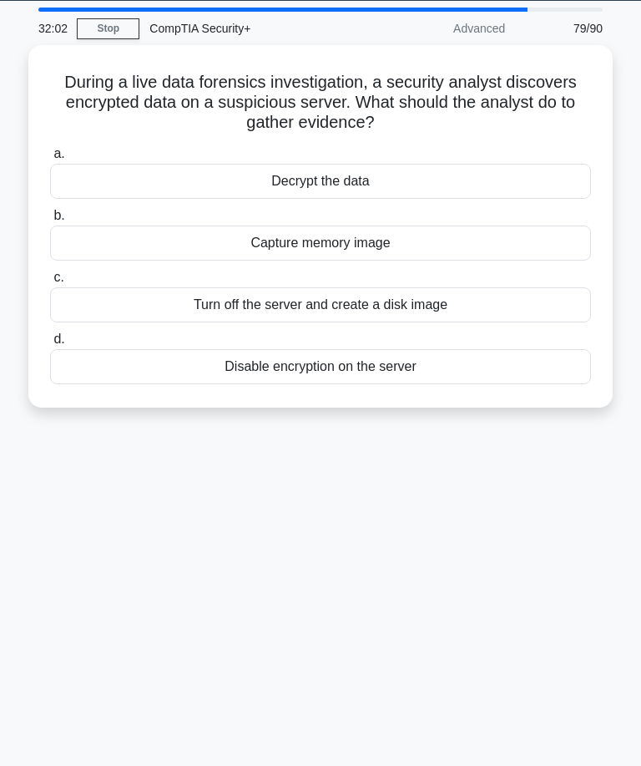
scroll to position [47, 0]
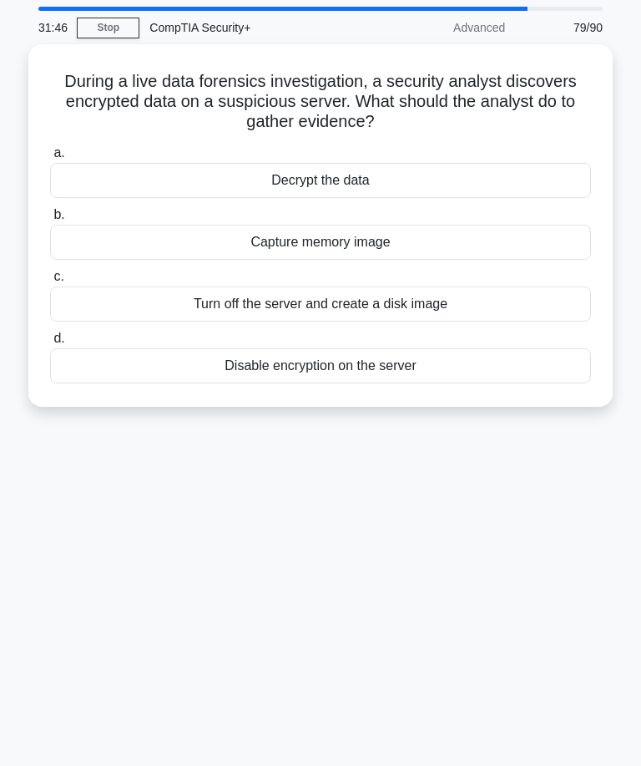
click at [170, 225] on div "Capture memory image" at bounding box center [320, 242] width 541 height 35
click at [50, 220] on input "b. Capture memory image" at bounding box center [50, 215] width 0 height 11
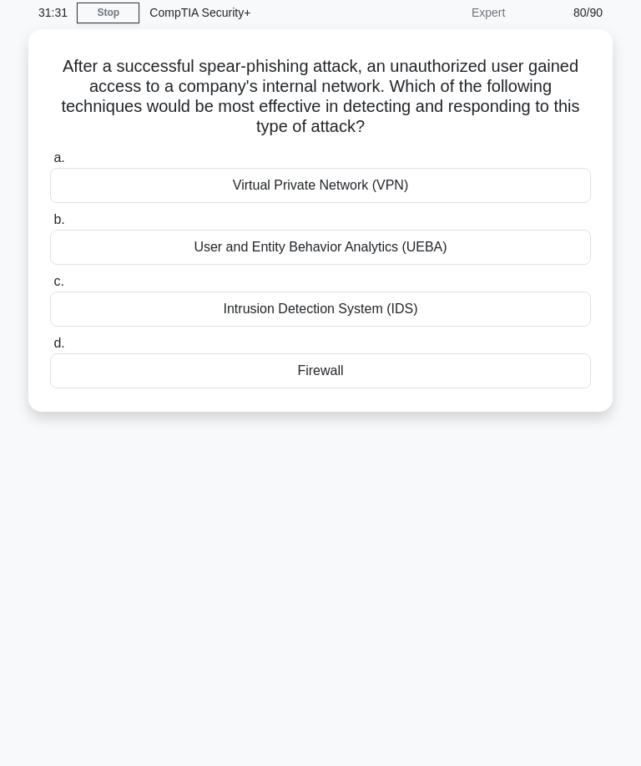
scroll to position [66, 0]
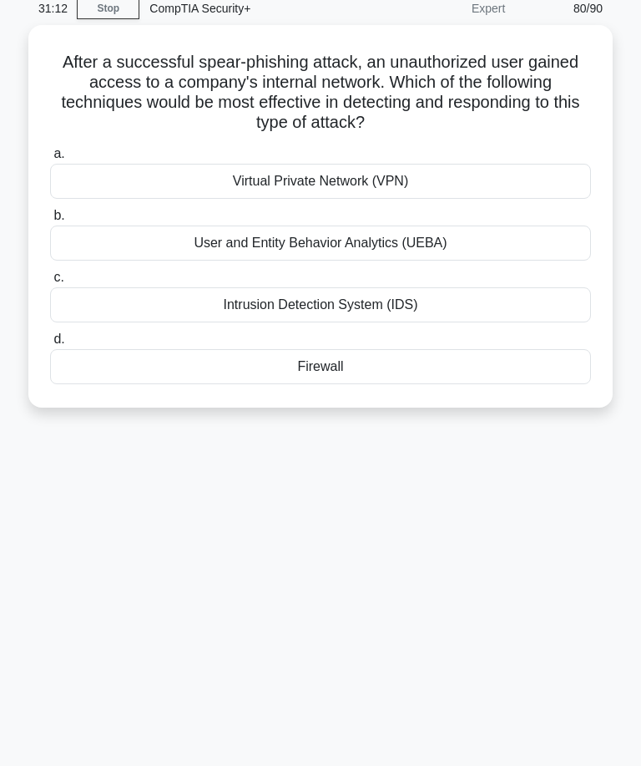
click at [439, 231] on div "User and Entity Behavior Analytics (UEBA)" at bounding box center [320, 242] width 541 height 35
click at [50, 221] on input "b. User and Entity Behavior Analytics (UEBA)" at bounding box center [50, 215] width 0 height 11
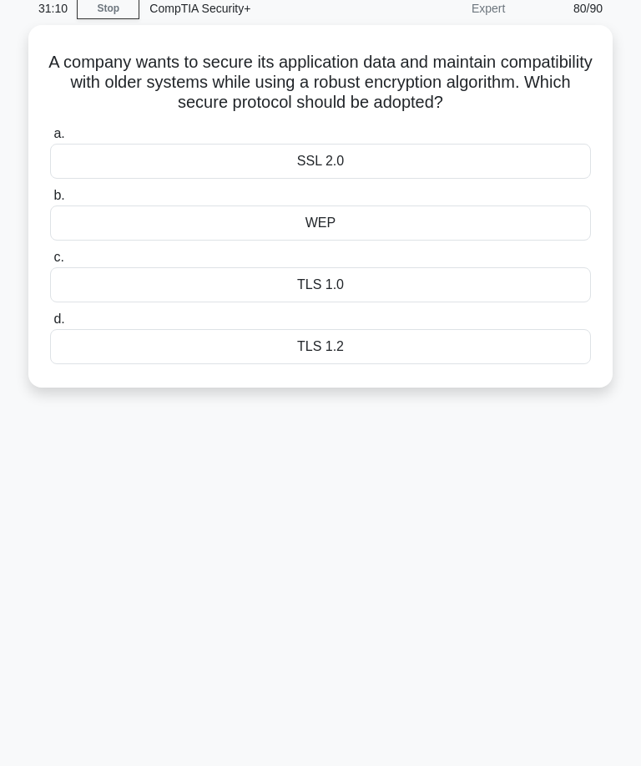
scroll to position [0, 0]
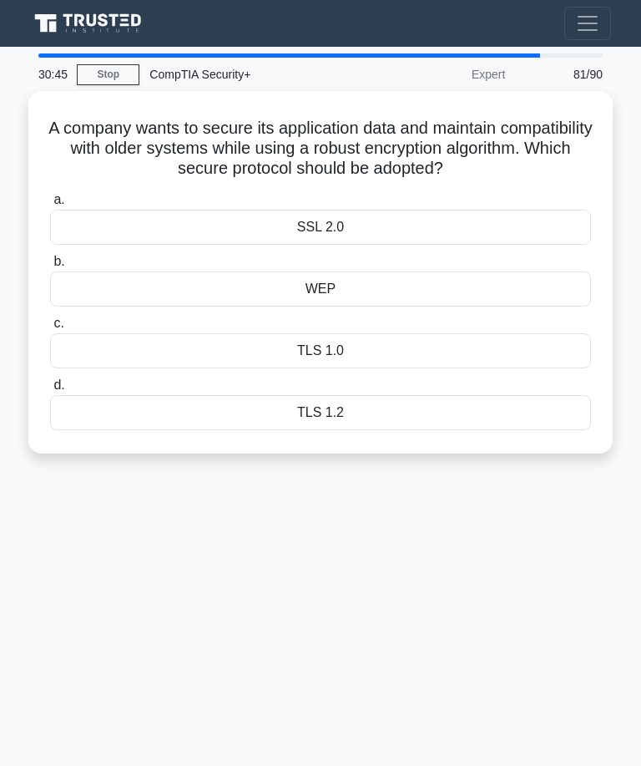
click at [390, 404] on div "TLS 1.2" at bounding box center [320, 412] width 541 height 35
click at [50, 391] on input "d. TLS 1.2" at bounding box center [50, 385] width 0 height 11
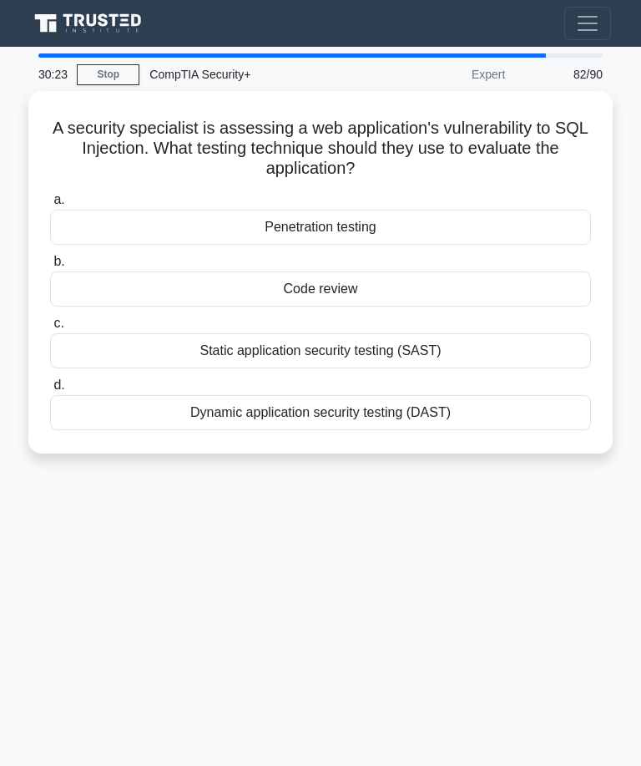
click at [460, 398] on div "Dynamic application security testing (DAST)" at bounding box center [320, 412] width 541 height 35
click at [50, 391] on input "d. Dynamic application security testing (DAST)" at bounding box center [50, 385] width 0 height 11
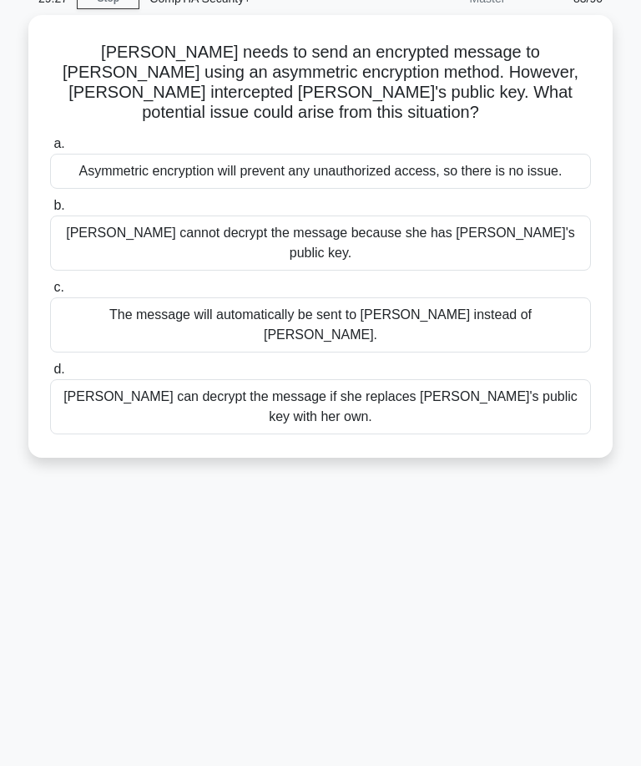
scroll to position [75, 0]
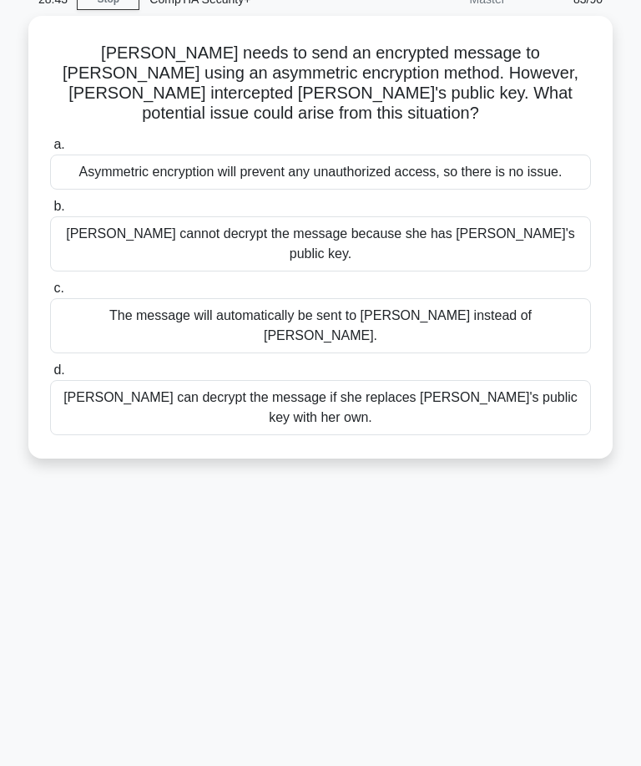
click at [139, 247] on div "[PERSON_NAME] cannot decrypt the message because she has [PERSON_NAME]'s public…" at bounding box center [320, 243] width 541 height 55
click at [50, 212] on input "b. [PERSON_NAME] cannot decrypt the message because she has [PERSON_NAME]'s pub…" at bounding box center [50, 206] width 0 height 11
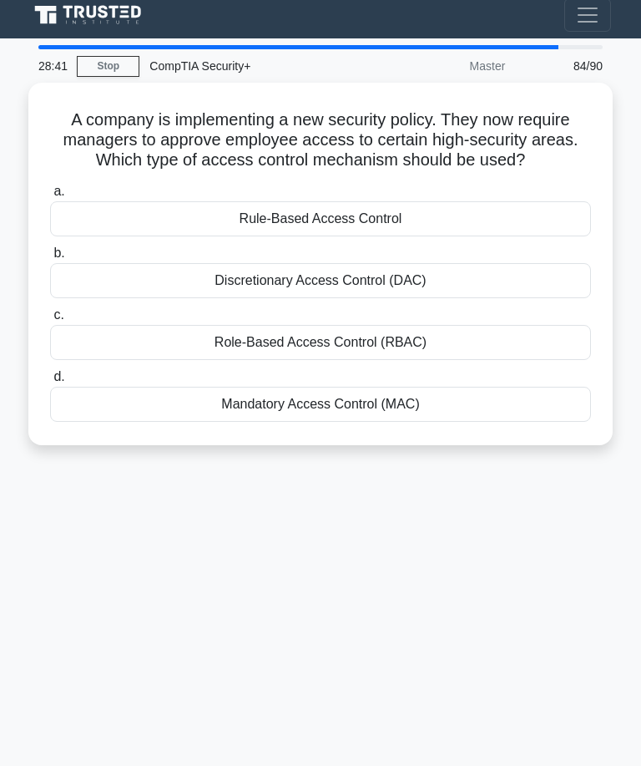
scroll to position [9, 0]
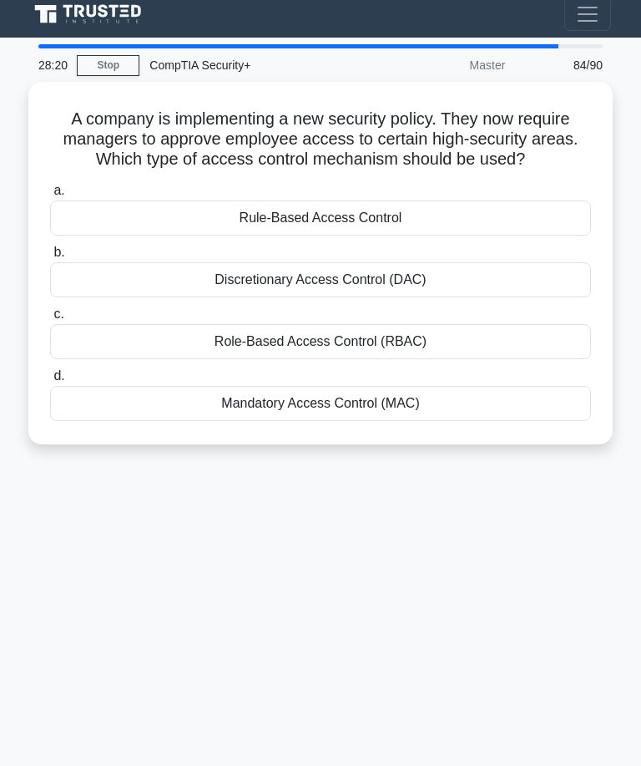
click at [438, 292] on div "Discretionary Access Control (DAC)" at bounding box center [320, 279] width 541 height 35
click at [50, 258] on input "b. Discretionary Access Control (DAC)" at bounding box center [50, 252] width 0 height 11
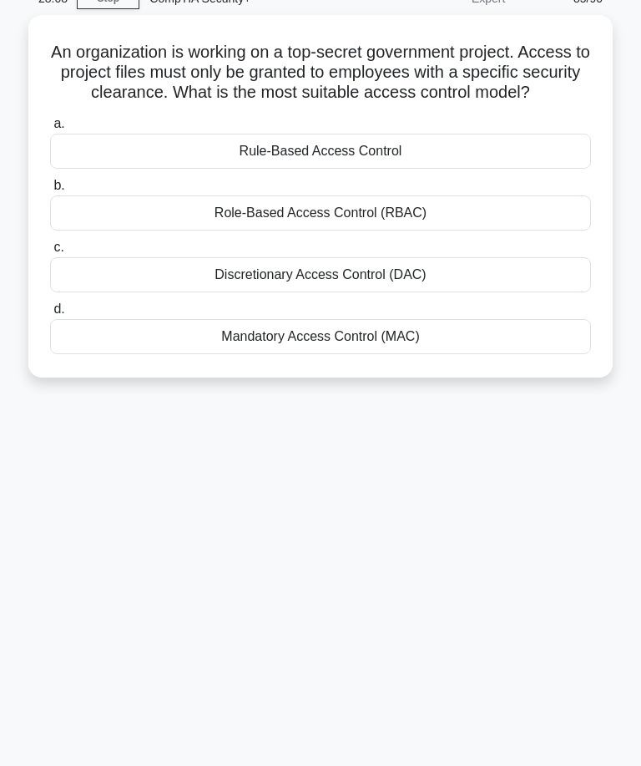
scroll to position [75, 0]
click at [428, 293] on div "Discretionary Access Control (DAC)" at bounding box center [320, 275] width 541 height 35
click at [50, 254] on input "c. Discretionary Access Control (DAC)" at bounding box center [50, 248] width 0 height 11
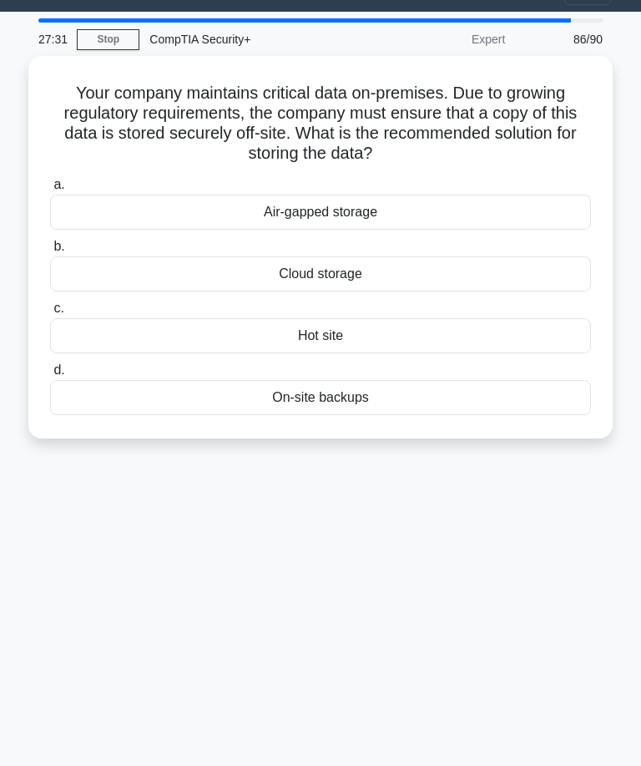
scroll to position [23, 0]
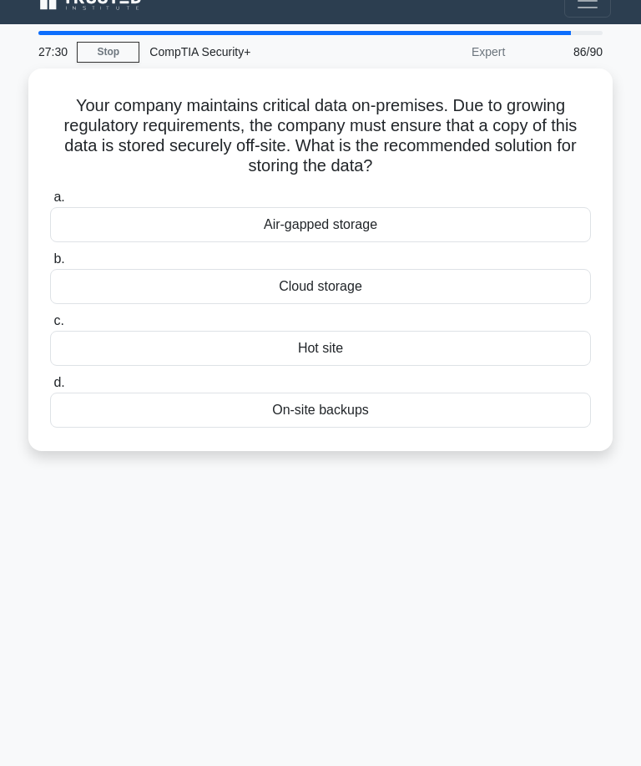
click at [499, 277] on div "Cloud storage" at bounding box center [320, 286] width 541 height 35
click at [50, 265] on input "b. Cloud storage" at bounding box center [50, 259] width 0 height 11
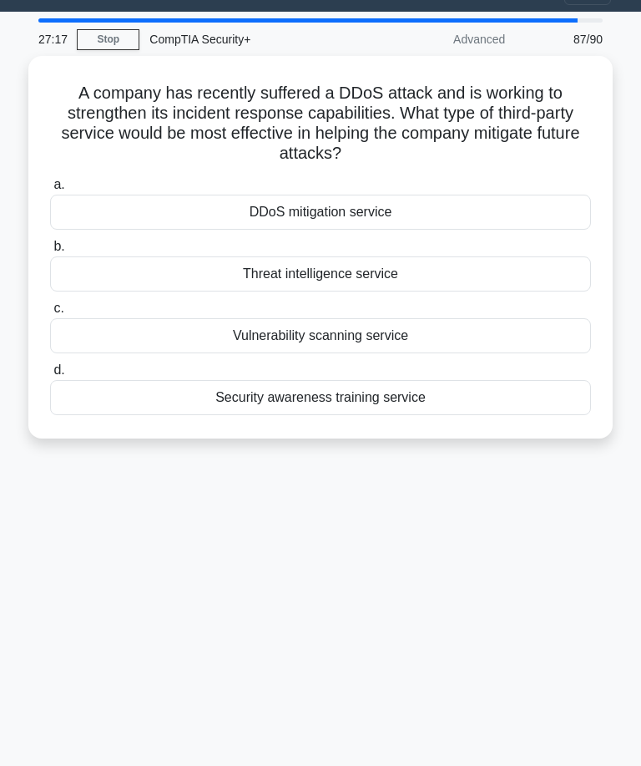
scroll to position [22, 0]
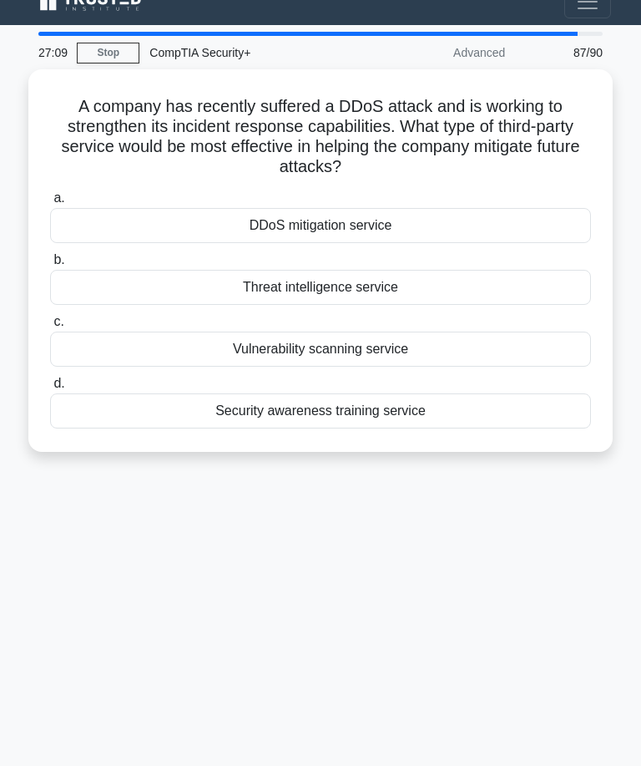
click at [486, 212] on div "DDoS mitigation service" at bounding box center [320, 225] width 541 height 35
click at [50, 204] on input "a. DDoS mitigation service" at bounding box center [50, 198] width 0 height 11
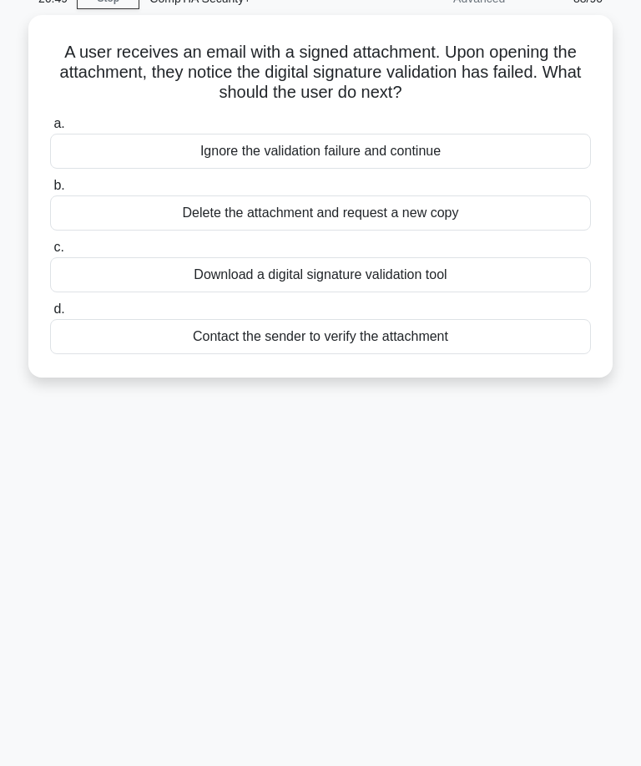
scroll to position [75, 0]
click at [493, 199] on div "Delete the attachment and request a new copy" at bounding box center [320, 213] width 541 height 35
click at [50, 192] on input "b. Delete the attachment and request a new copy" at bounding box center [50, 186] width 0 height 11
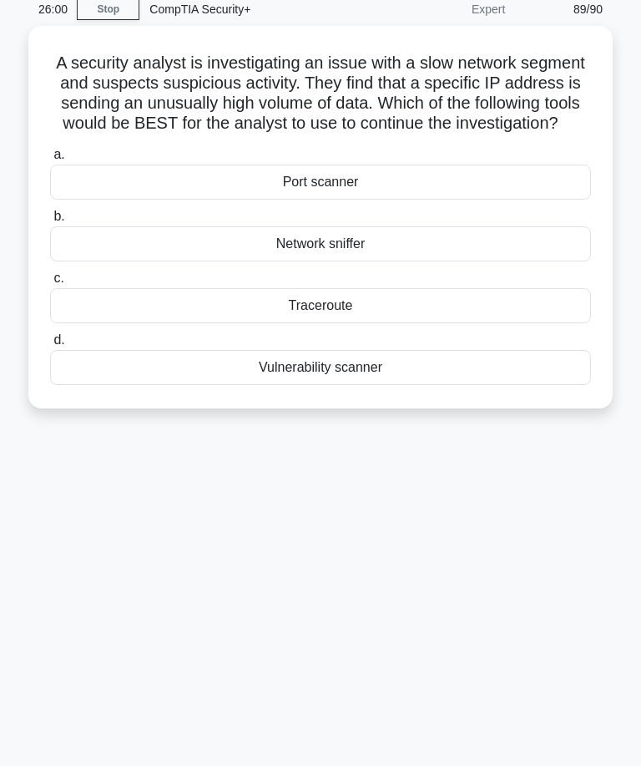
scroll to position [68, 0]
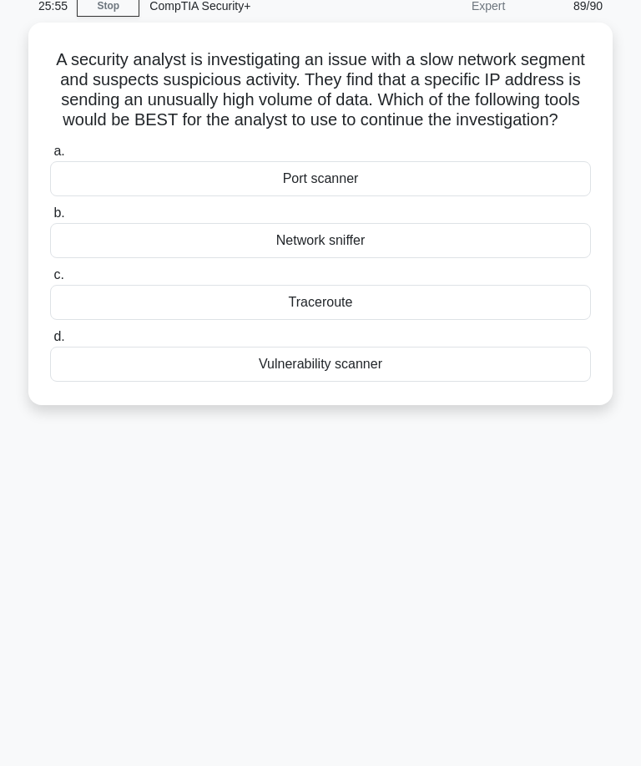
click at [492, 251] on div "Network sniffer" at bounding box center [320, 240] width 541 height 35
click at [50, 219] on input "b. Network sniffer" at bounding box center [50, 213] width 0 height 11
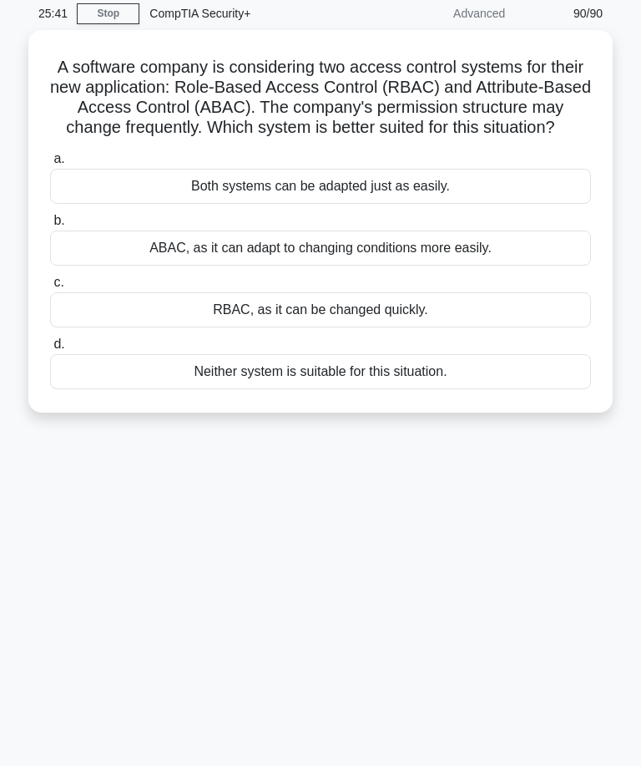
scroll to position [70, 0]
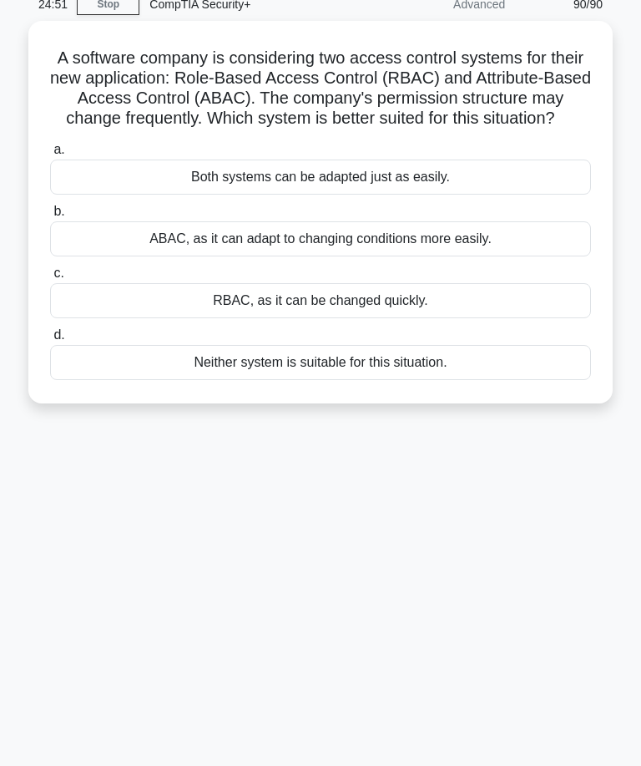
click at [492, 256] on div "ABAC, as it can adapt to changing conditions more easily." at bounding box center [320, 238] width 541 height 35
click at [50, 217] on input "b. ABAC, as it can adapt to changing conditions more easily." at bounding box center [50, 211] width 0 height 11
radio input "true"
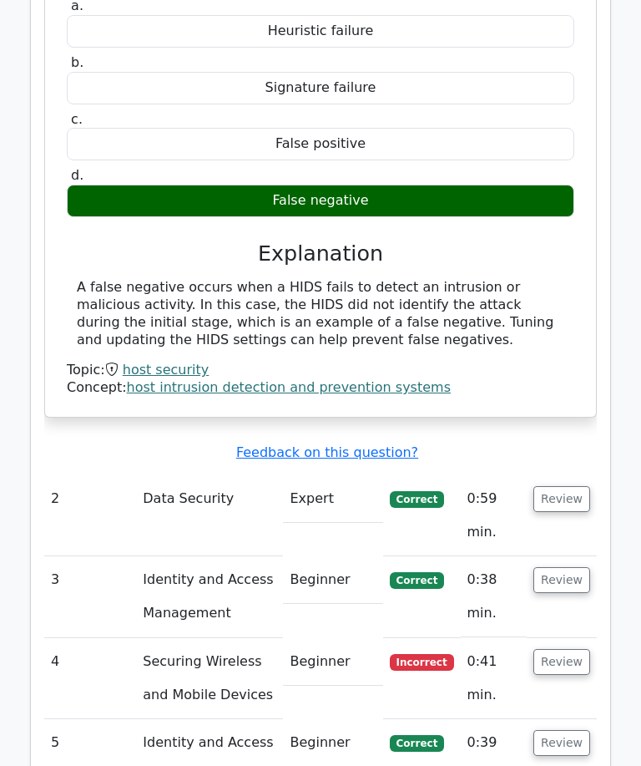
scroll to position [2303, 0]
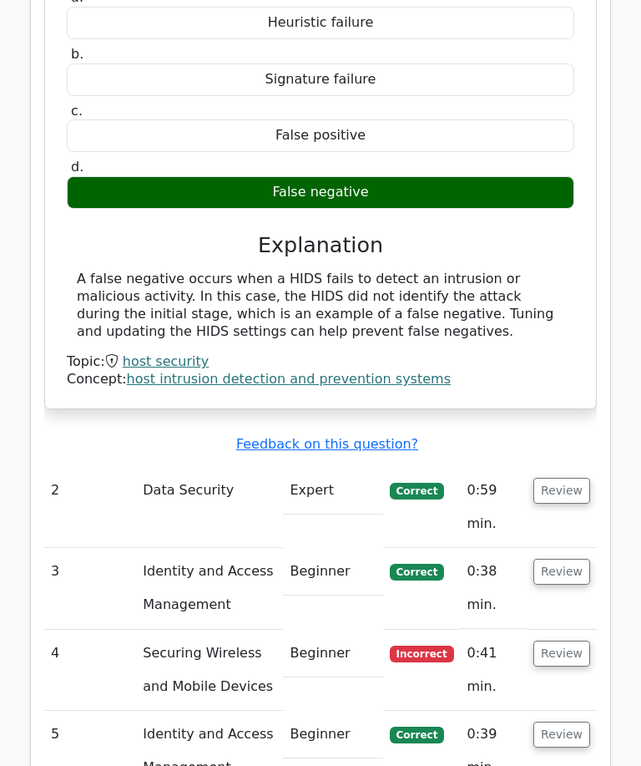
click at [575, 641] on button "Review" at bounding box center [562, 654] width 57 height 26
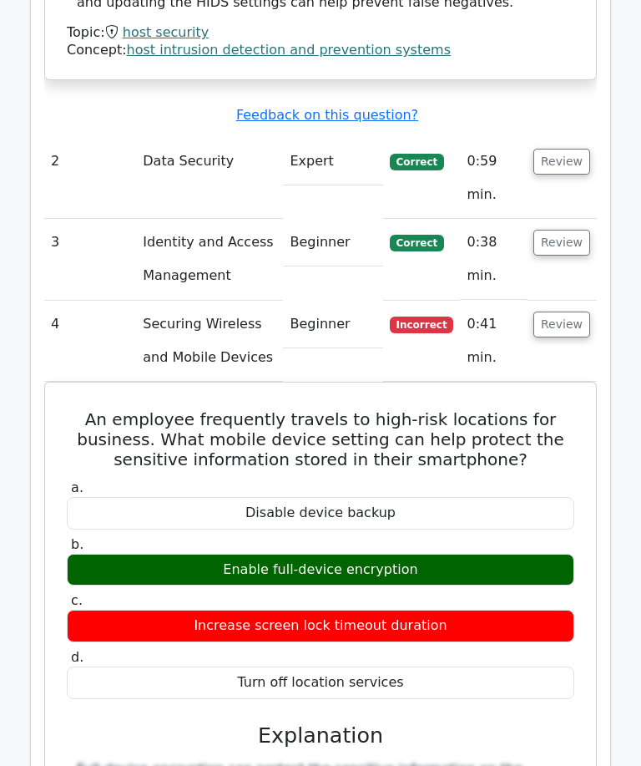
scroll to position [2633, 0]
